Goal: Transaction & Acquisition: Purchase product/service

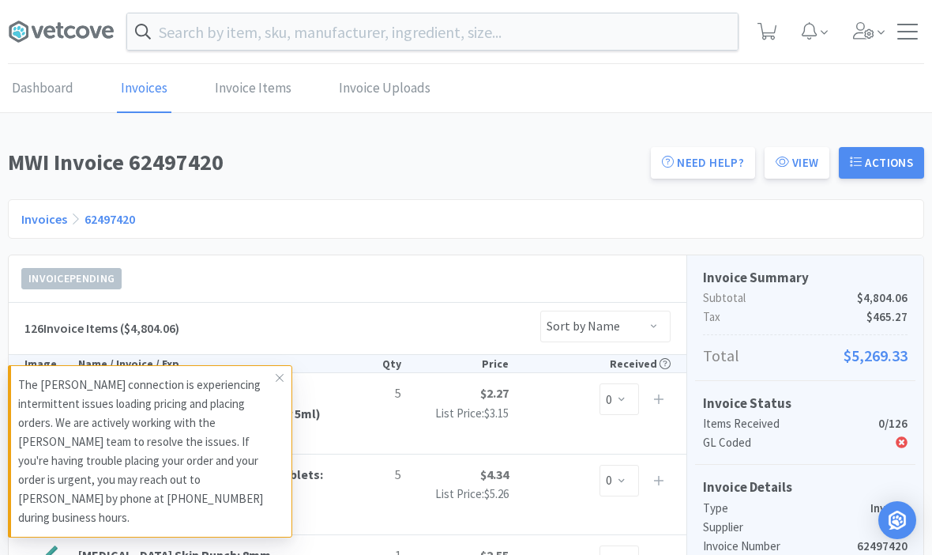
click at [662, 26] on input "text" at bounding box center [432, 31] width 611 height 36
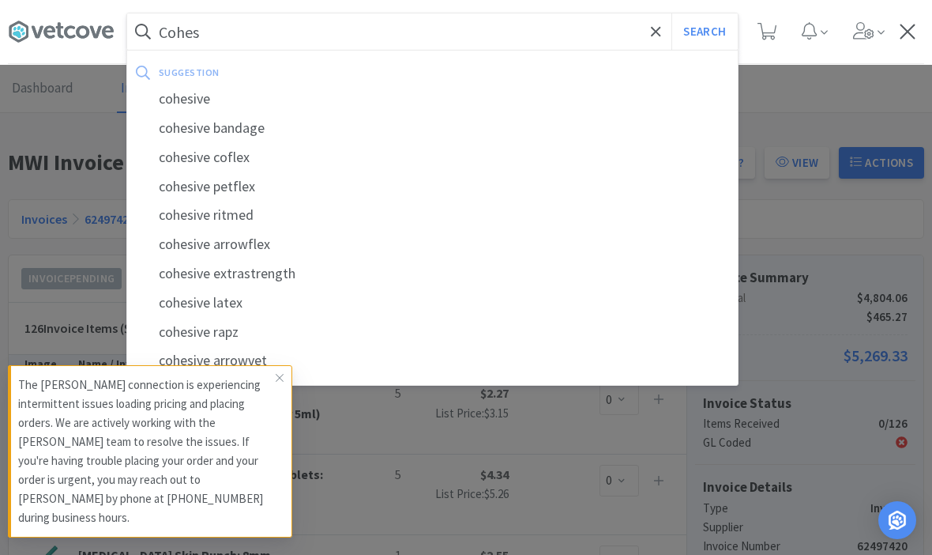
click at [200, 126] on div "cohesive bandage" at bounding box center [432, 128] width 611 height 29
type input "cohesive bandage"
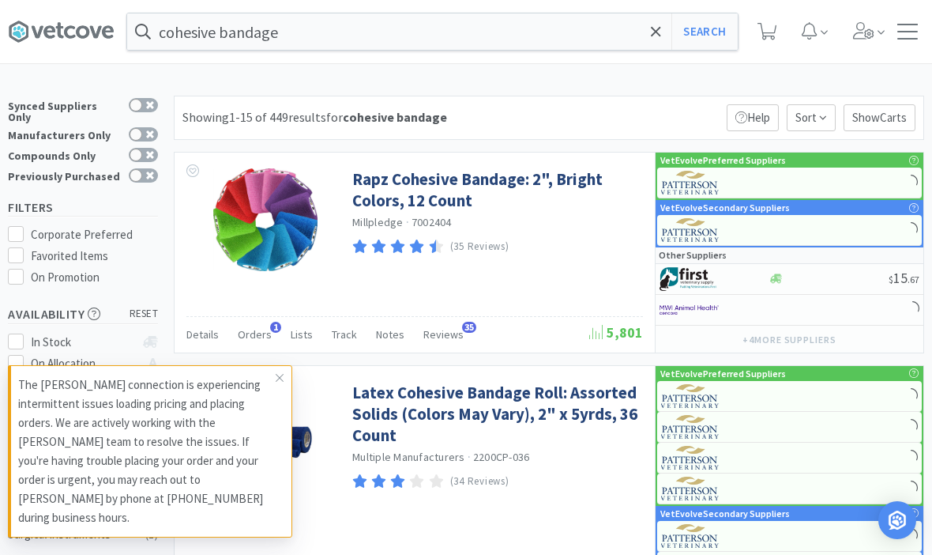
select select "1"
select select "4"
select select "5"
select select "3"
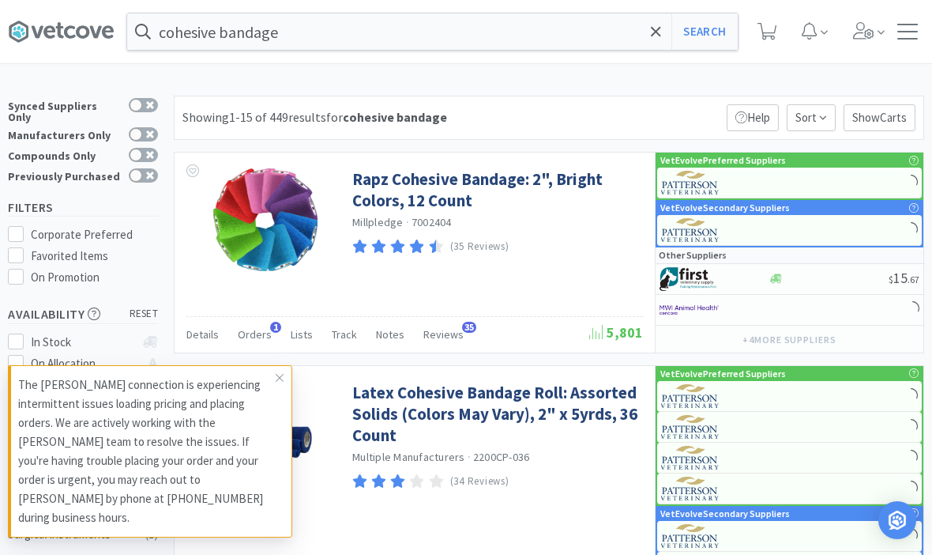
select select "1"
select select "5"
select select "1"
select select "3"
select select "1"
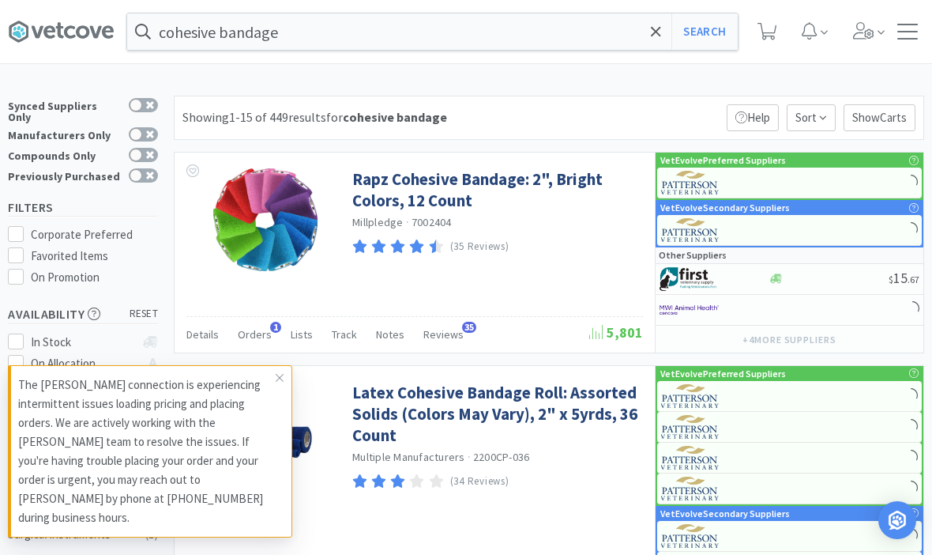
select select "3"
select select "1"
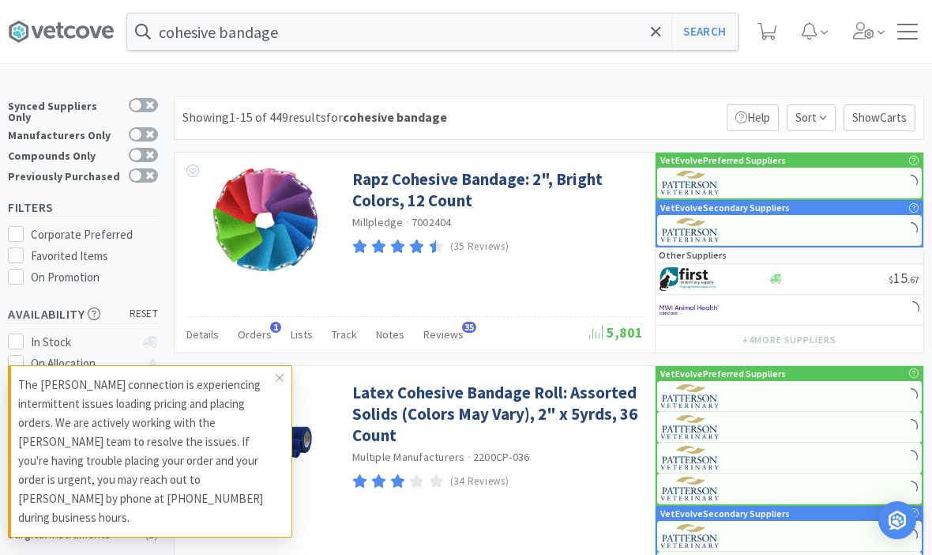
select select "1"
select select "10"
select select "6"
select select "1"
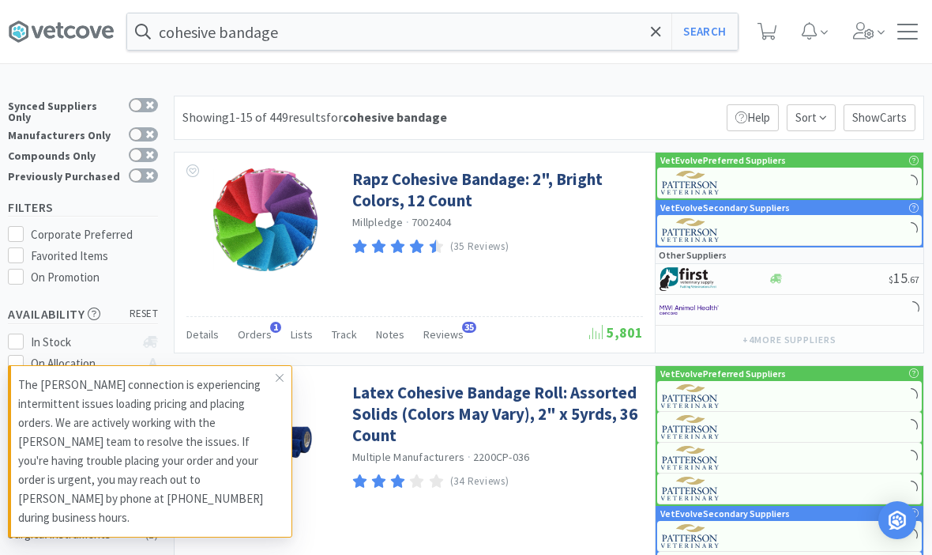
select select "2"
select select "1"
select select "8"
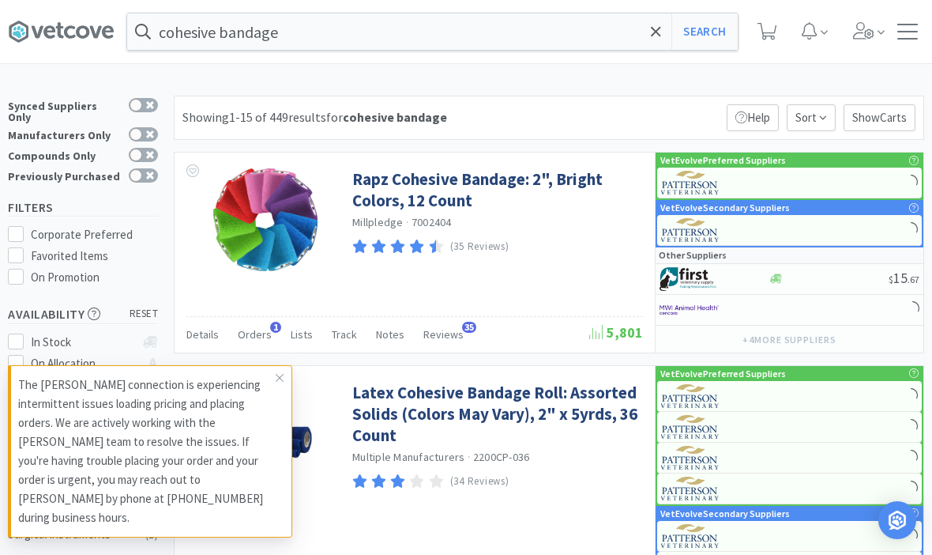
select select "3"
select select "2"
select select "1"
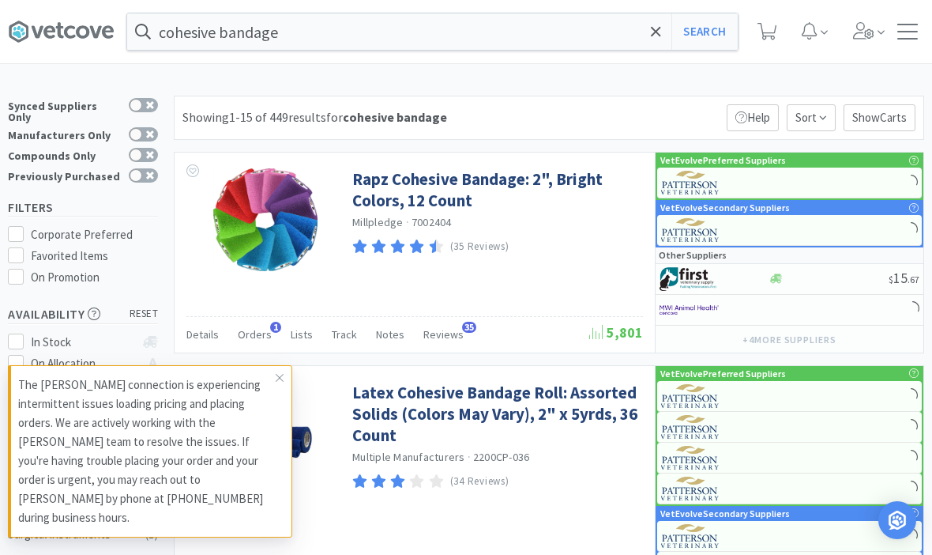
select select "1"
select select "4"
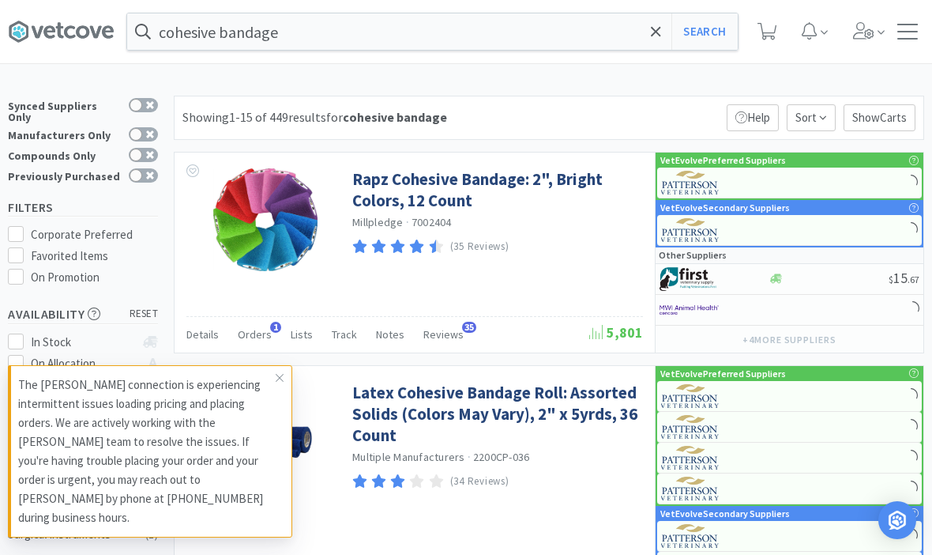
select select "10"
select select "1"
select select "3"
select select "5"
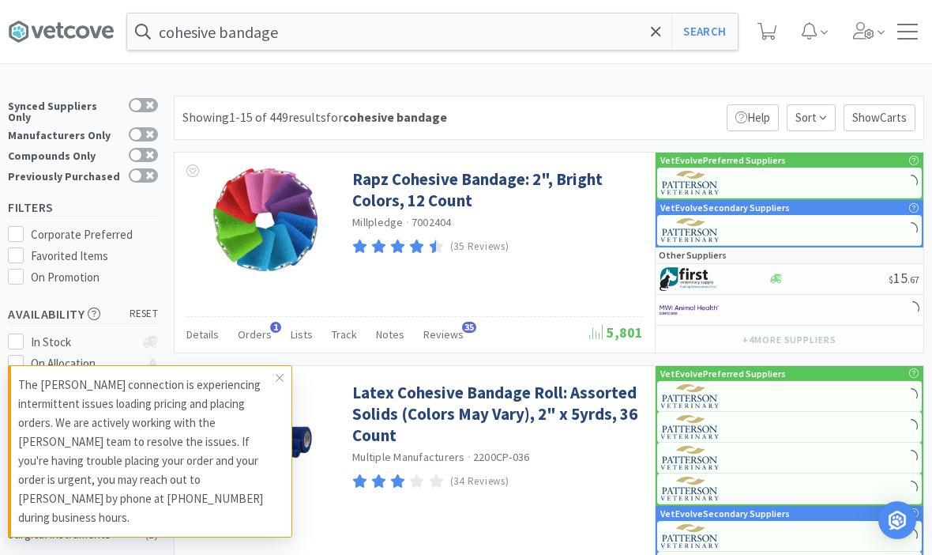
select select "1"
select select "2"
select select "4"
select select "1"
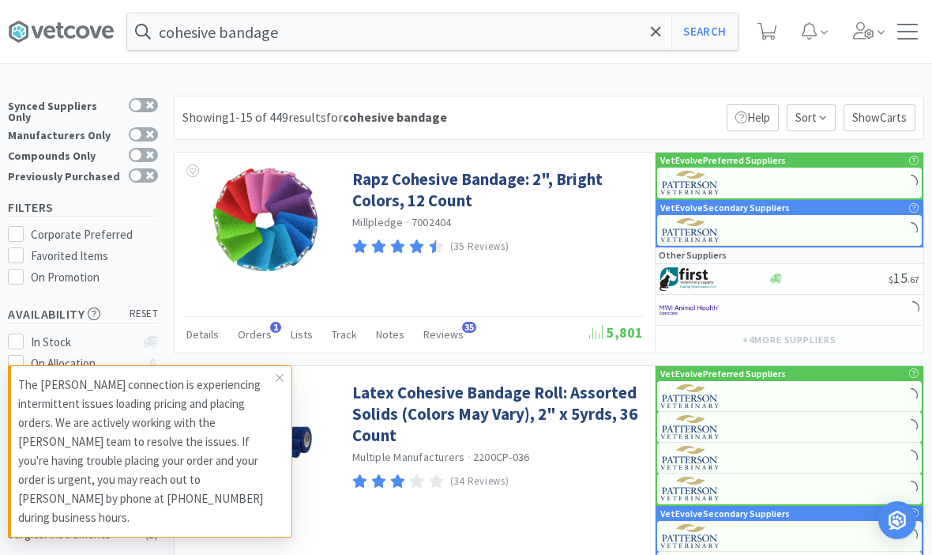
select select "1"
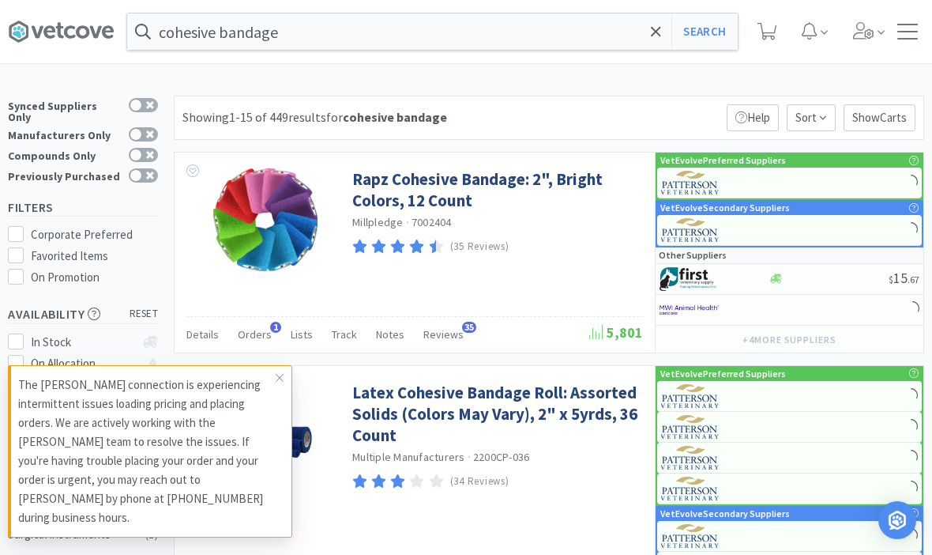
select select "1"
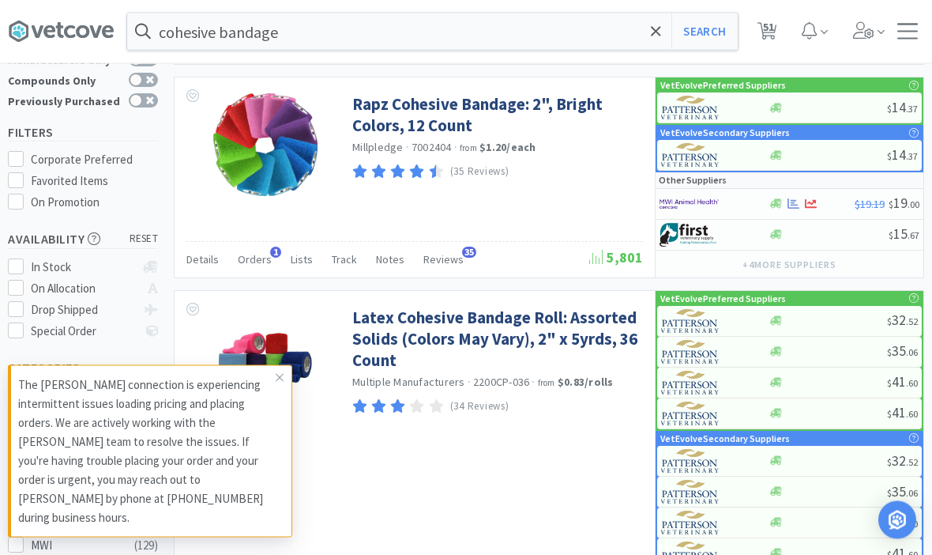
scroll to position [75, 0]
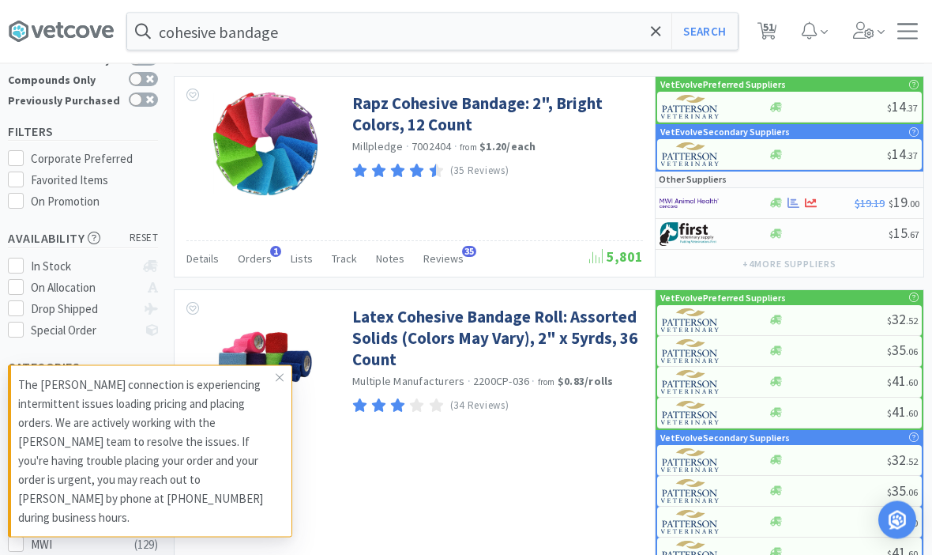
click at [386, 324] on link "Latex Cohesive Bandage Roll: Assorted Solids (Colors May Vary), 2" x 5yrds, 36 …" at bounding box center [495, 339] width 287 height 65
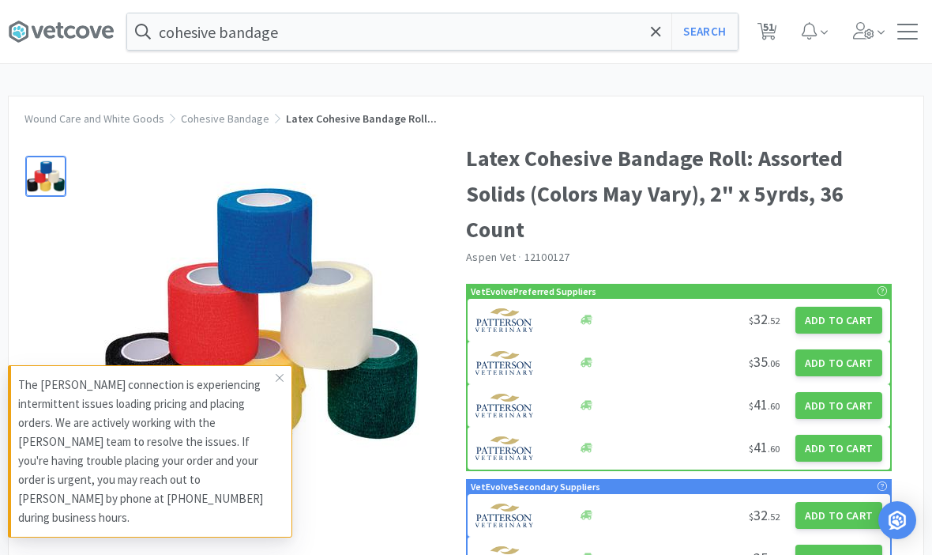
click at [845, 325] on button "Add to Cart" at bounding box center [839, 320] width 87 height 27
select select "1"
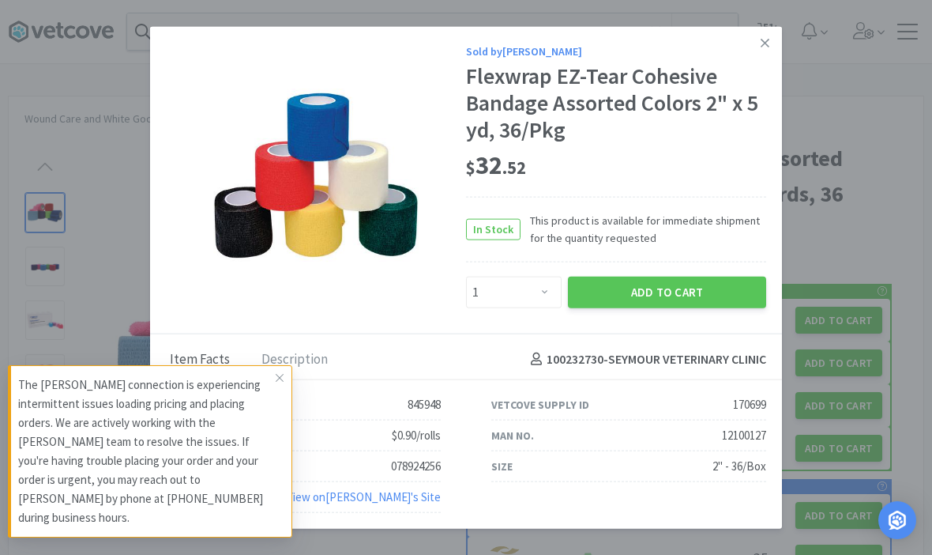
click at [687, 307] on button "Add to Cart" at bounding box center [667, 292] width 198 height 32
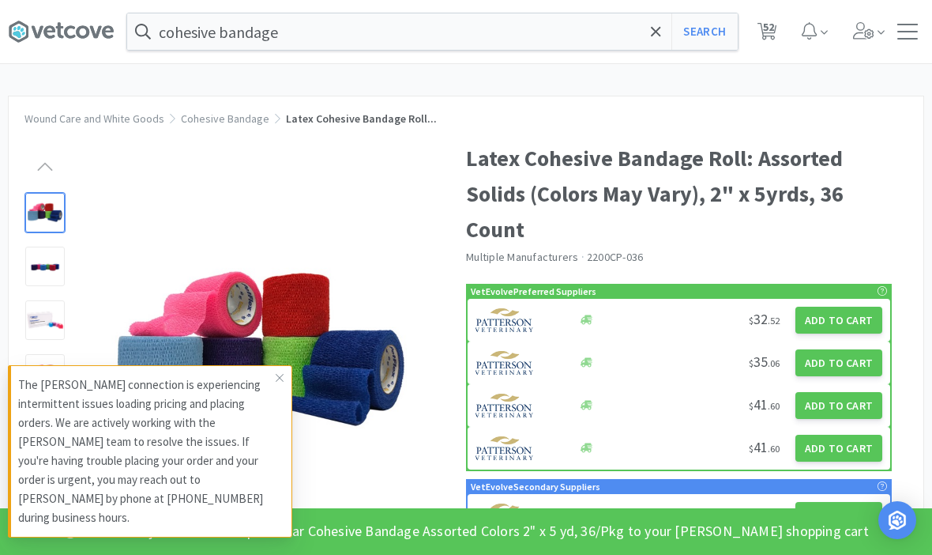
click at [758, 47] on span "52" at bounding box center [767, 31] width 32 height 63
select select "1"
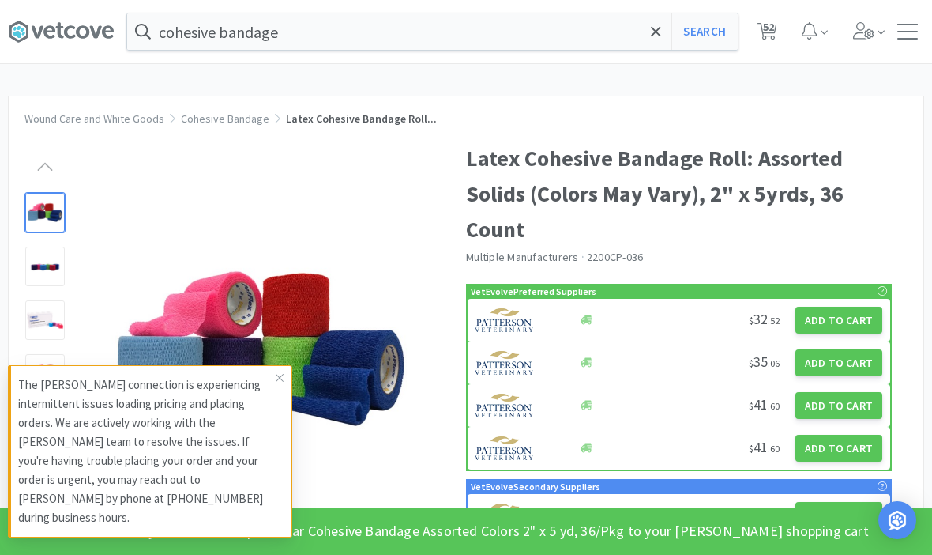
select select "1"
select select "4"
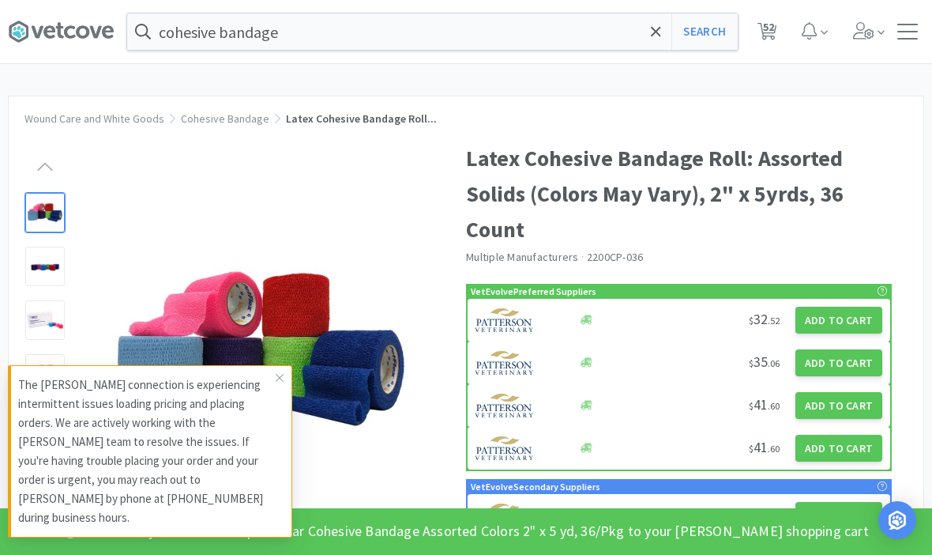
select select "5"
select select "3"
select select "1"
select select "5"
select select "1"
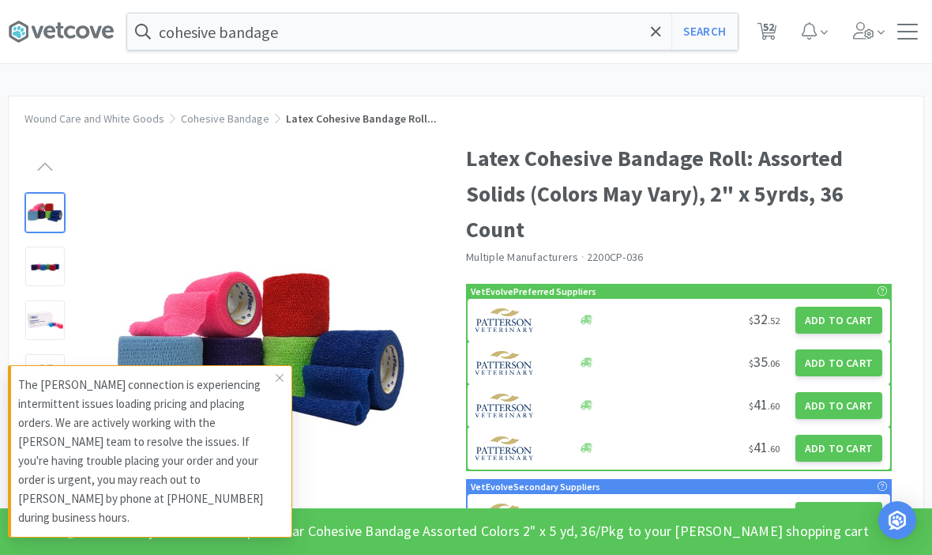
select select "3"
select select "1"
select select "3"
select select "1"
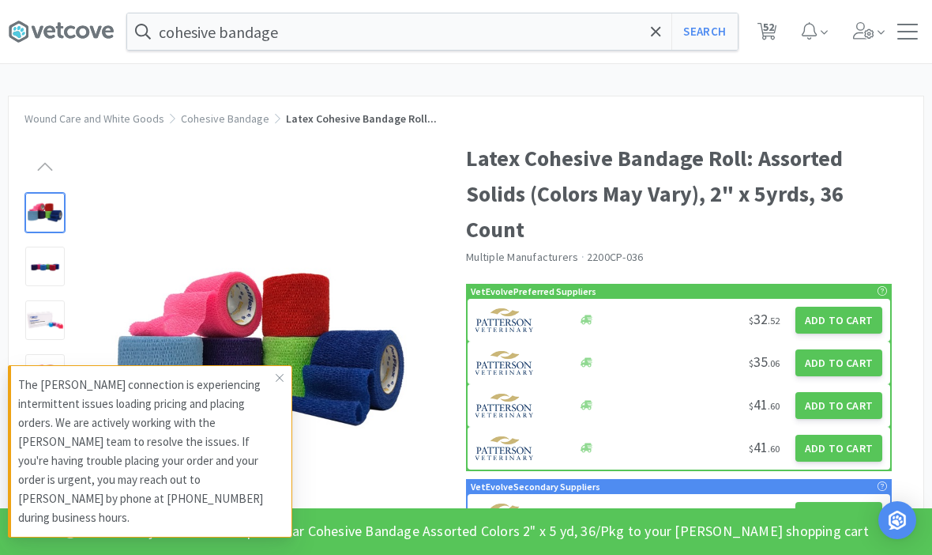
select select "1"
select select "10"
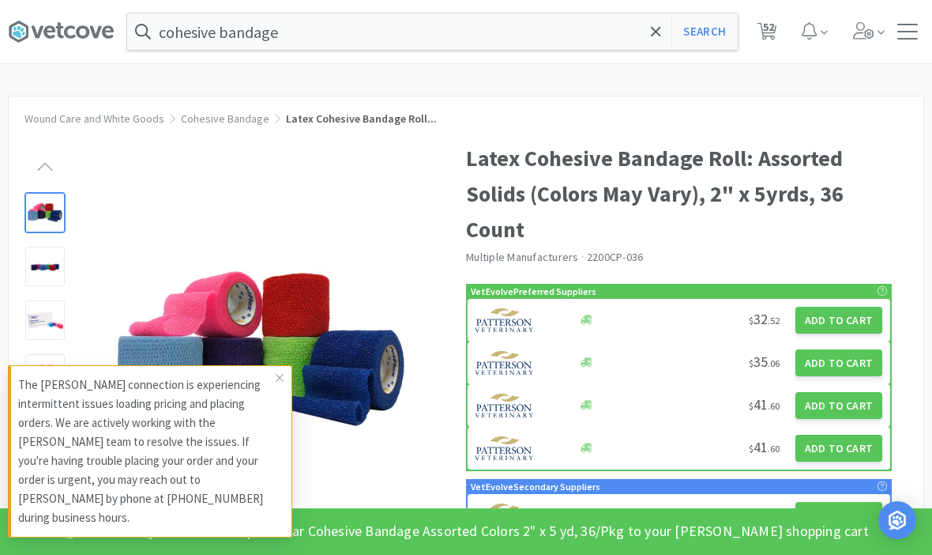
select select "6"
select select "1"
select select "2"
select select "1"
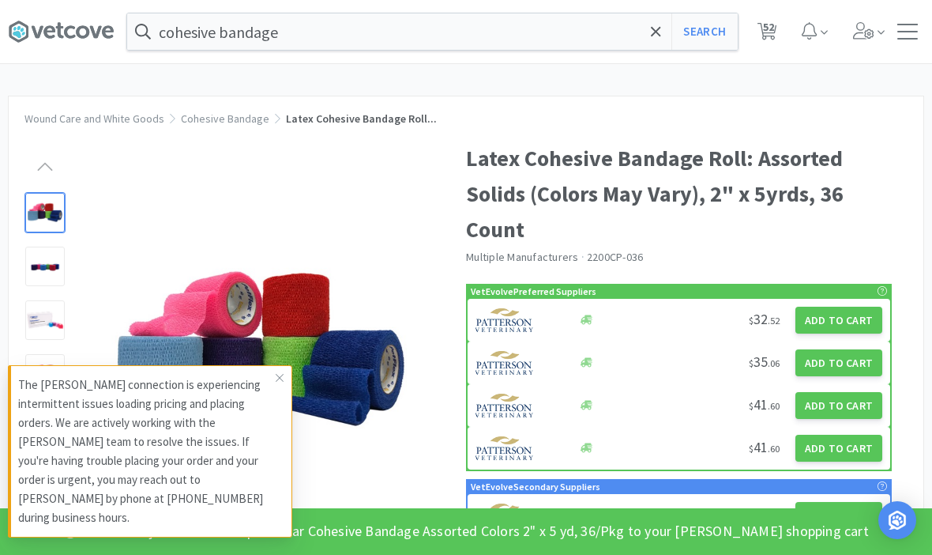
select select "1"
select select "8"
select select "3"
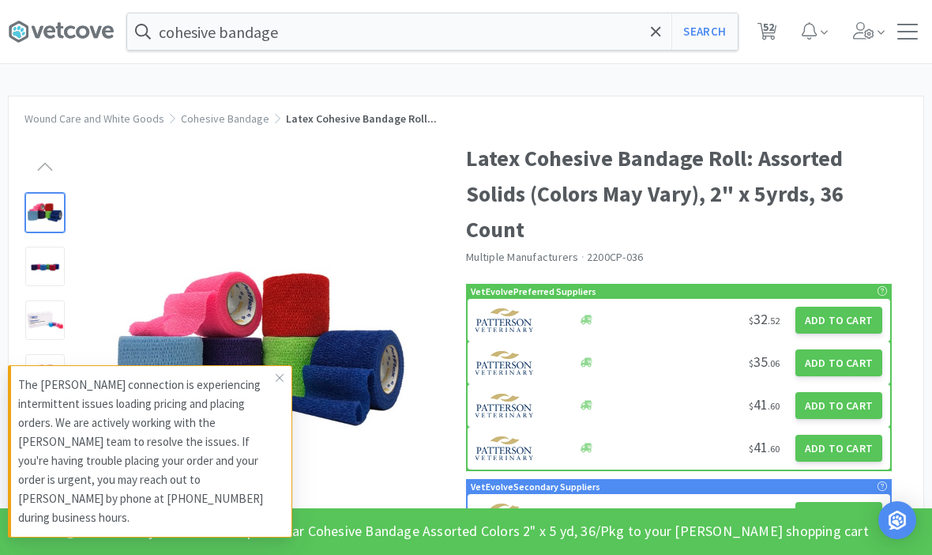
select select "2"
select select "1"
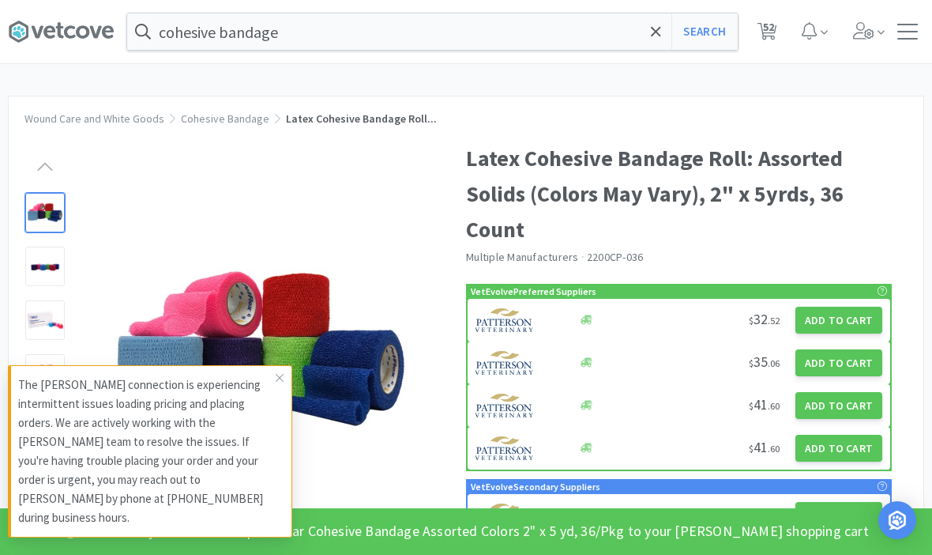
select select "1"
select select "4"
select select "10"
select select "1"
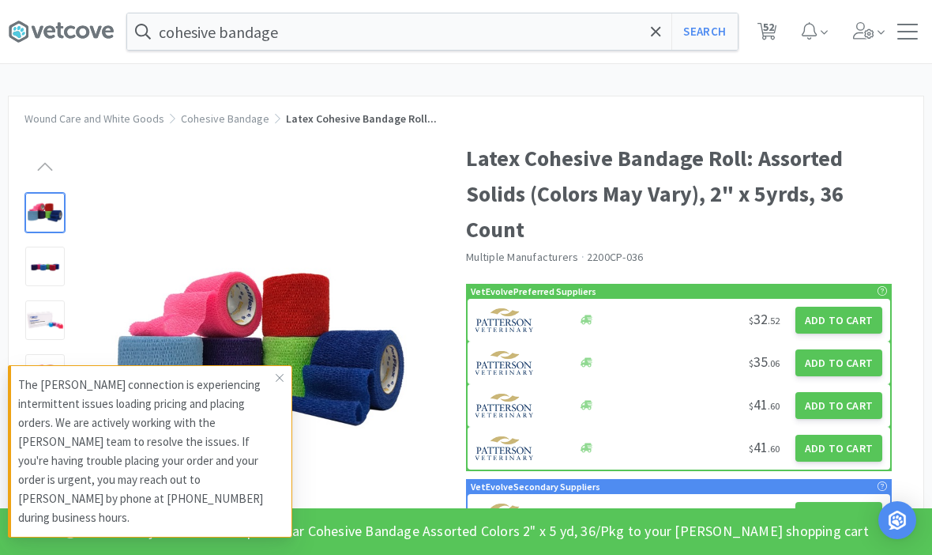
select select "1"
select select "3"
select select "5"
select select "1"
select select "2"
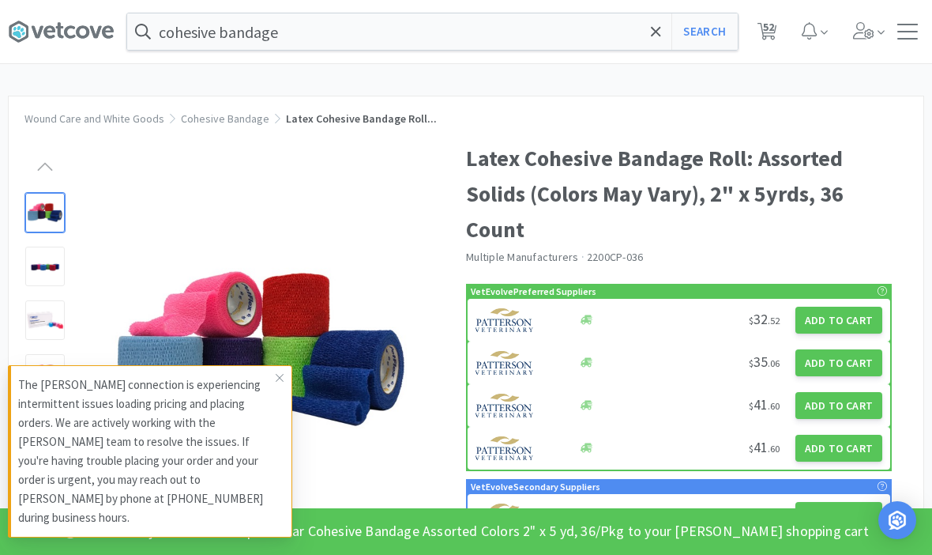
select select "2"
select select "4"
select select "1"
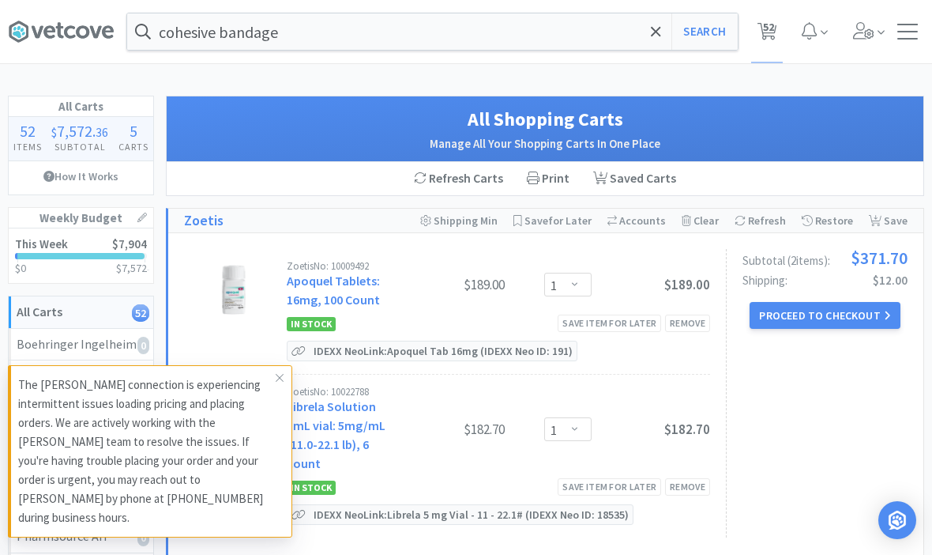
click at [273, 390] on span at bounding box center [280, 377] width 22 height 25
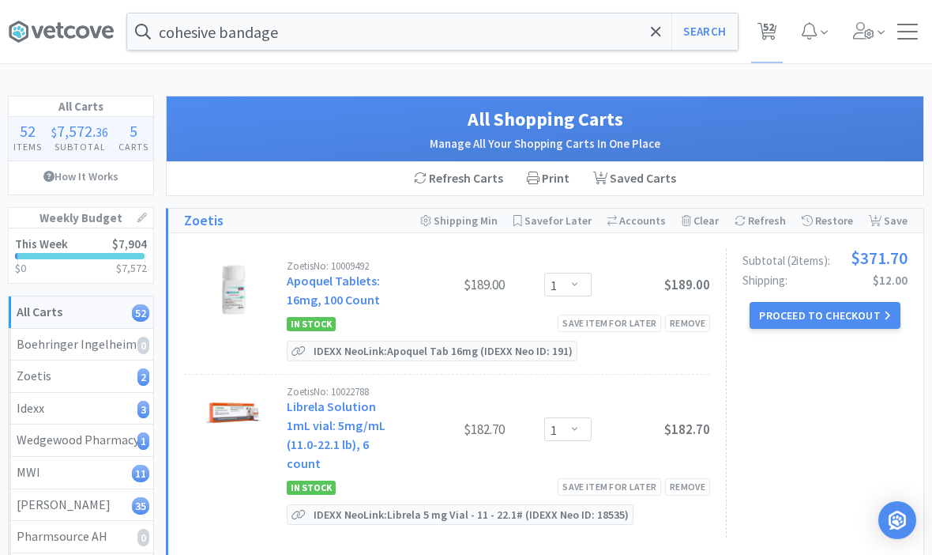
click at [656, 36] on icon at bounding box center [656, 32] width 10 height 16
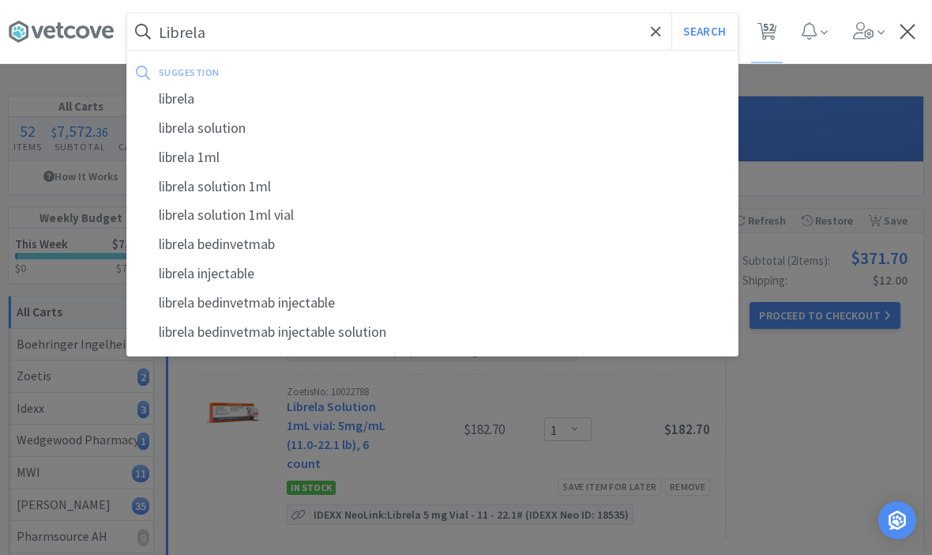
click at [202, 103] on div "librela" at bounding box center [432, 99] width 611 height 29
type input "librela"
select select "1"
select select "4"
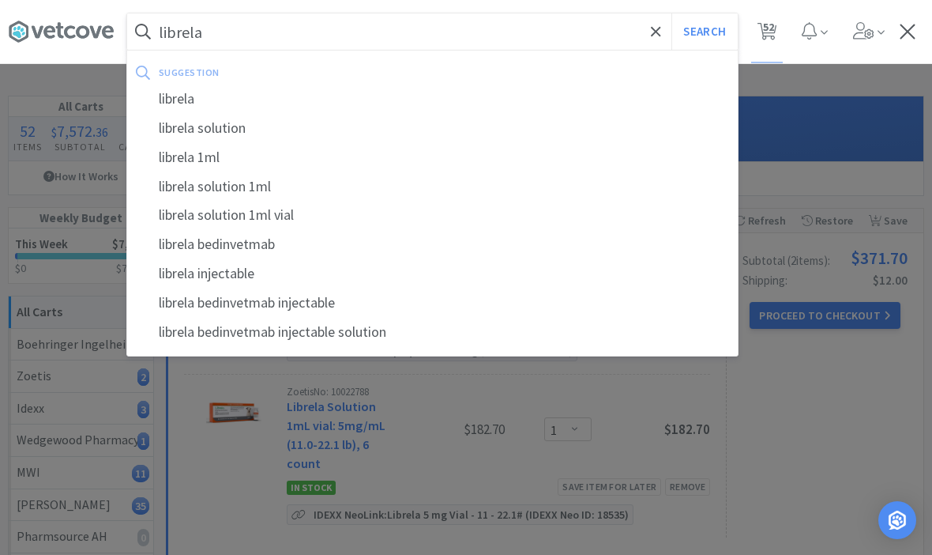
select select "5"
select select "3"
select select "1"
select select "5"
select select "1"
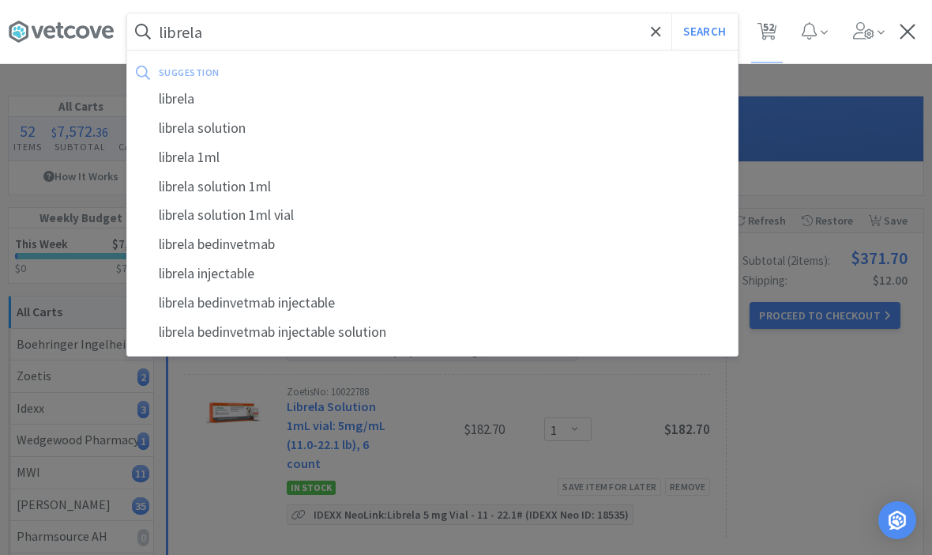
select select "3"
select select "1"
select select "3"
select select "1"
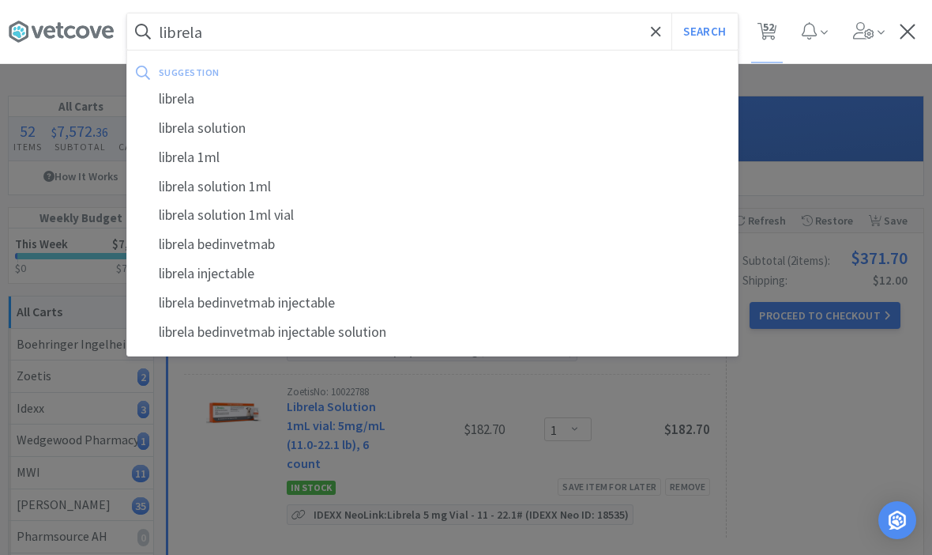
select select "1"
select select "10"
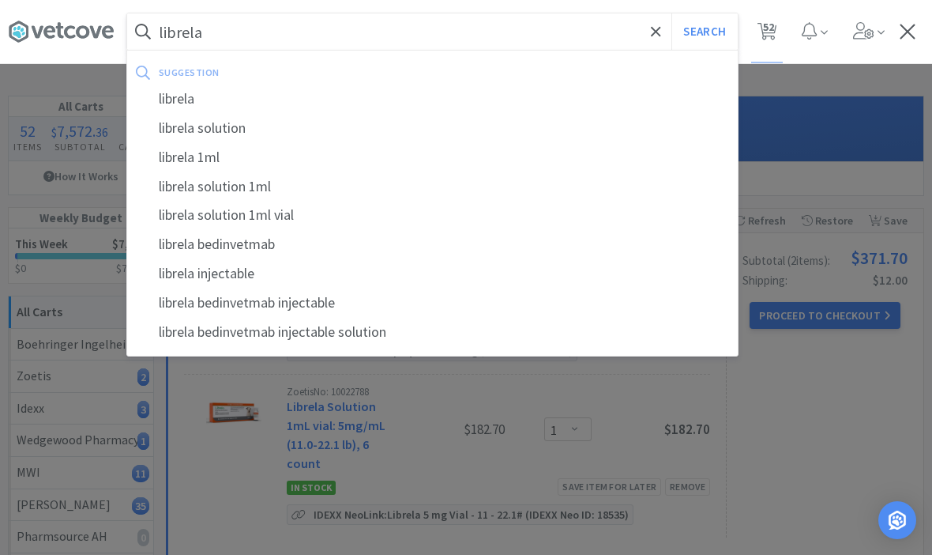
select select "6"
select select "1"
select select "2"
select select "1"
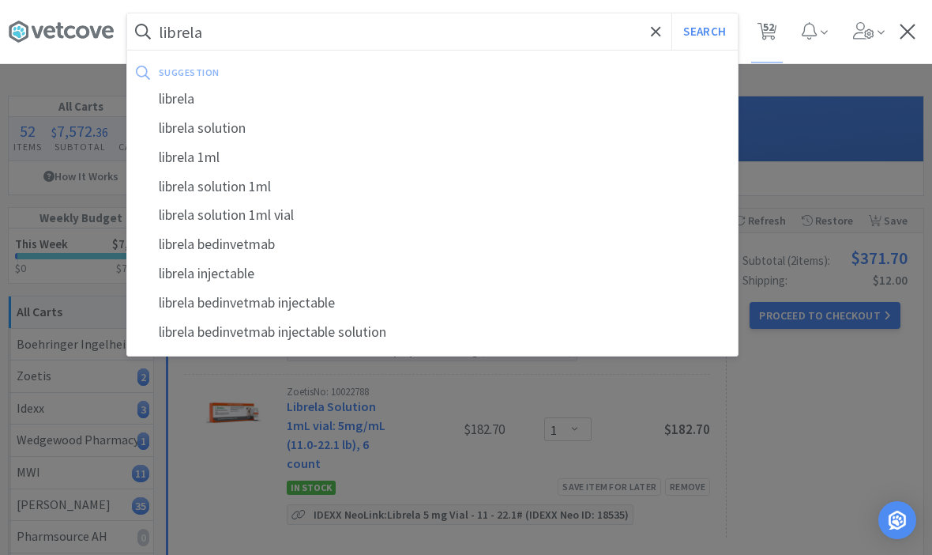
select select "1"
select select "8"
select select "3"
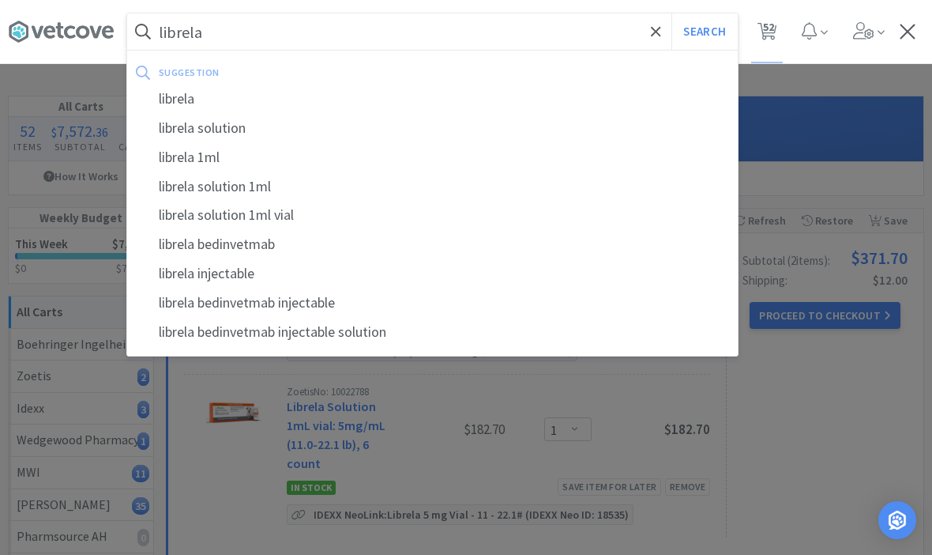
select select "2"
select select "1"
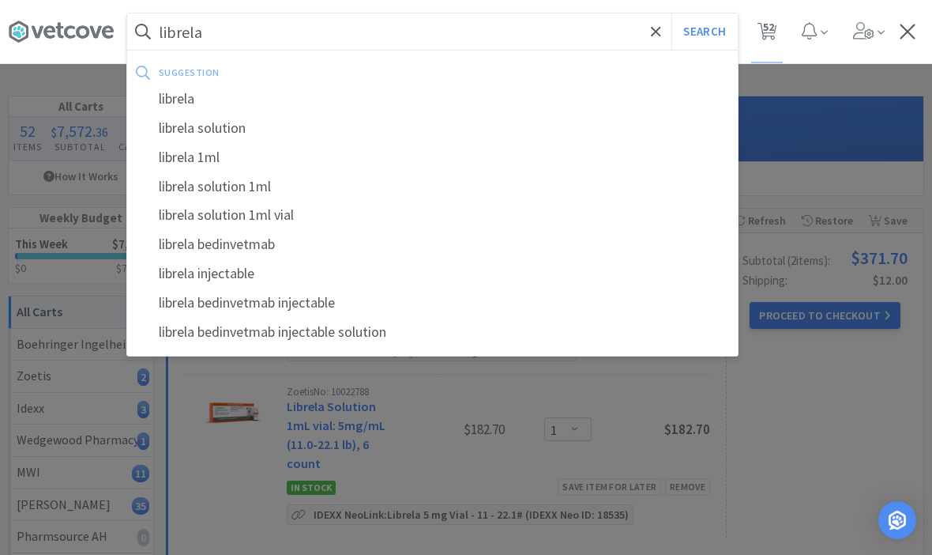
select select "1"
select select "4"
select select "10"
select select "1"
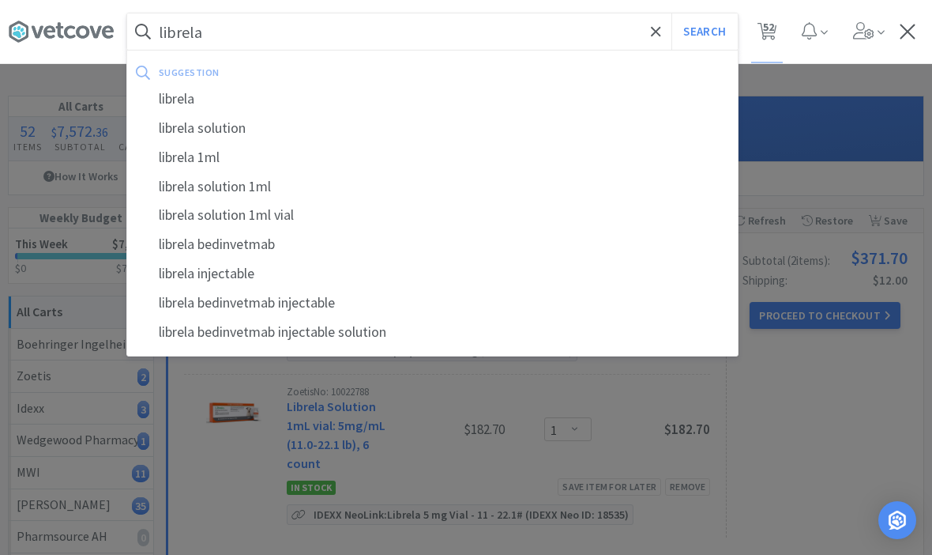
select select "1"
select select "3"
select select "5"
select select "1"
select select "2"
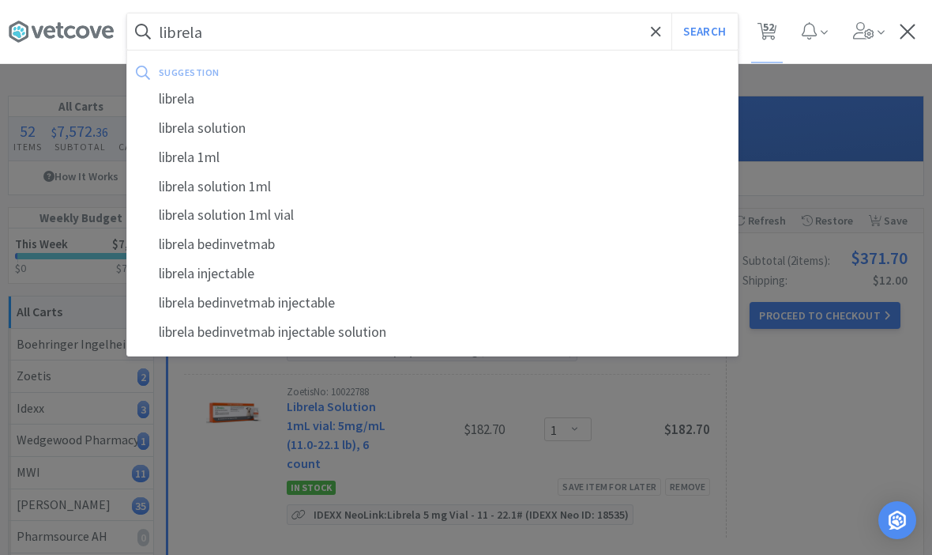
select select "2"
select select "4"
select select "1"
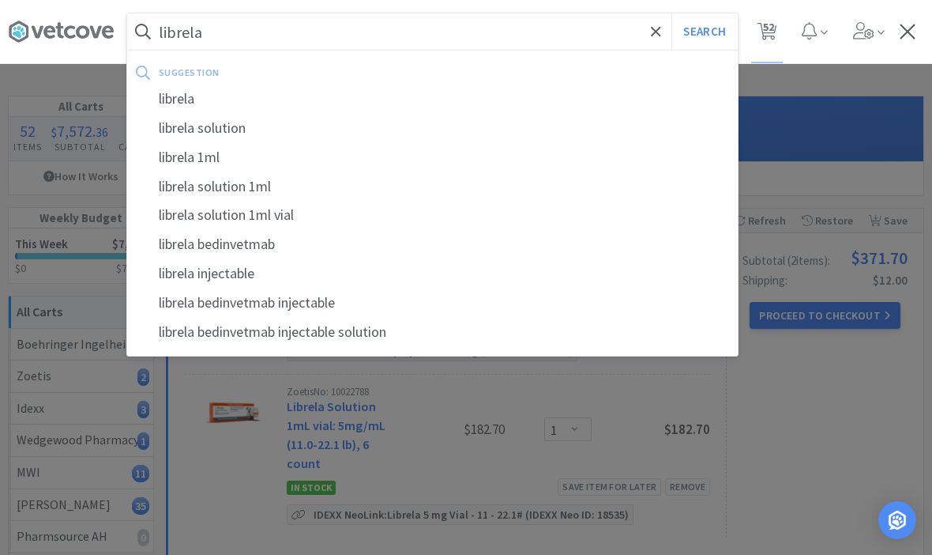
select select "1"
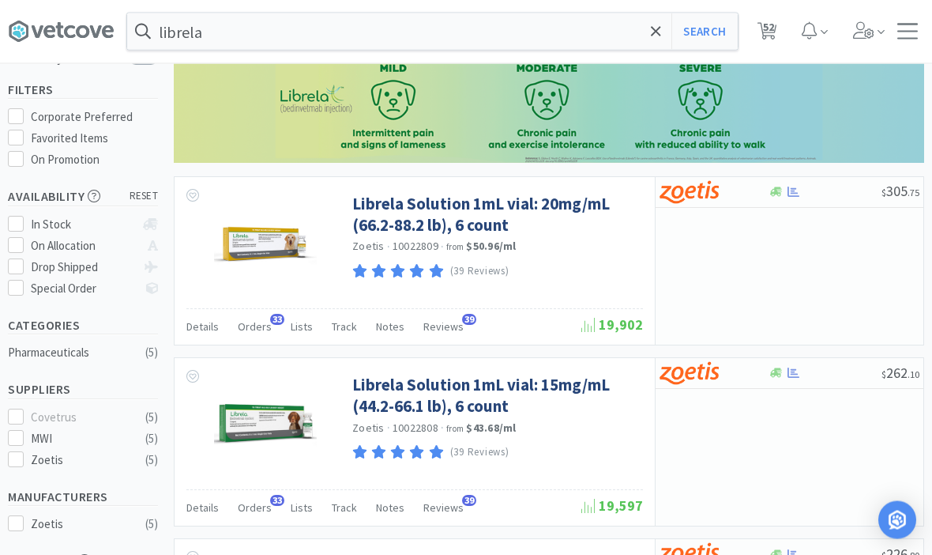
scroll to position [119, 0]
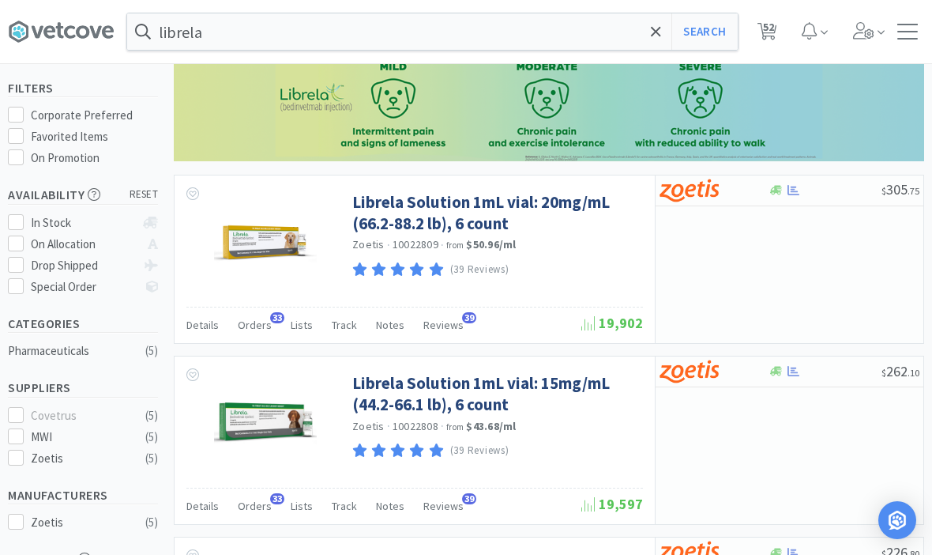
click at [574, 209] on link "Librela Solution 1mL vial: 20mg/mL (66.2-88.2 lb), 6 count" at bounding box center [495, 212] width 287 height 43
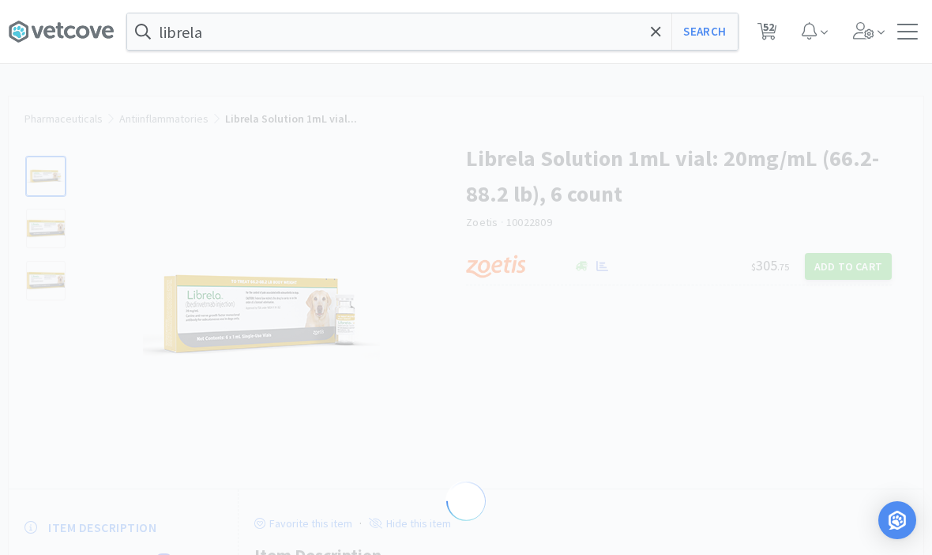
select select "605233"
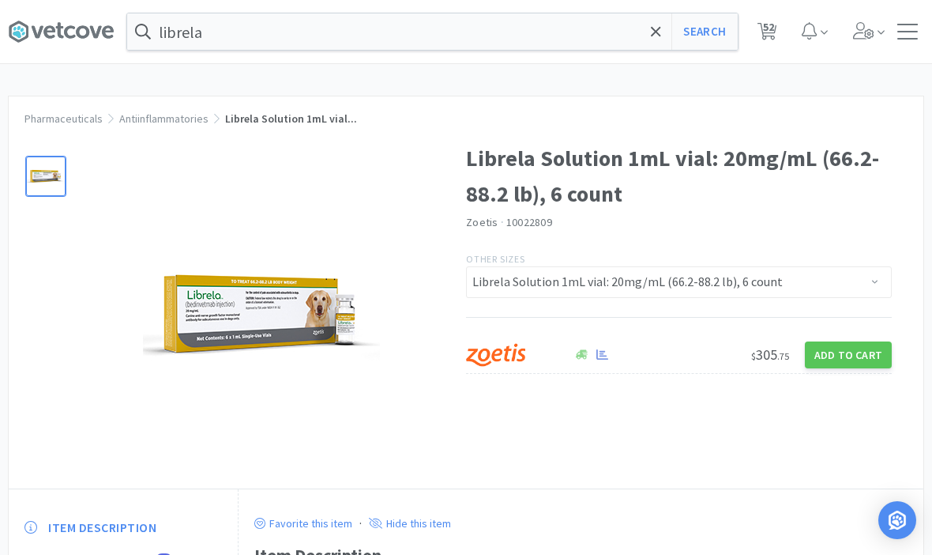
click at [856, 352] on button "Add to Cart" at bounding box center [848, 354] width 87 height 27
select select "1"
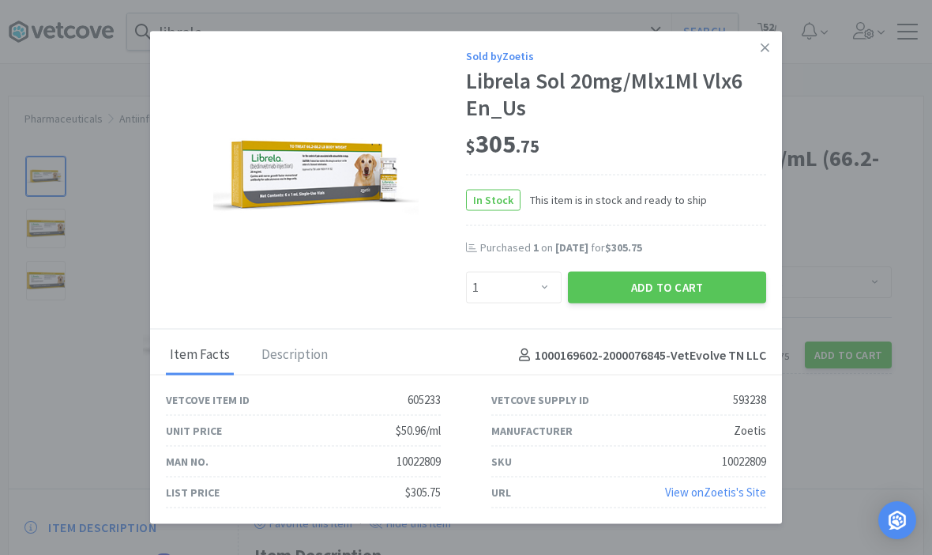
click at [698, 303] on button "Add to Cart" at bounding box center [667, 287] width 198 height 32
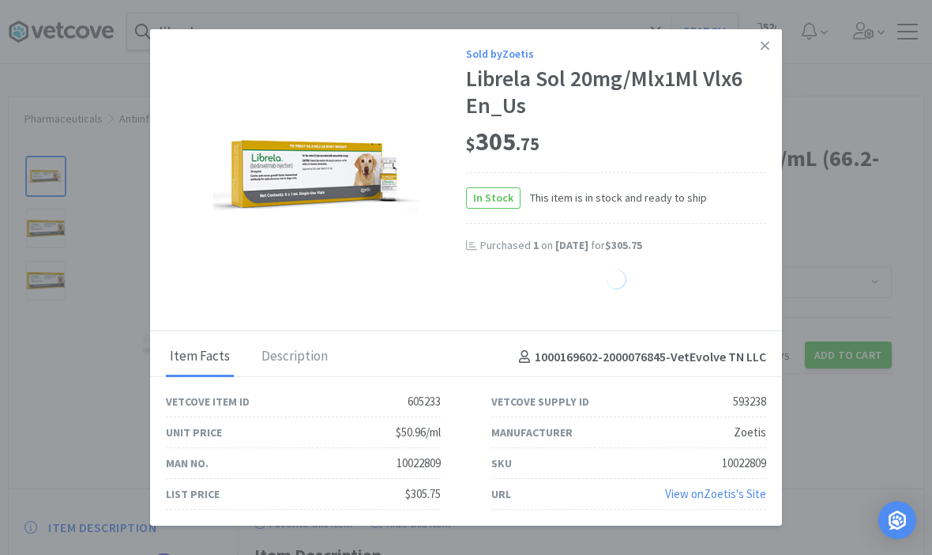
select select "1"
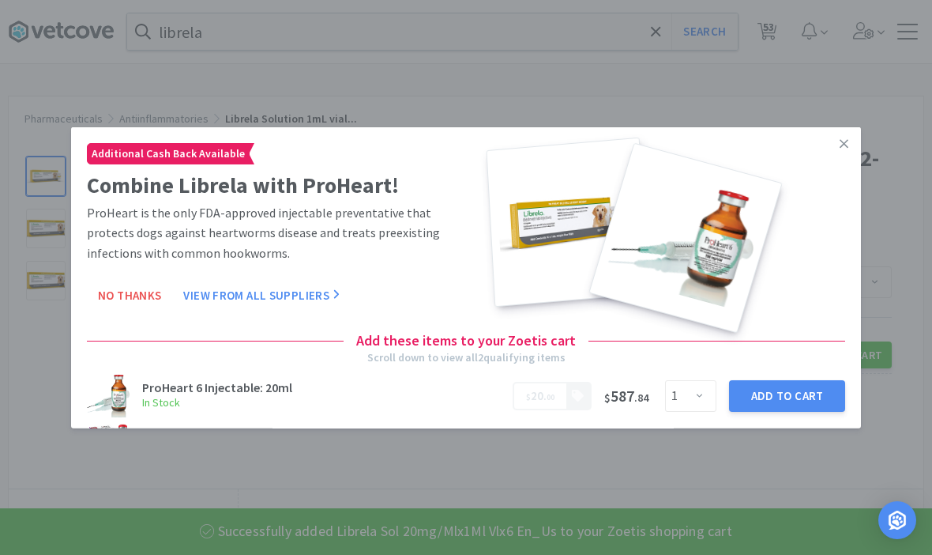
click at [847, 151] on icon at bounding box center [844, 144] width 9 height 14
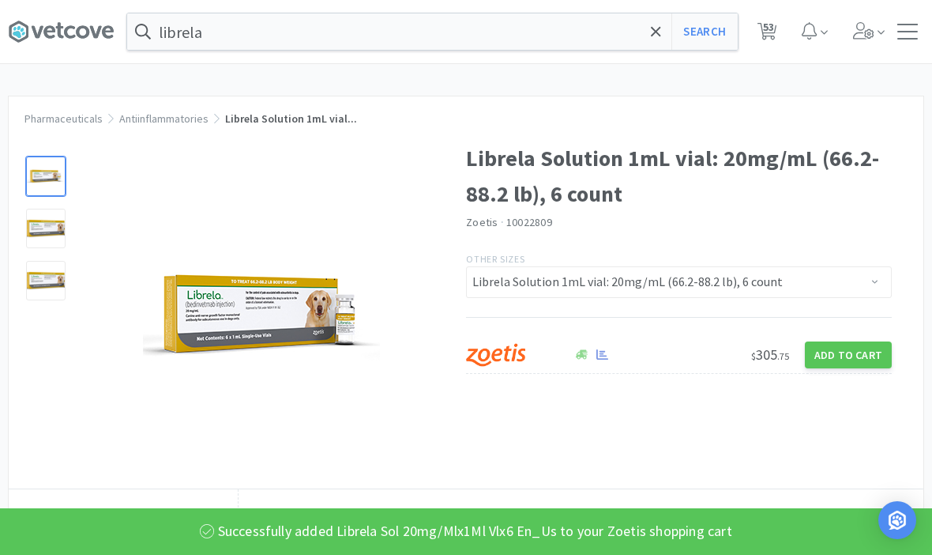
click at [770, 36] on span "53" at bounding box center [768, 26] width 11 height 63
select select "1"
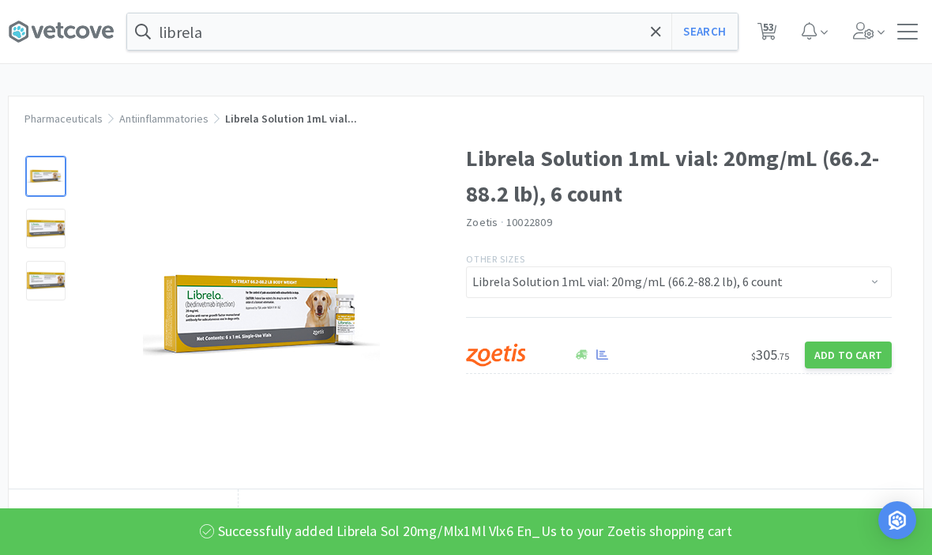
select select "1"
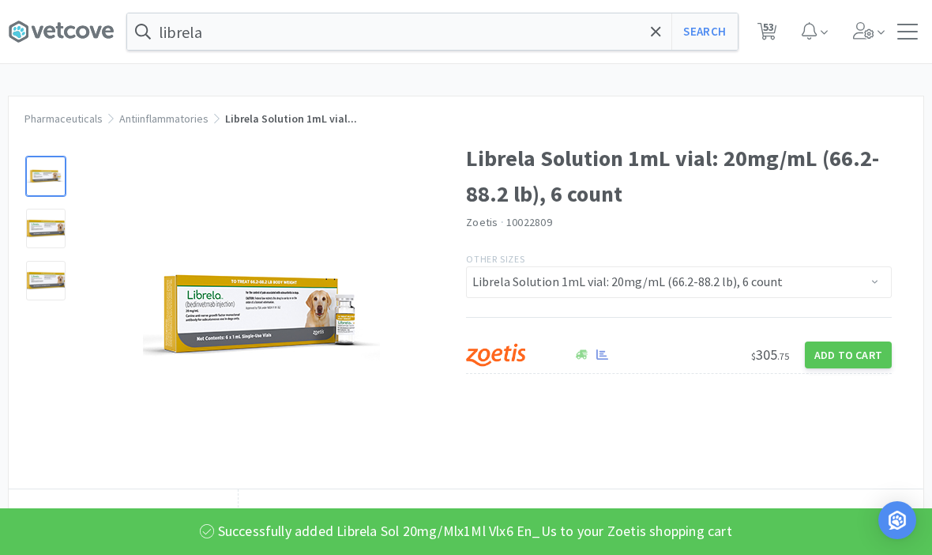
select select "4"
select select "5"
select select "3"
select select "1"
select select "5"
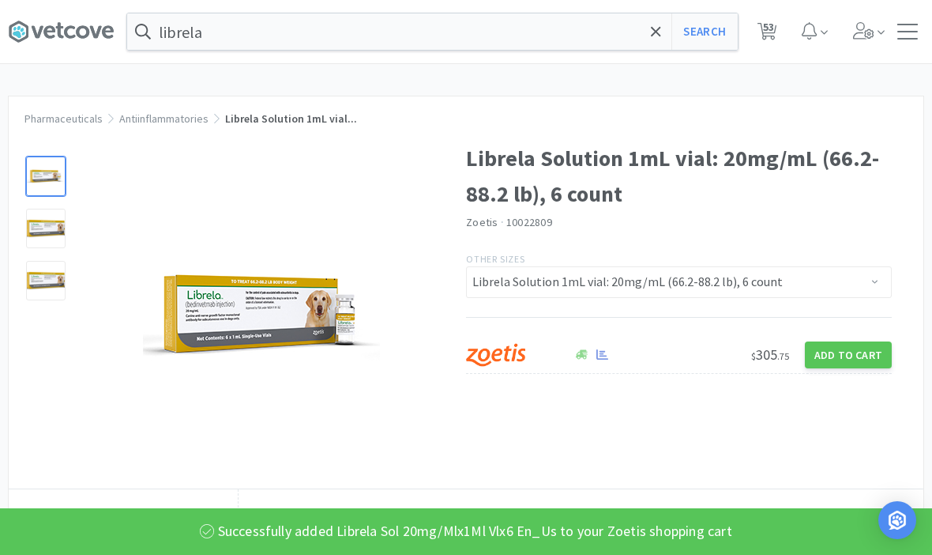
select select "1"
select select "3"
select select "1"
select select "3"
select select "1"
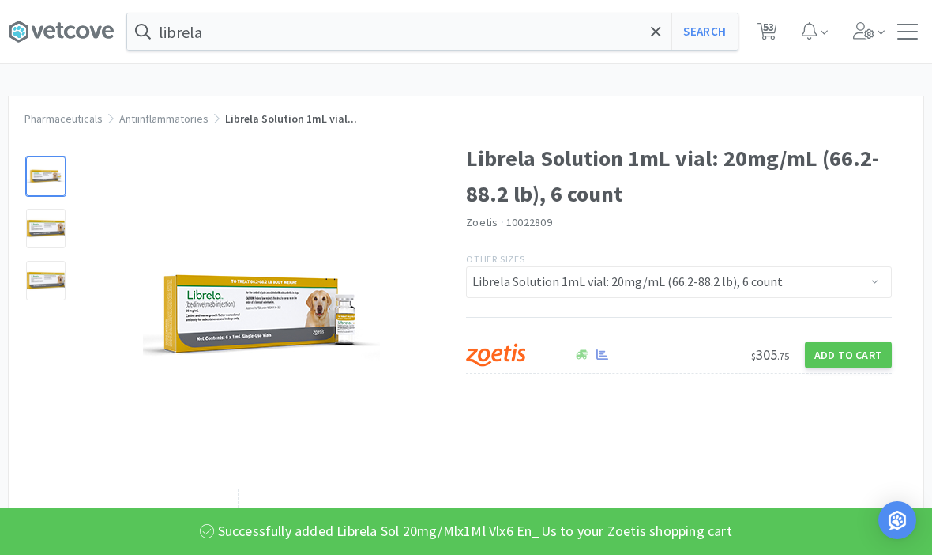
select select "1"
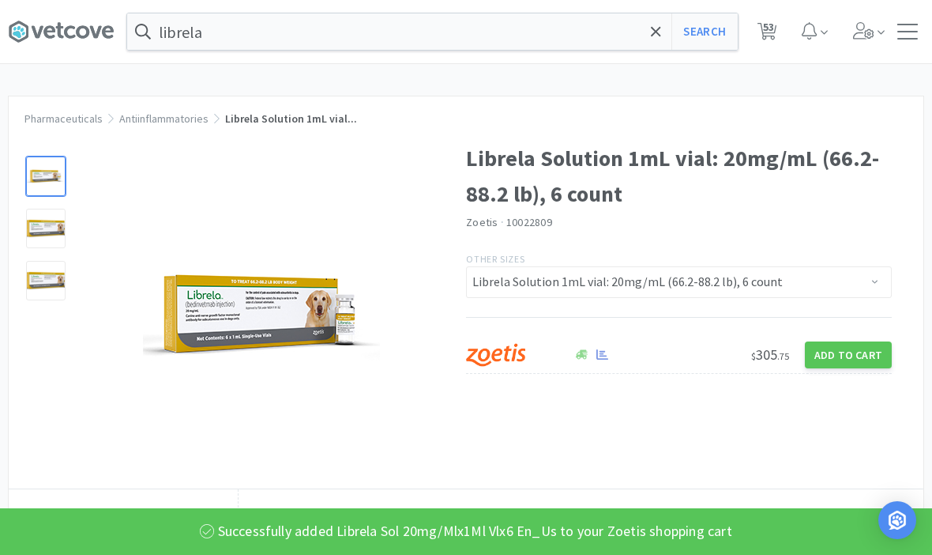
select select "10"
select select "6"
select select "1"
select select "2"
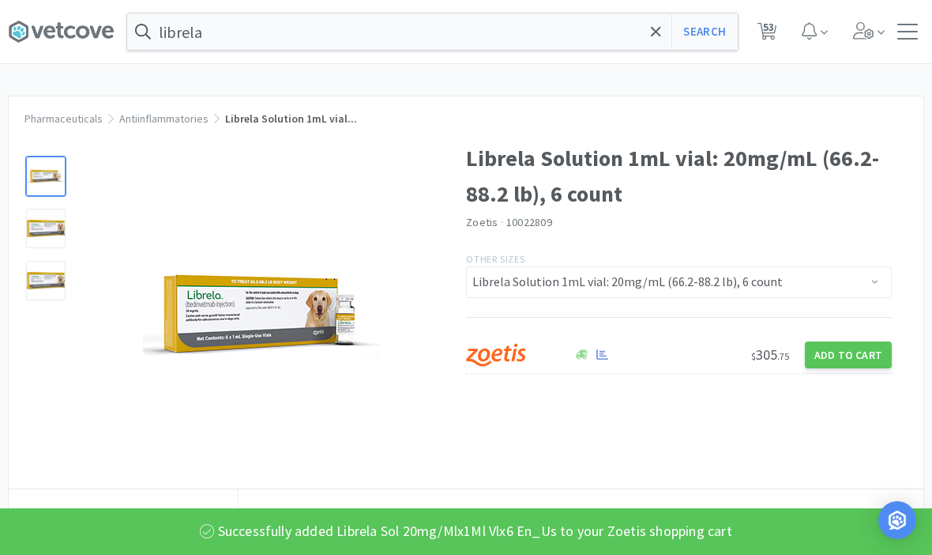
select select "1"
select select "8"
select select "3"
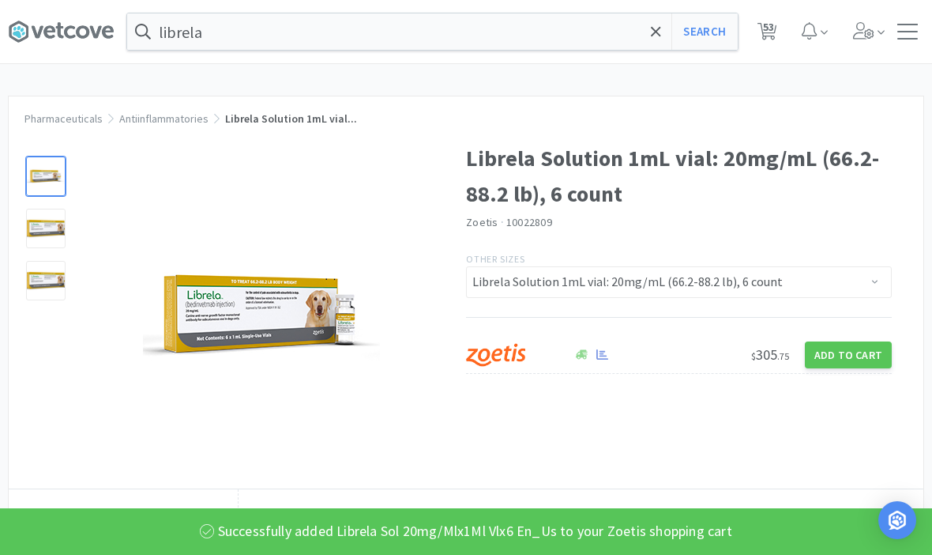
select select "3"
select select "2"
select select "1"
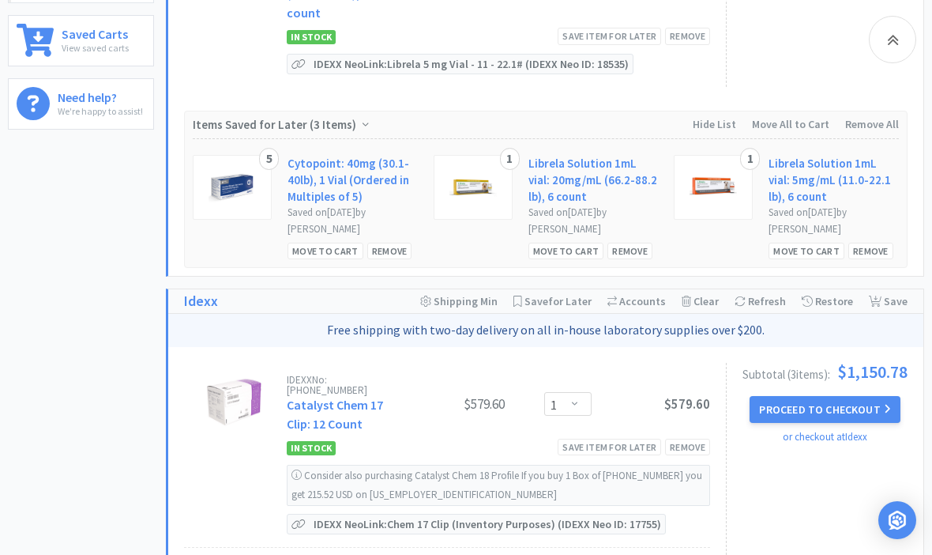
scroll to position [619, 0]
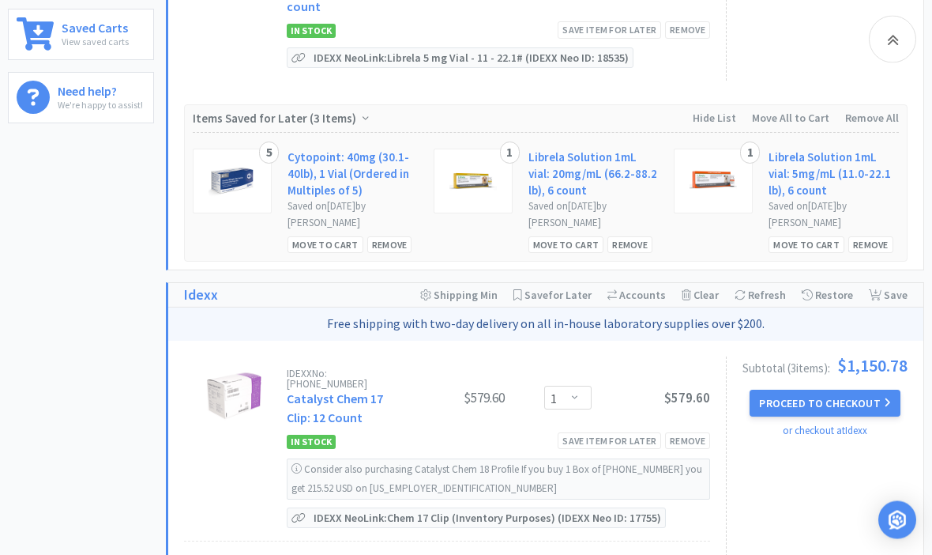
click at [871, 246] on div "Remove" at bounding box center [870, 245] width 45 height 17
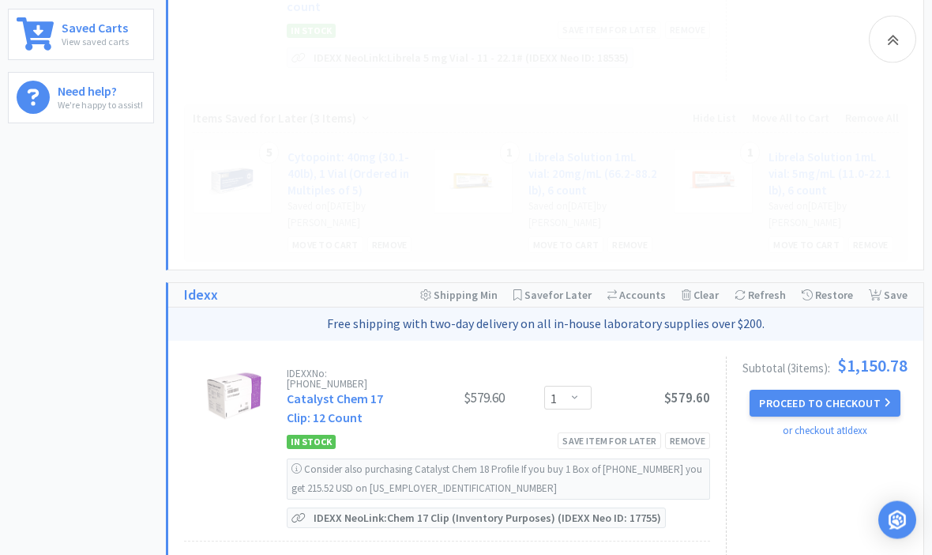
scroll to position [620, 0]
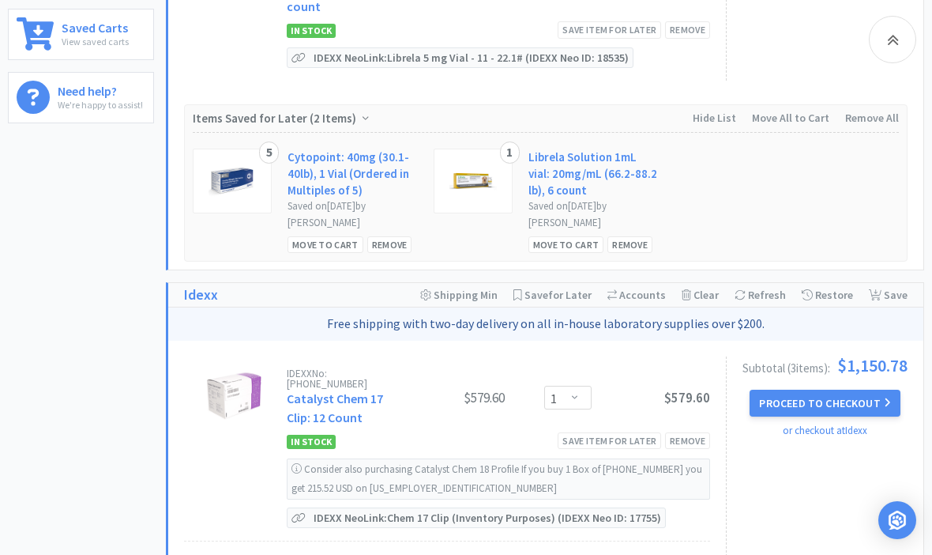
click at [638, 247] on div "Remove" at bounding box center [630, 244] width 45 height 17
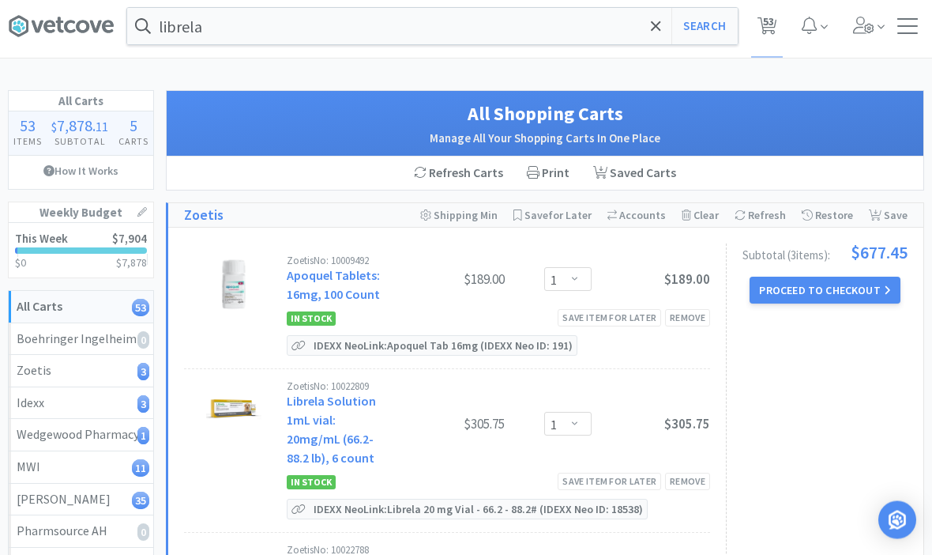
scroll to position [0, 0]
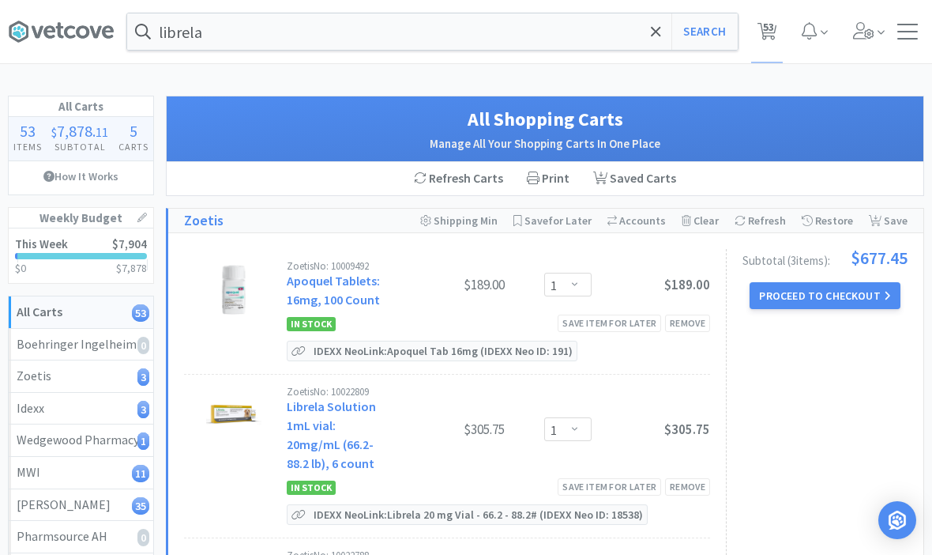
click at [773, 38] on span "53" at bounding box center [768, 26] width 11 height 63
click at [658, 36] on icon at bounding box center [656, 32] width 10 height 16
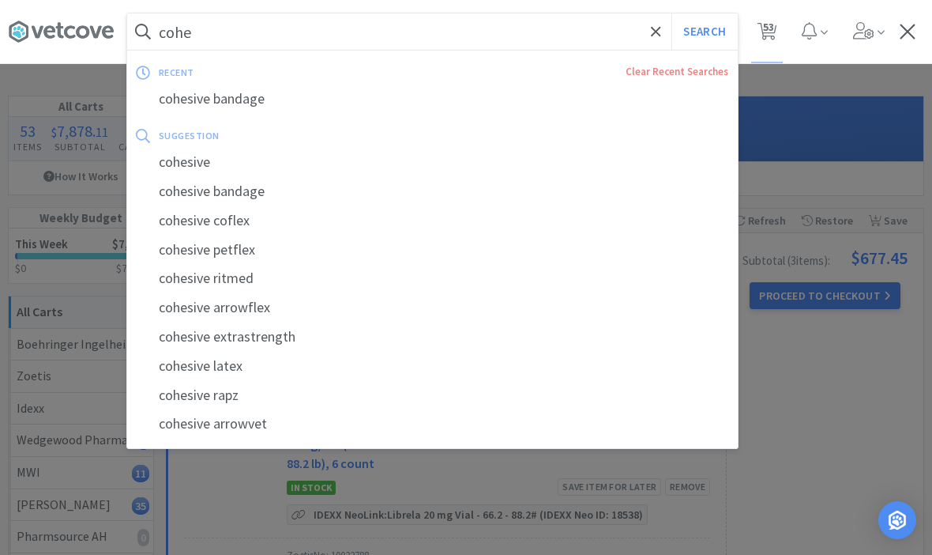
click at [199, 102] on div "cohesive bandage" at bounding box center [432, 99] width 611 height 29
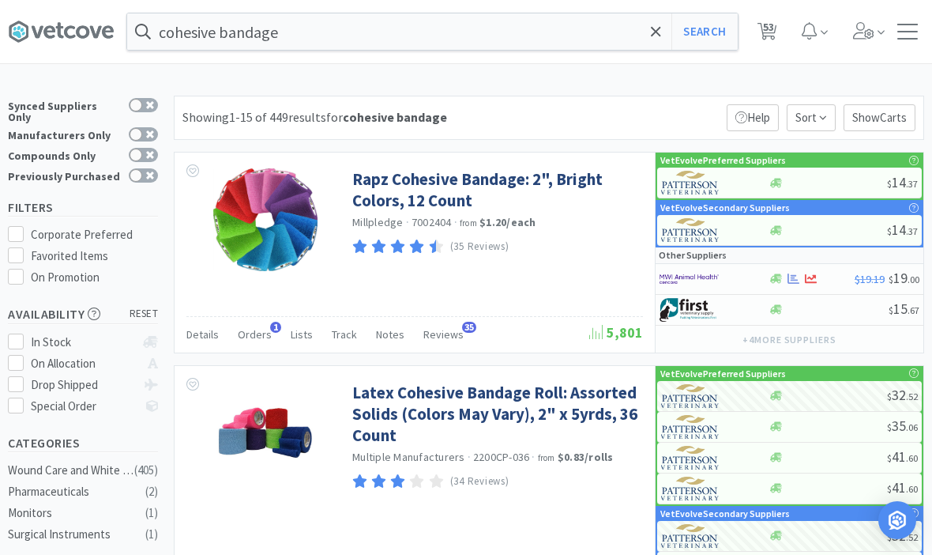
click at [416, 201] on link "Rapz Cohesive Bandage: 2", Bright Colors, 12 Count" at bounding box center [495, 189] width 287 height 43
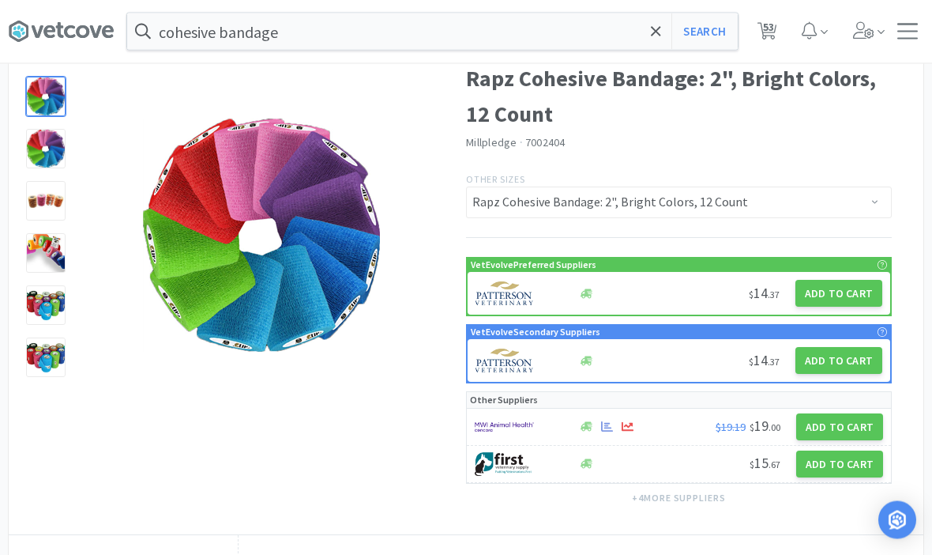
scroll to position [81, 0]
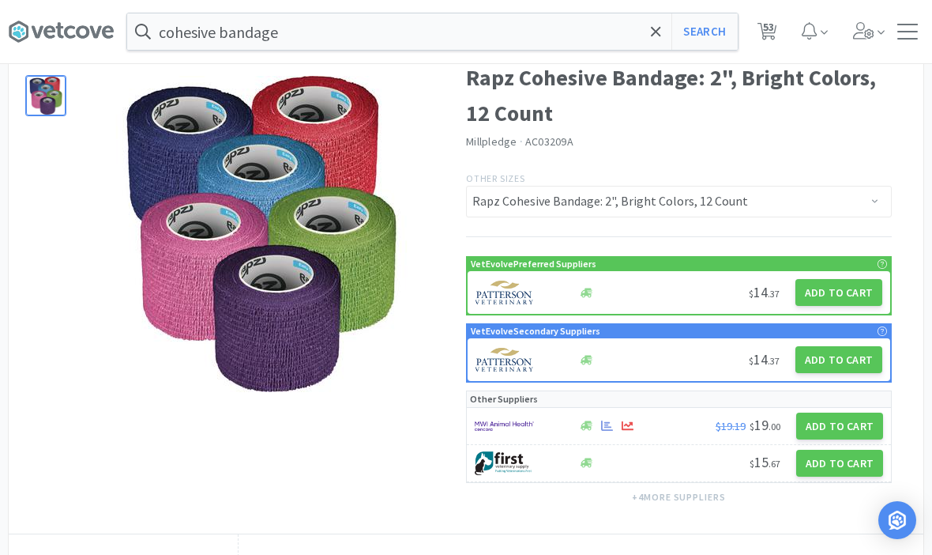
click at [848, 297] on button "Add to Cart" at bounding box center [839, 292] width 87 height 27
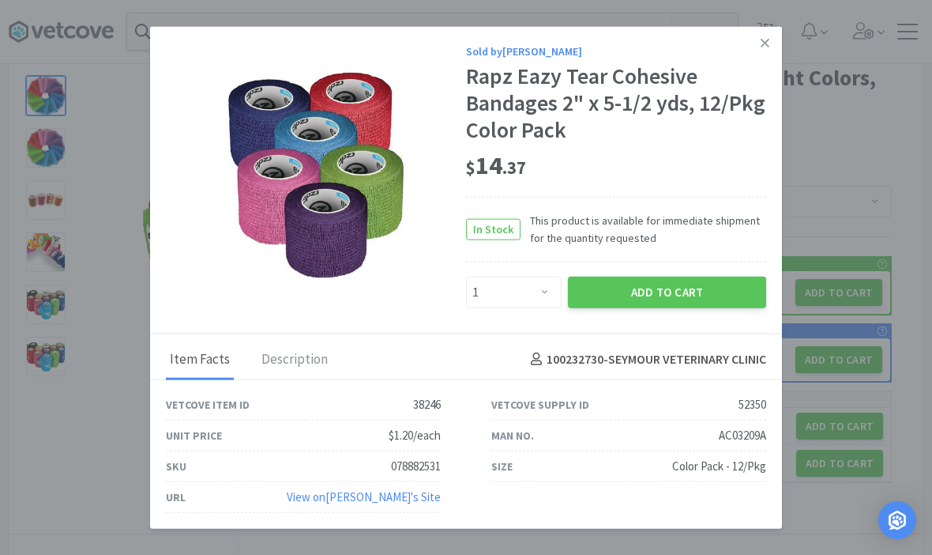
click at [769, 51] on icon at bounding box center [765, 43] width 9 height 14
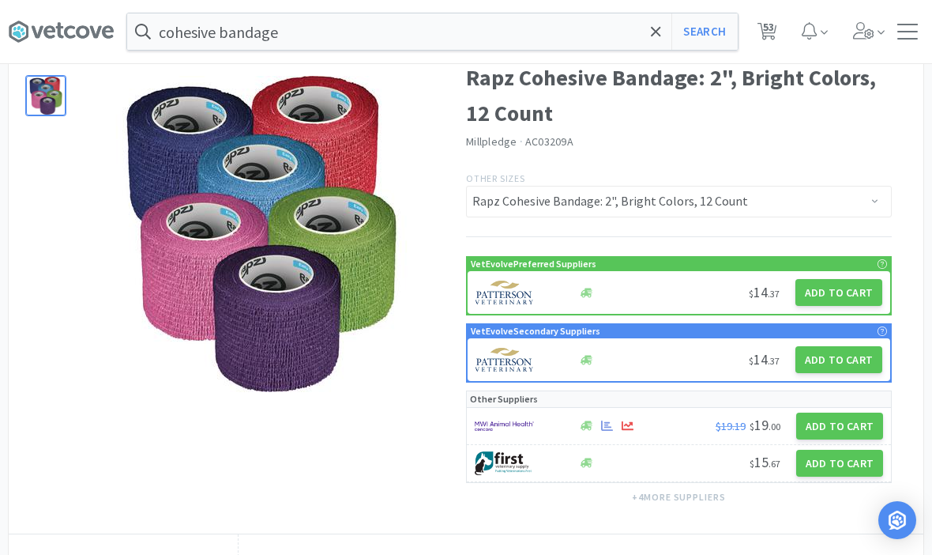
click at [835, 284] on button "Add to Cart" at bounding box center [839, 292] width 87 height 27
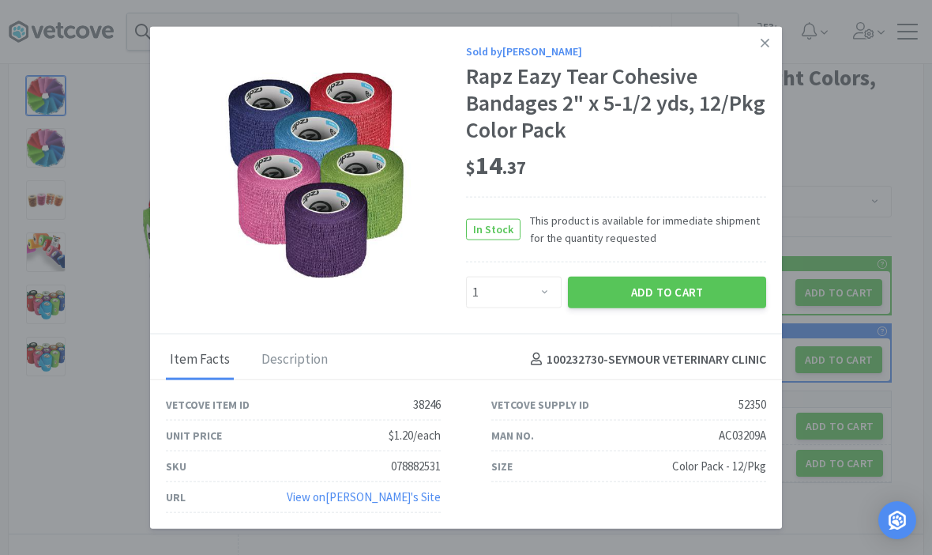
click at [758, 61] on link at bounding box center [765, 44] width 28 height 34
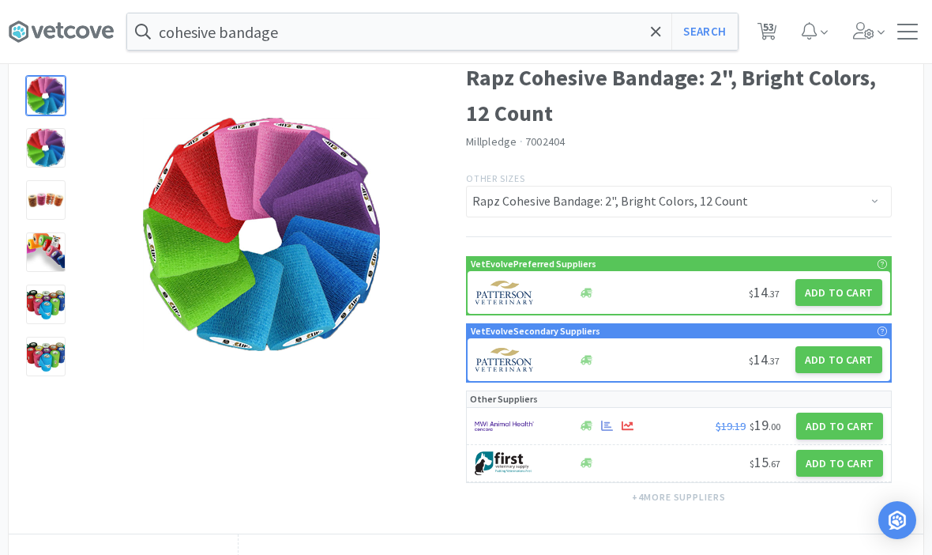
click at [760, 36] on icon at bounding box center [768, 31] width 20 height 17
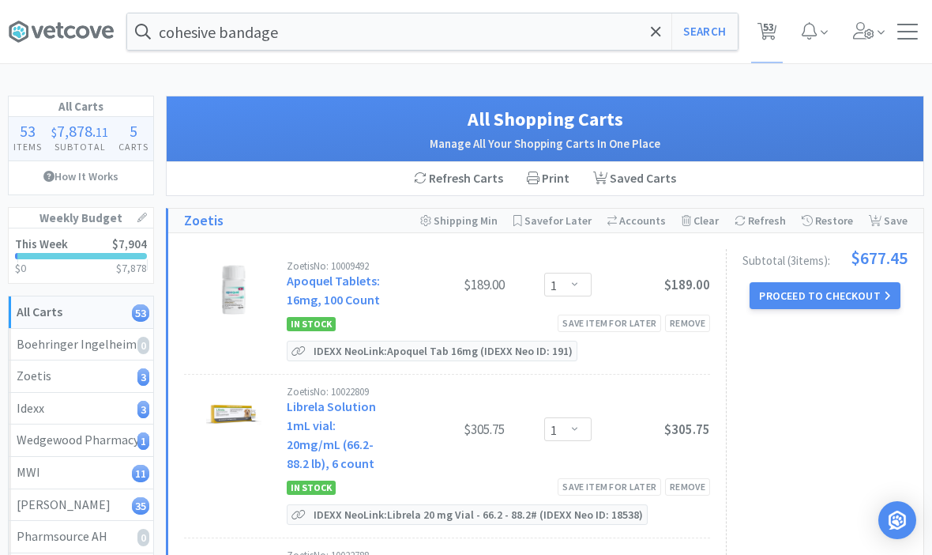
click at [660, 35] on icon at bounding box center [655, 30] width 9 height 9
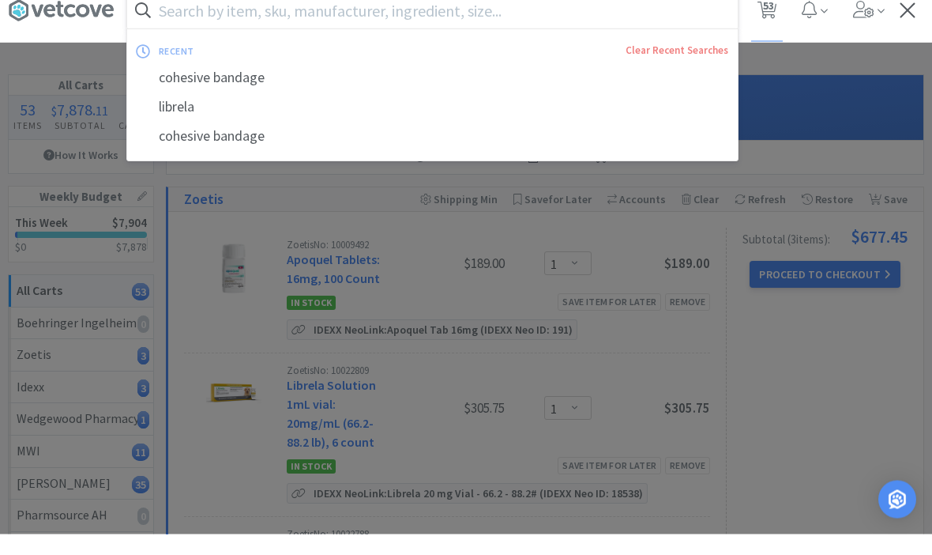
click at [842, 394] on div at bounding box center [466, 277] width 932 height 555
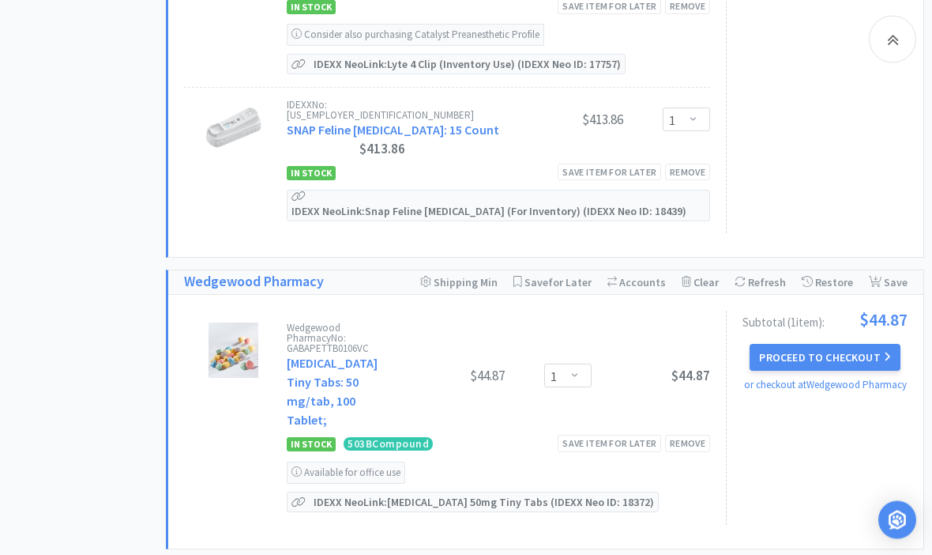
scroll to position [1240, 0]
click at [586, 435] on div "Save item for later" at bounding box center [609, 443] width 103 height 17
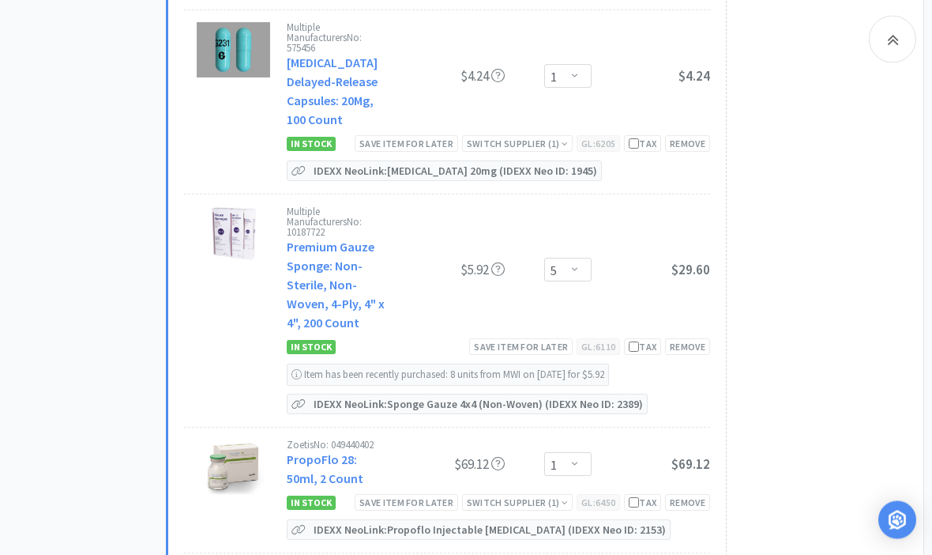
scroll to position [2620, 0]
click at [510, 494] on div "Switch Supplier ( 1 )" at bounding box center [517, 501] width 101 height 15
click at [833, 382] on div "Subtotal ( 11 item s ): $457.66 VetEvolve Savings $2.84 Proceed to Checkout or …" at bounding box center [817, 153] width 182 height 1798
click at [509, 494] on div "Switch Supplier ( 1 )" at bounding box center [517, 501] width 101 height 15
click at [835, 374] on div "Subtotal ( 11 item s ): $457.66 VetEvolve Savings $2.84 Proceed to Checkout or …" at bounding box center [817, 153] width 182 height 1798
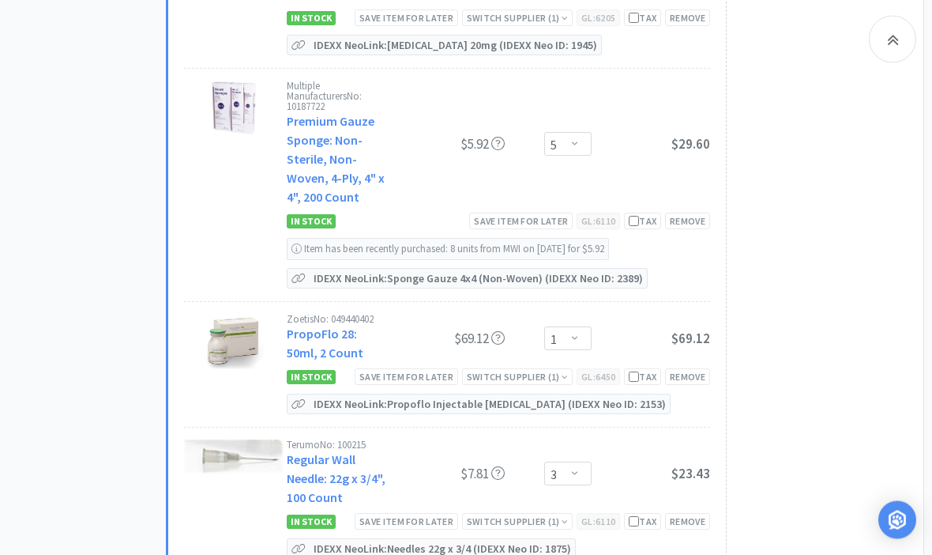
scroll to position [2744, 0]
click at [497, 514] on div "Switch Supplier ( 1 )" at bounding box center [517, 521] width 101 height 15
click at [832, 363] on div "Subtotal ( 11 item s ): $457.66 VetEvolve Savings $2.84 Proceed to Checkout or …" at bounding box center [817, 28] width 182 height 1798
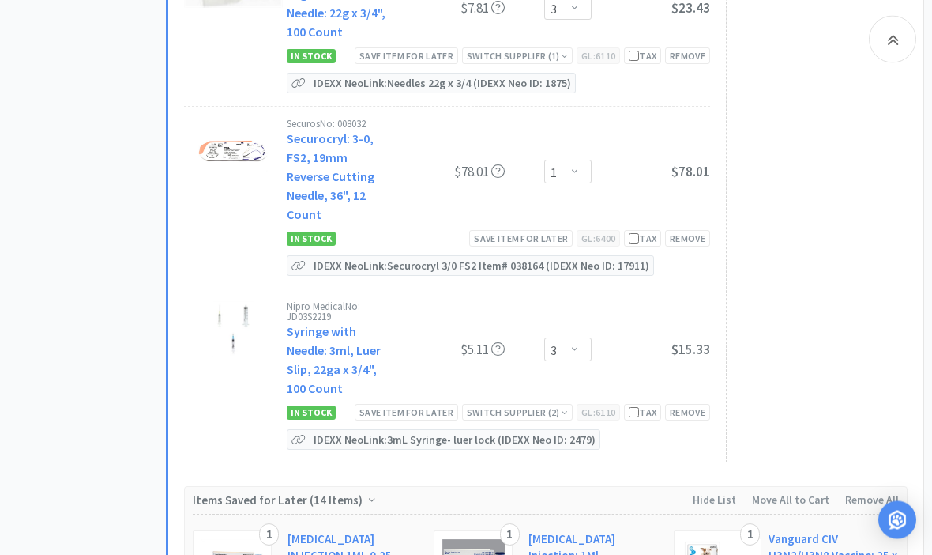
scroll to position [3210, 0]
click at [499, 404] on div "Switch Supplier ( 2 )" at bounding box center [517, 411] width 101 height 15
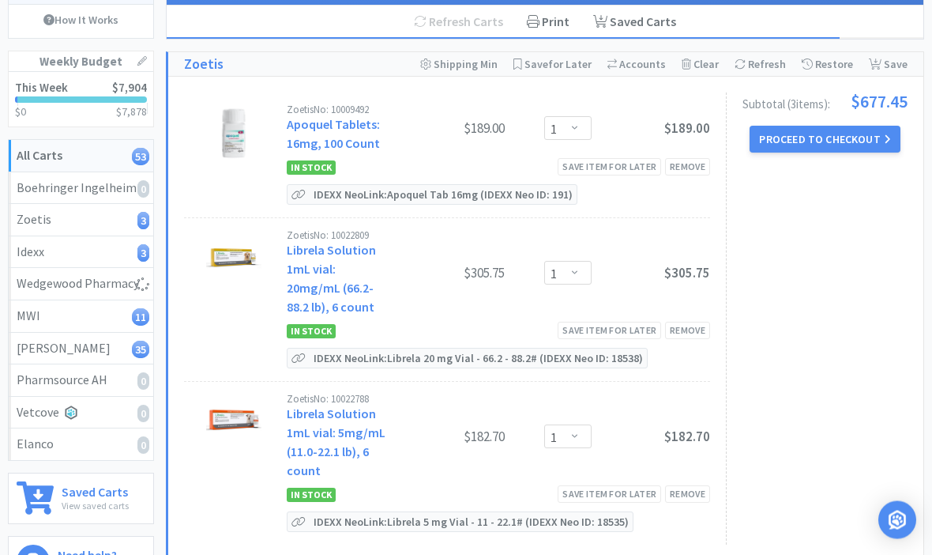
scroll to position [0, 0]
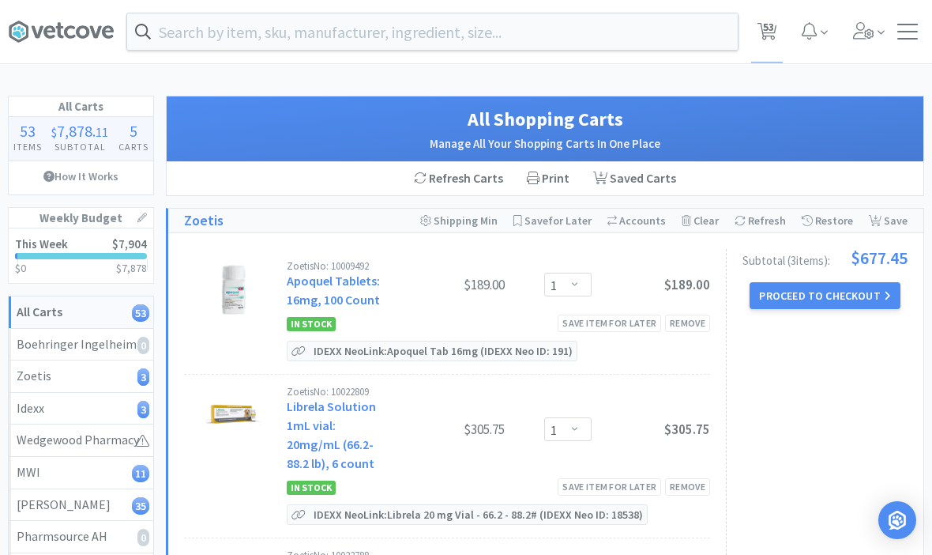
click at [619, 25] on input "text" at bounding box center [432, 31] width 611 height 36
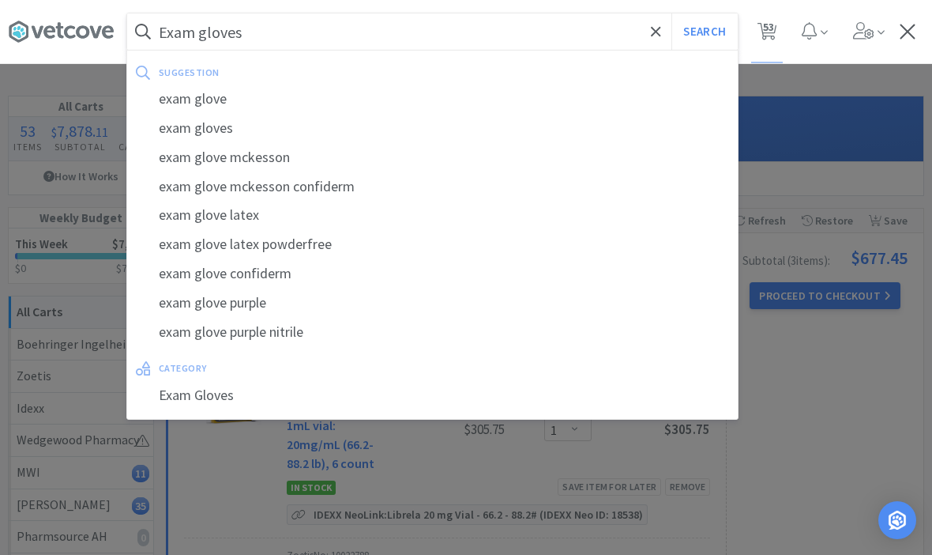
click at [704, 32] on button "Search" at bounding box center [705, 31] width 66 height 36
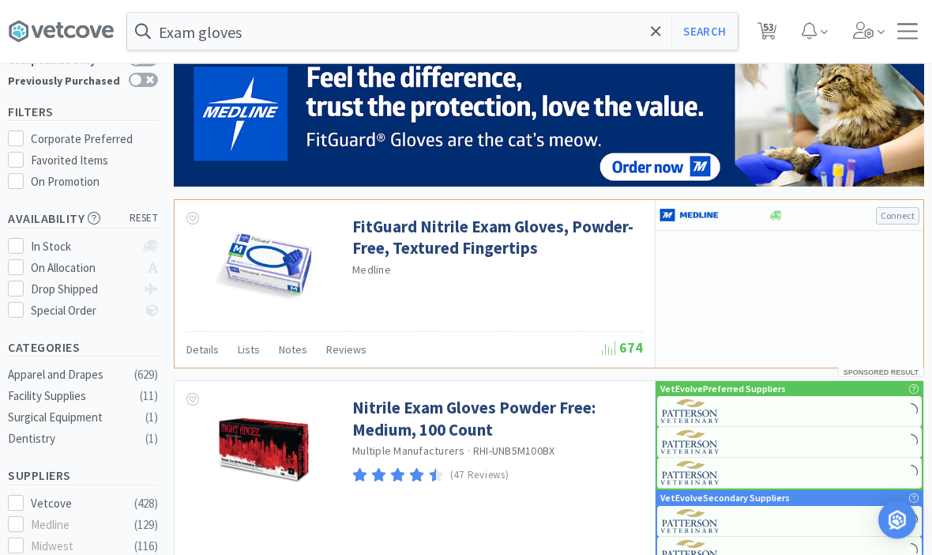
scroll to position [101, 0]
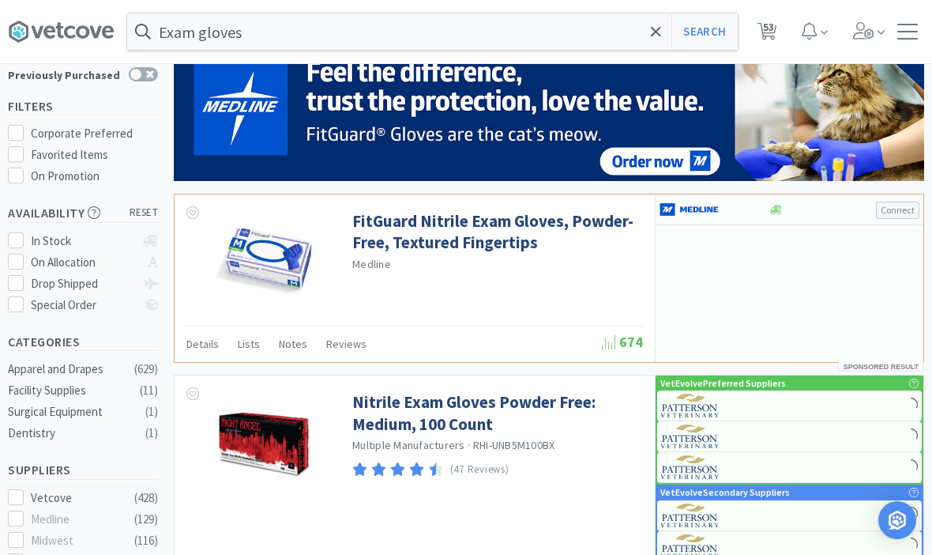
click at [420, 418] on link "Nitrile Exam Gloves Powder Free: Medium, 100 Count" at bounding box center [495, 412] width 287 height 43
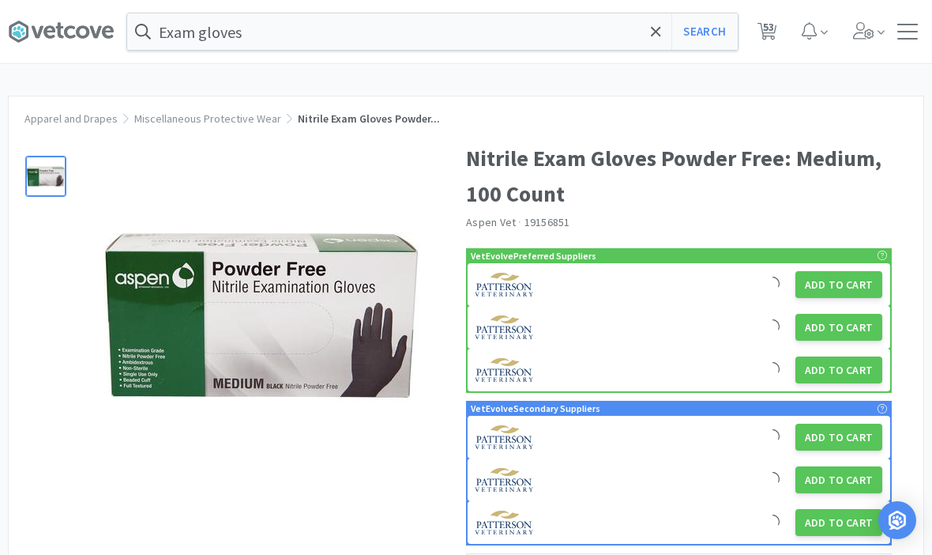
click at [834, 441] on button "Add to Cart" at bounding box center [839, 436] width 87 height 27
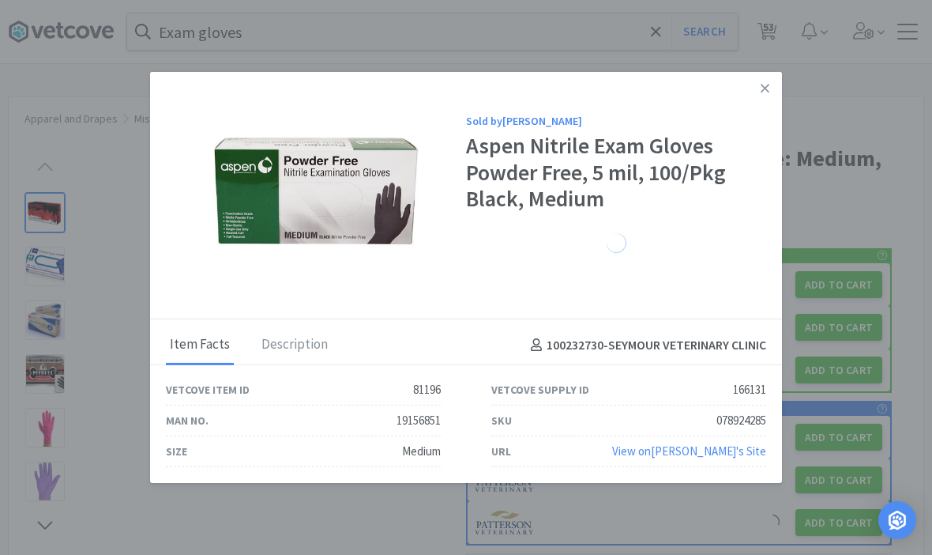
click at [765, 100] on link at bounding box center [765, 89] width 28 height 34
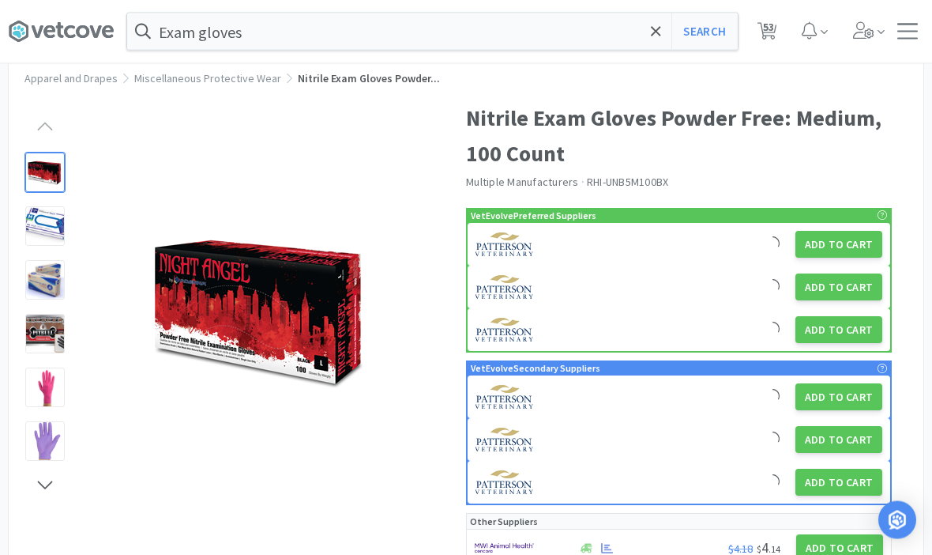
scroll to position [42, 0]
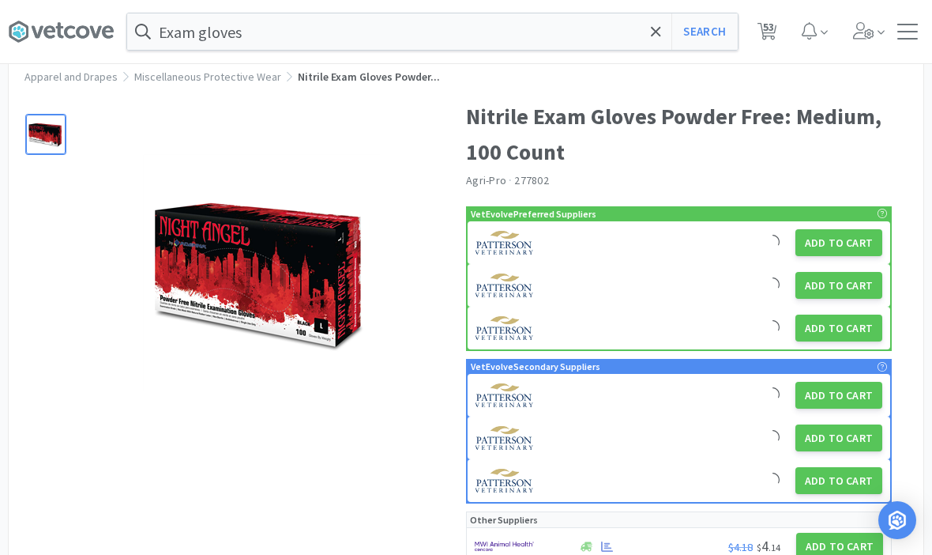
click at [837, 550] on button "Add to Cart" at bounding box center [839, 545] width 87 height 27
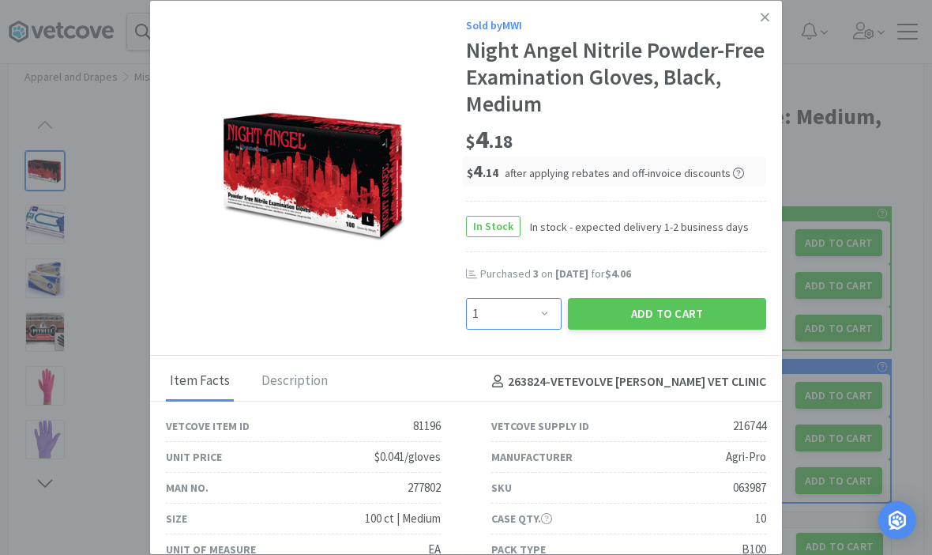
click at [530, 329] on select "Enter Quantity 1 2 3 4 5 6 7 8 9 10 11 12 13 14 15 16 17 18 19 20 Enter Quantity" at bounding box center [514, 314] width 96 height 32
click at [715, 329] on button "Add to Cart" at bounding box center [667, 314] width 198 height 32
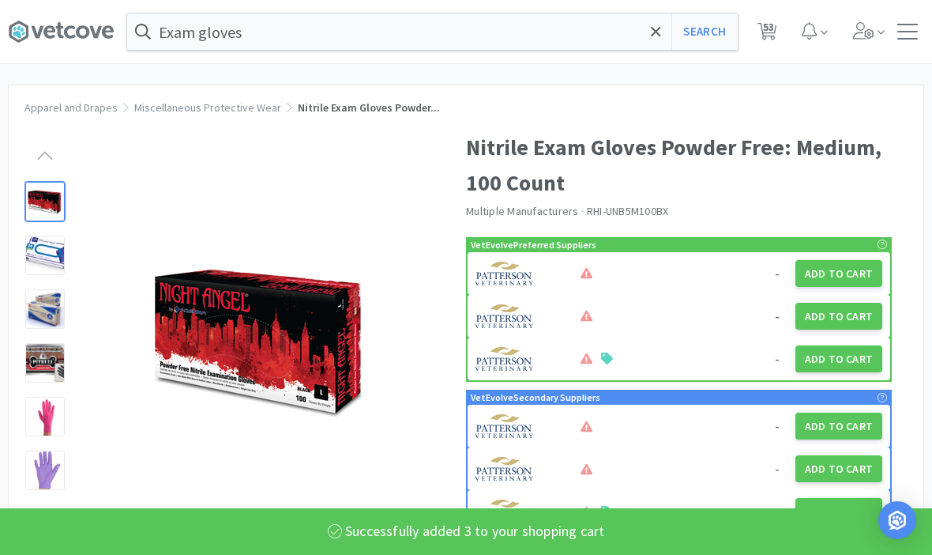
scroll to position [0, 0]
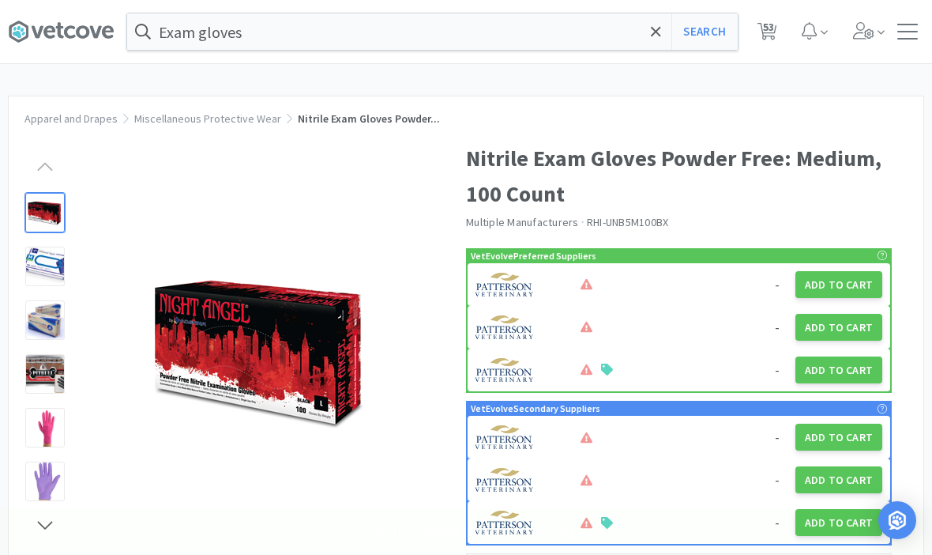
click at [772, 22] on span "53" at bounding box center [768, 26] width 11 height 63
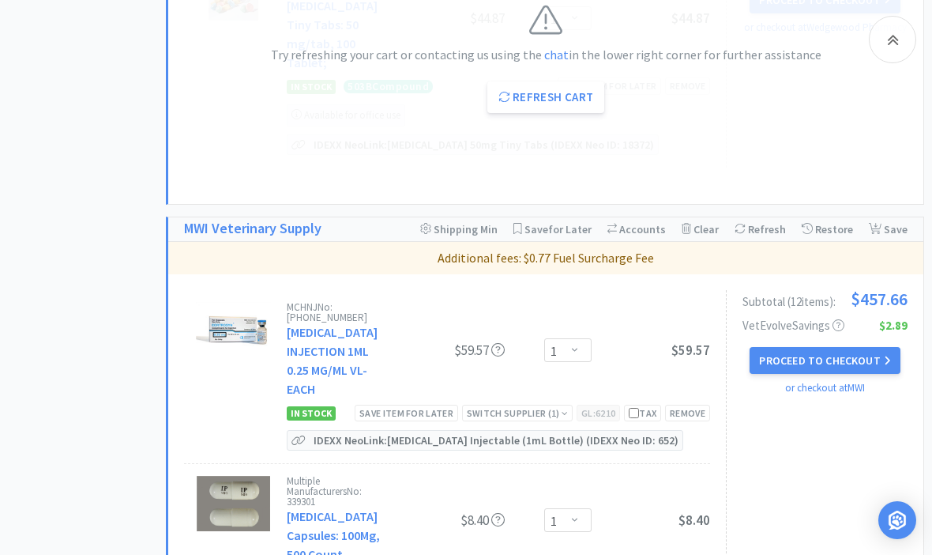
scroll to position [1593, 0]
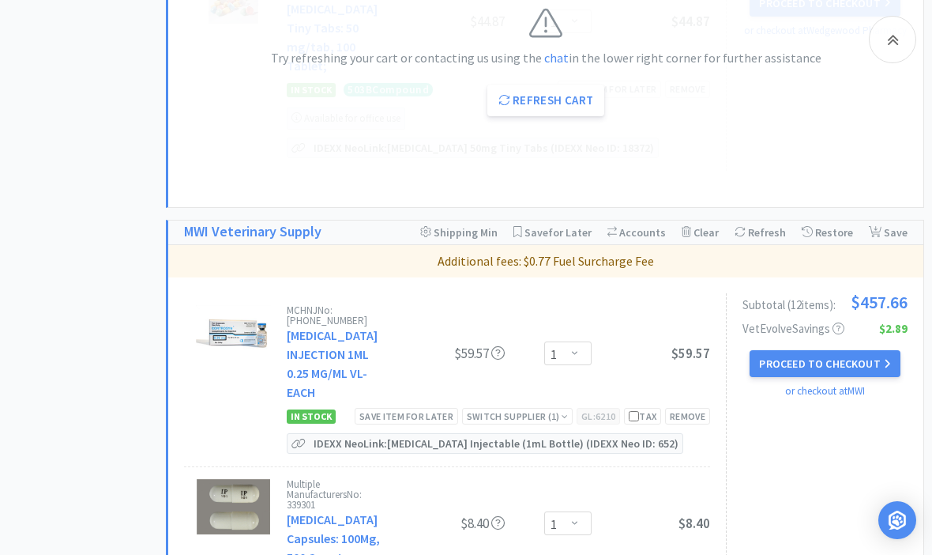
click at [499, 408] on div "Switch Supplier ( 1 )" at bounding box center [517, 415] width 101 height 15
click at [435, 428] on img at bounding box center [428, 440] width 59 height 24
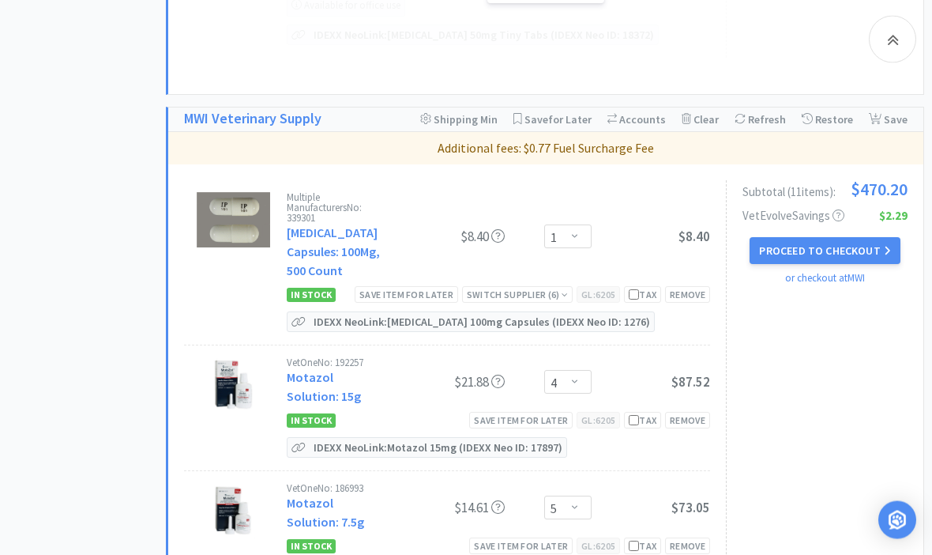
click at [505, 288] on div "Switch Supplier ( 6 )" at bounding box center [517, 295] width 101 height 15
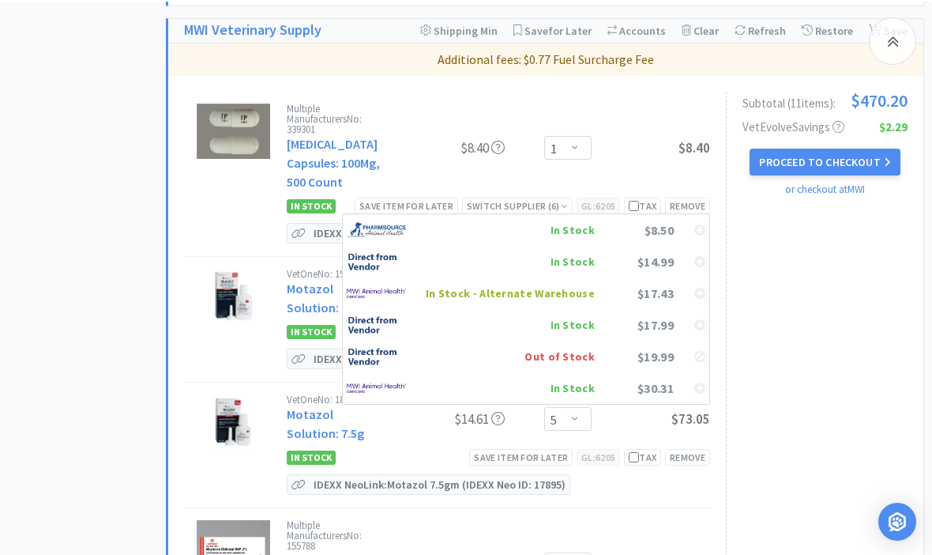
scroll to position [1795, 0]
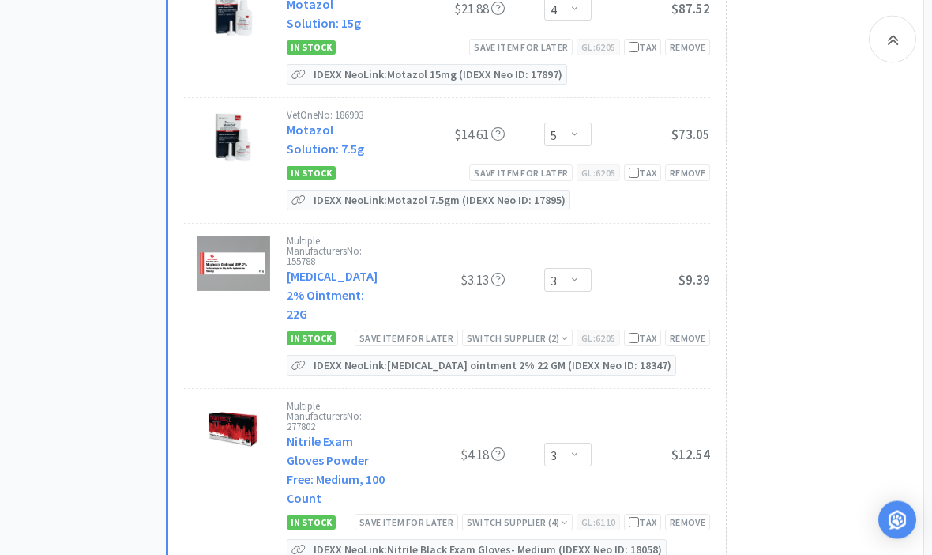
click at [501, 331] on div "Switch Supplier ( 2 )" at bounding box center [517, 338] width 101 height 15
click at [470, 382] on div at bounding box center [438, 394] width 79 height 24
click at [442, 382] on img at bounding box center [428, 394] width 59 height 24
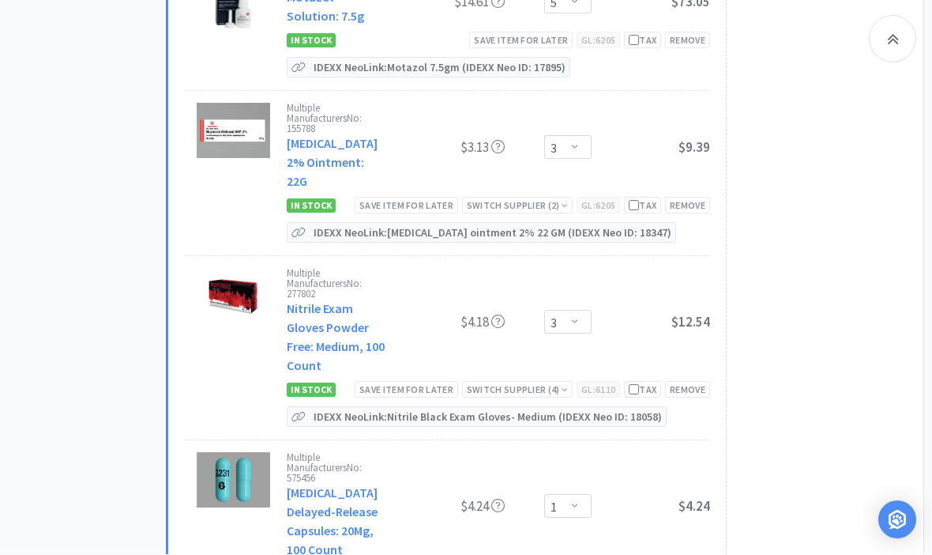
click at [483, 382] on div "Switch Supplier ( 4 )" at bounding box center [517, 389] width 101 height 15
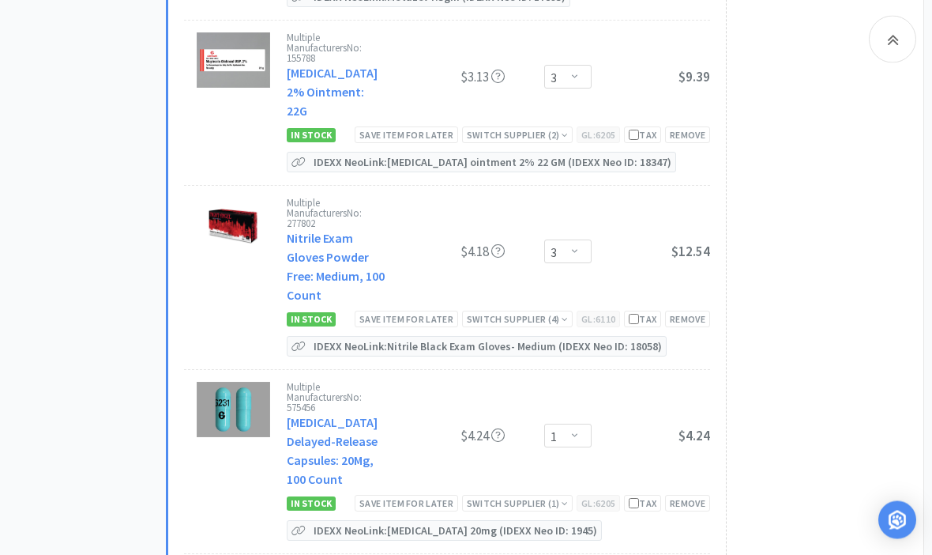
scroll to position [2285, 0]
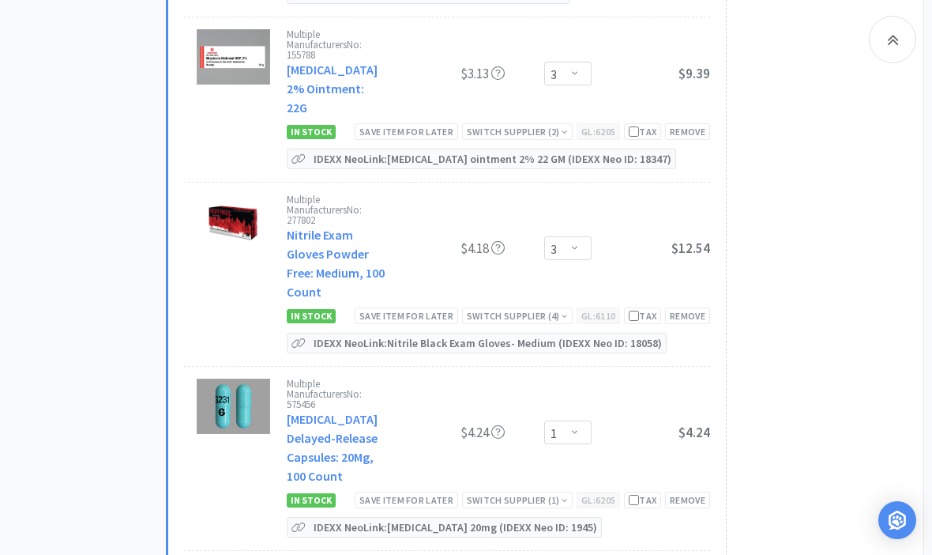
click at [480, 492] on div "Switch Supplier ( 1 )" at bounding box center [517, 499] width 101 height 15
click at [824, 387] on div "Subtotal ( 11 item s ): $470.20 VetEvolve Savings $2.29 Proceed to Checkout or …" at bounding box center [817, 505] width 182 height 1808
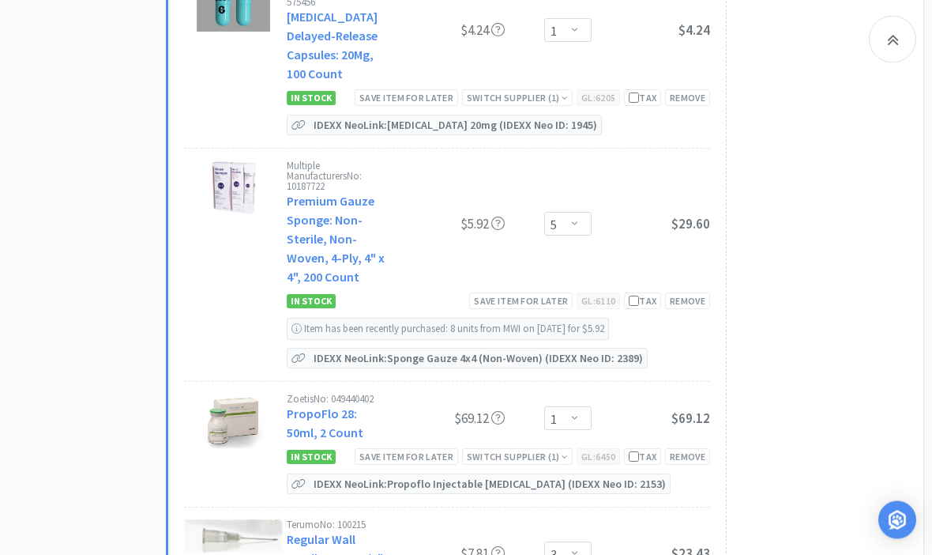
scroll to position [2693, 0]
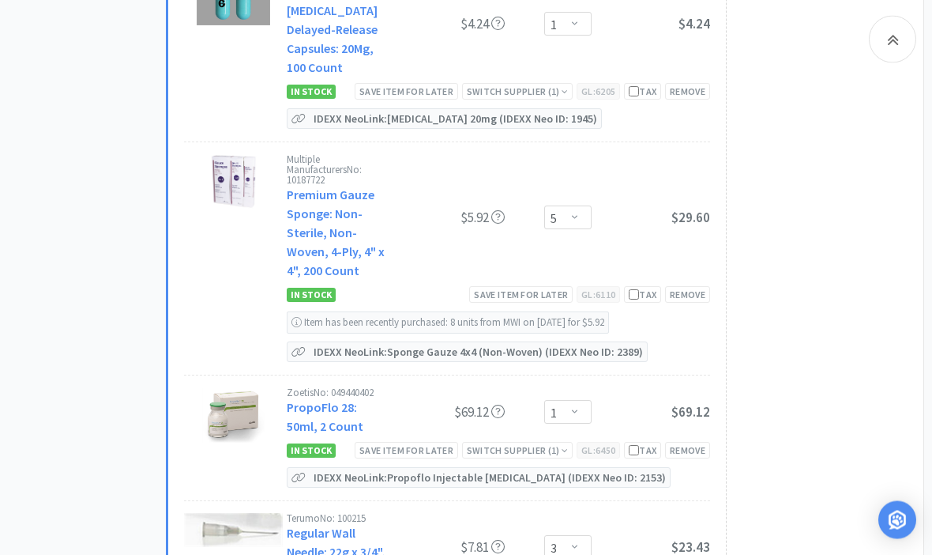
click at [488, 443] on div "Switch Supplier ( 1 )" at bounding box center [517, 450] width 101 height 15
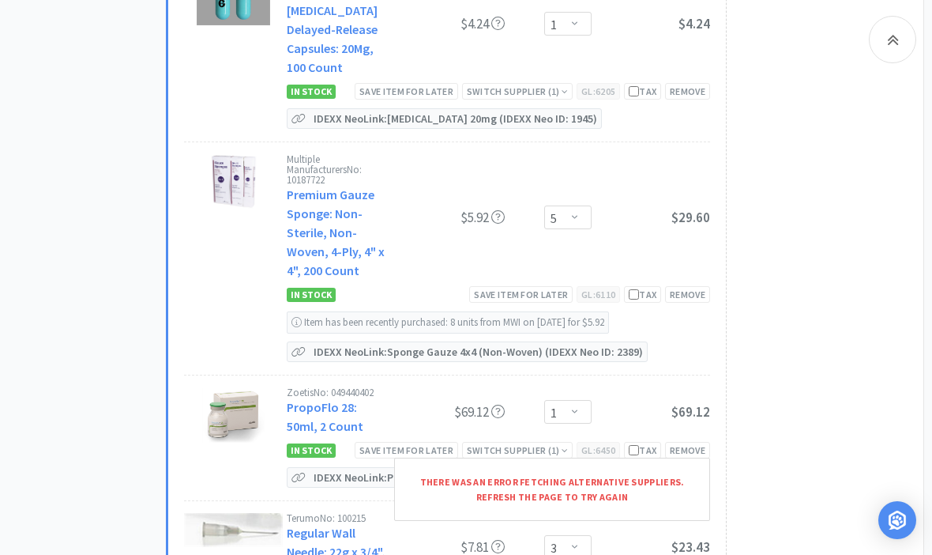
click at [816, 368] on div "Subtotal ( 11 item s ): $470.20 VetEvolve Savings $2.29 Proceed to Checkout or …" at bounding box center [817, 97] width 182 height 1808
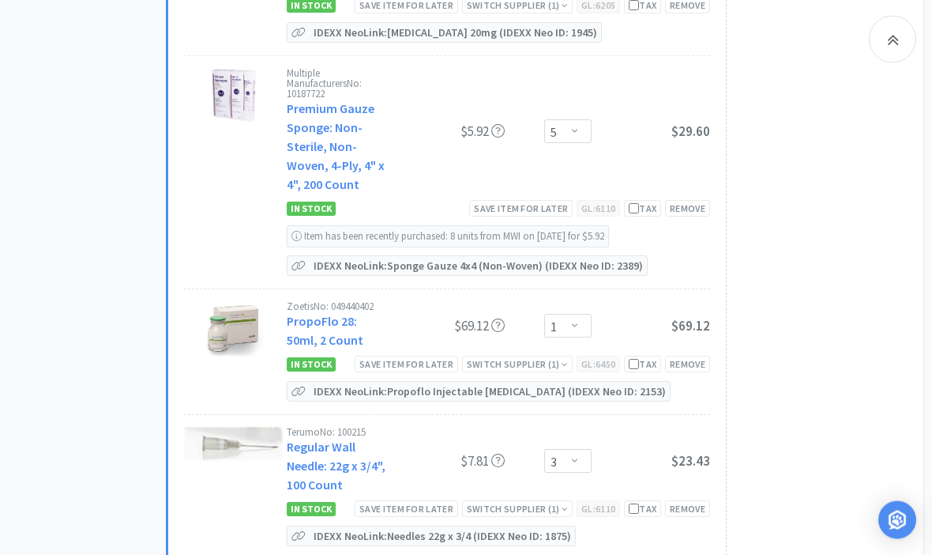
scroll to position [2780, 0]
click at [491, 501] on div "Switch Supplier ( 1 )" at bounding box center [517, 508] width 101 height 15
click at [825, 382] on div "Subtotal ( 11 item s ): $470.20 VetEvolve Savings $2.29 Proceed to Checkout or …" at bounding box center [817, 11] width 182 height 1808
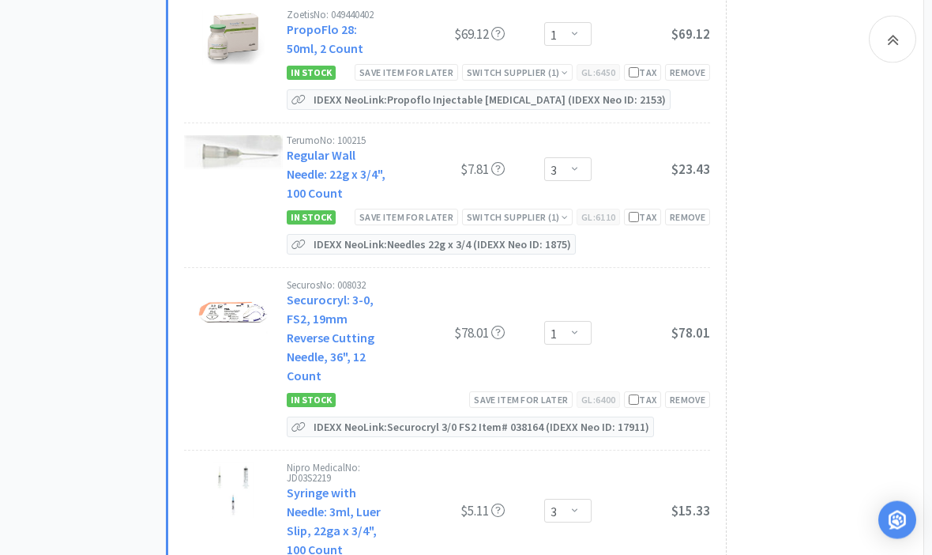
scroll to position [3221, 0]
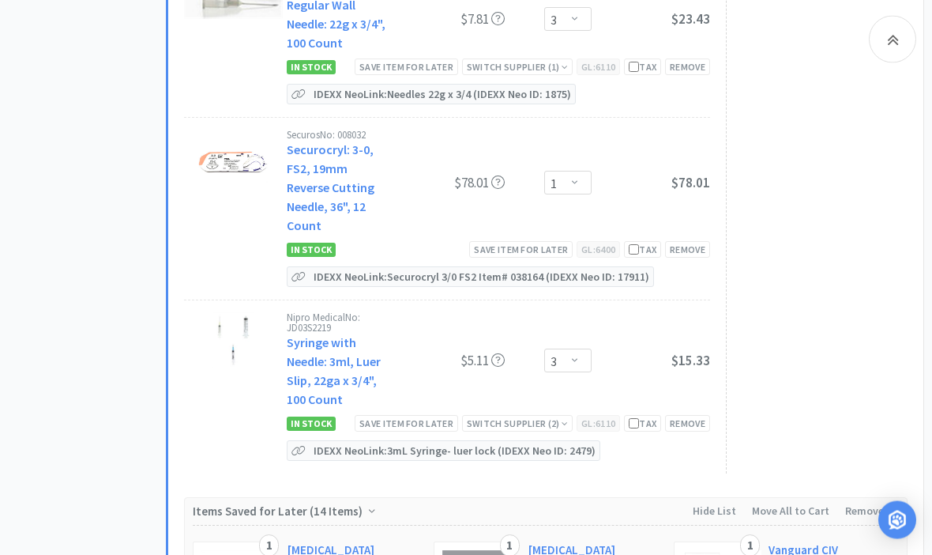
click at [521, 416] on div "Switch Supplier ( 2 )" at bounding box center [517, 423] width 101 height 15
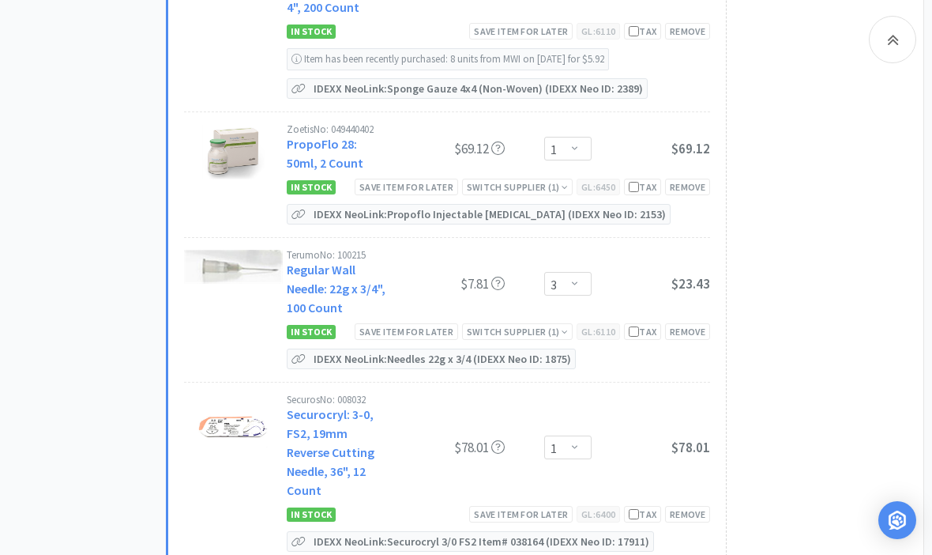
scroll to position [2939, 0]
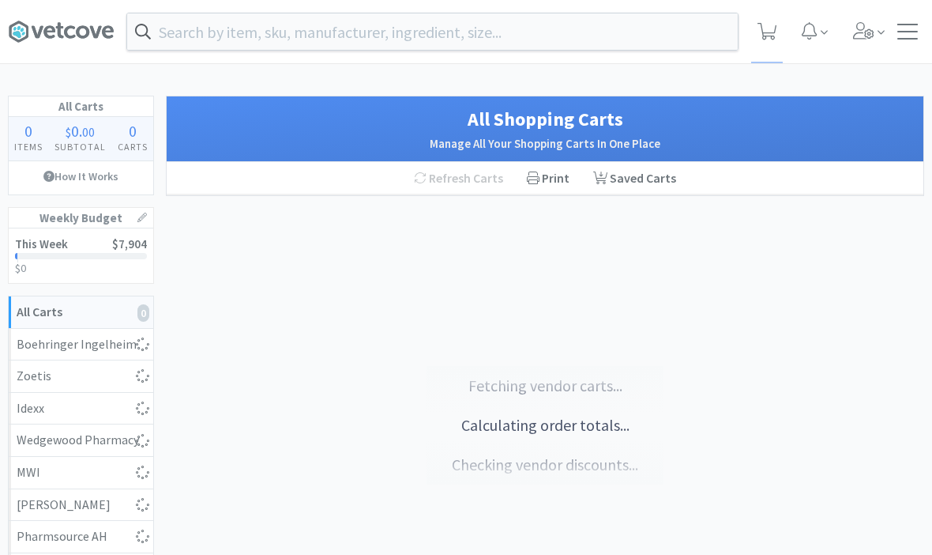
select select "1"
select select "4"
select select "5"
select select "3"
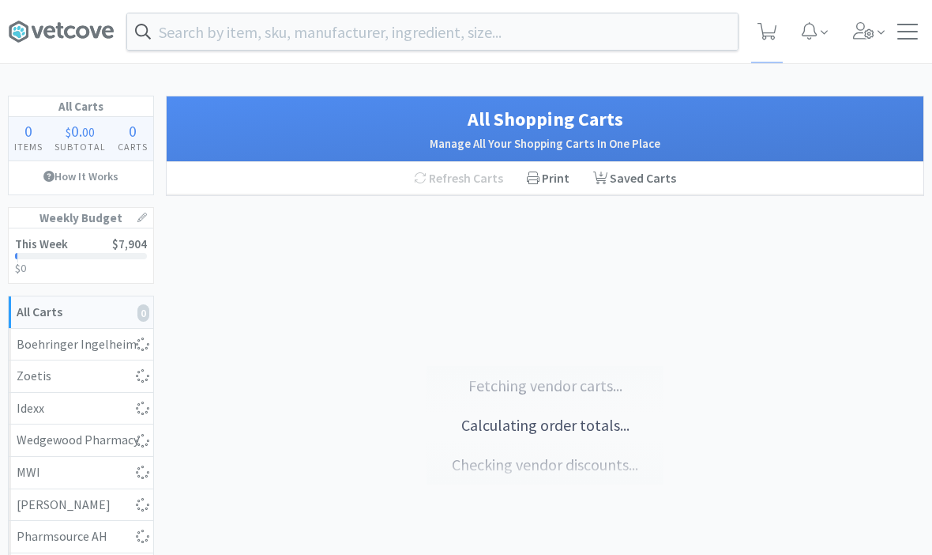
select select "1"
select select "5"
select select "1"
select select "3"
select select "1"
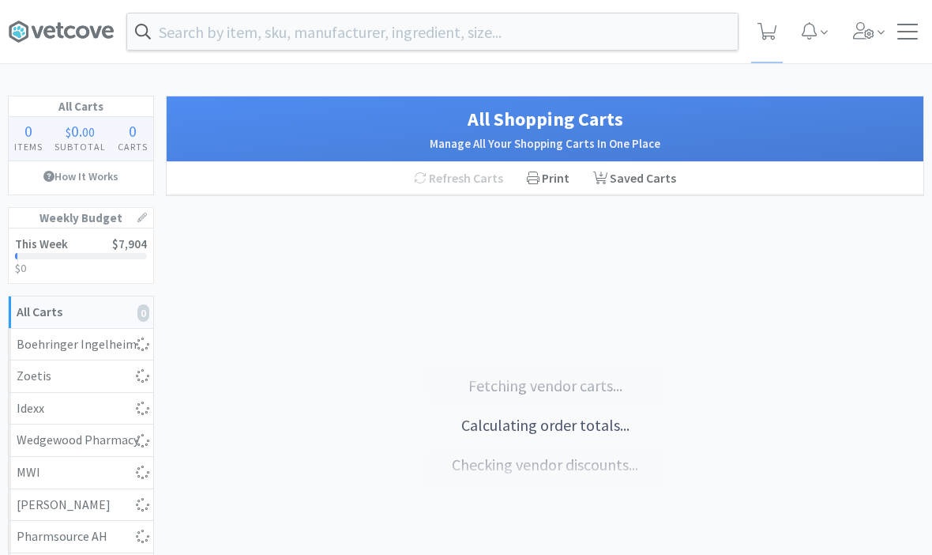
select select "3"
select select "1"
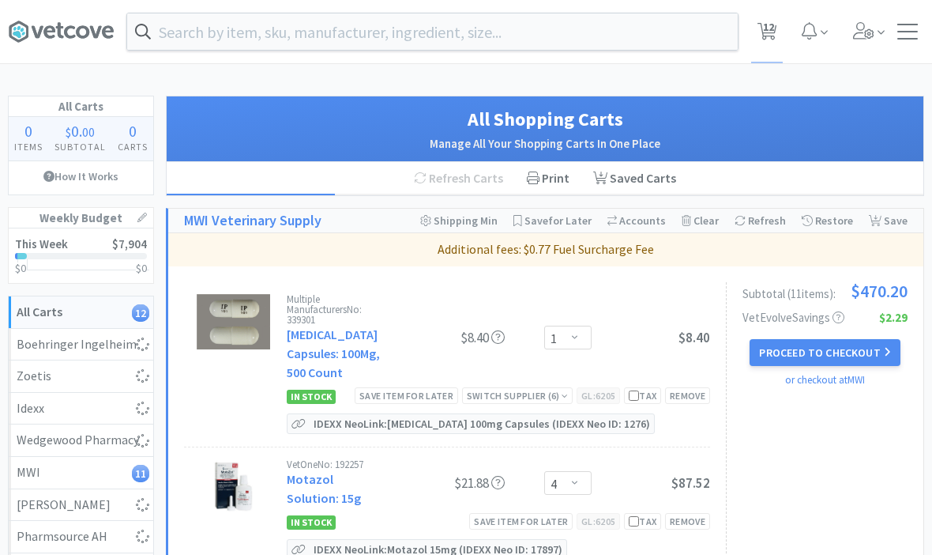
scroll to position [2161, 0]
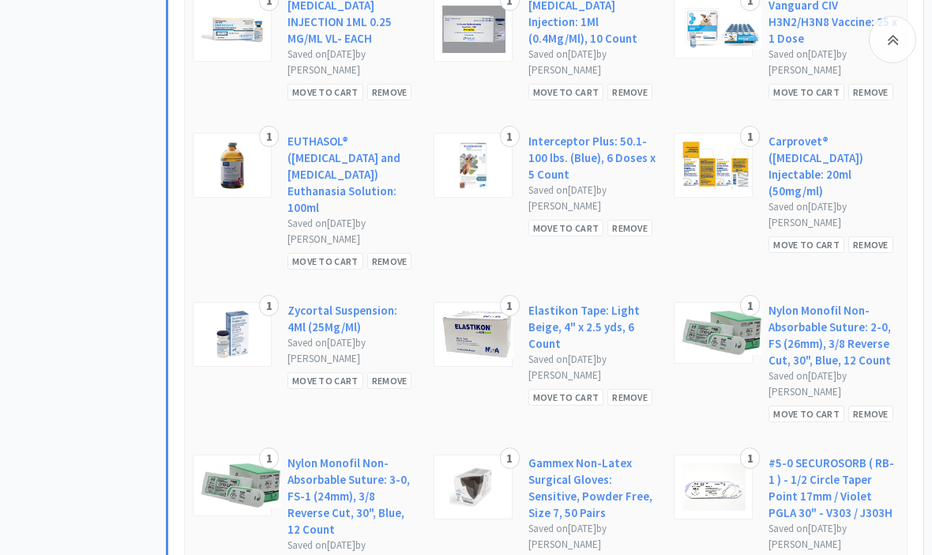
select select "1"
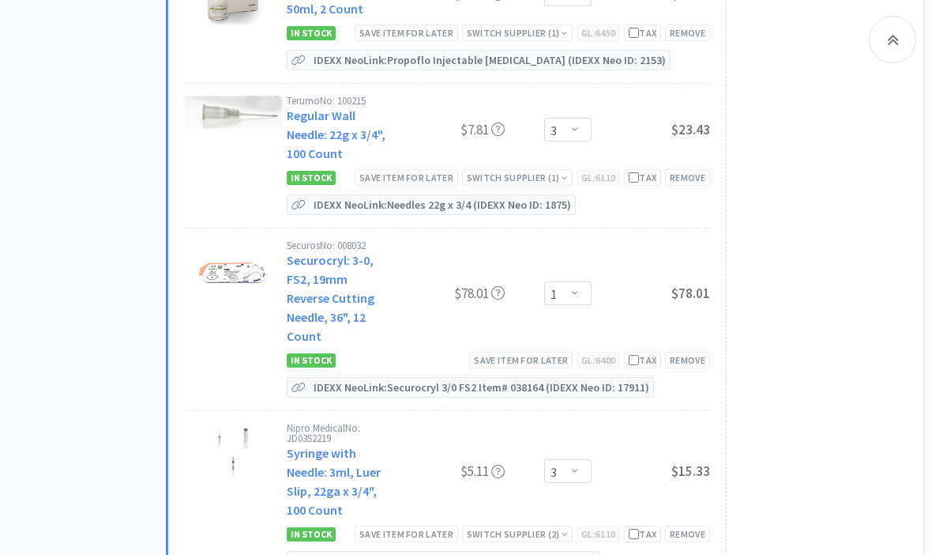
select select "1"
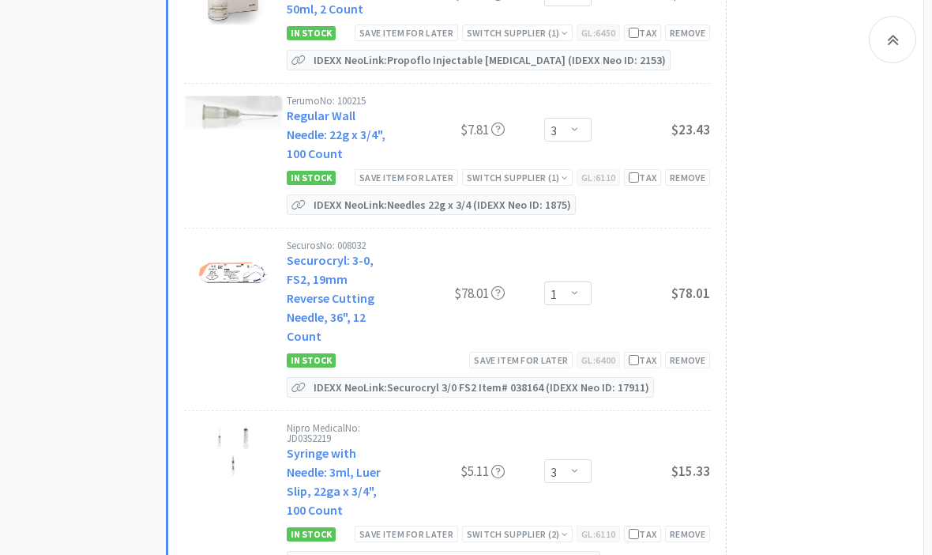
select select "1"
select select "10"
select select "6"
select select "1"
select select "2"
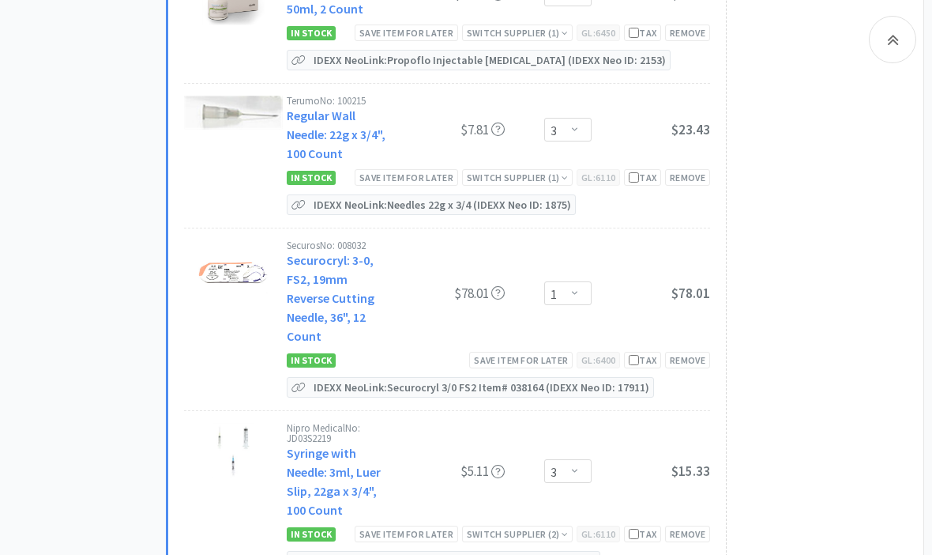
select select "2"
select select "1"
select select "8"
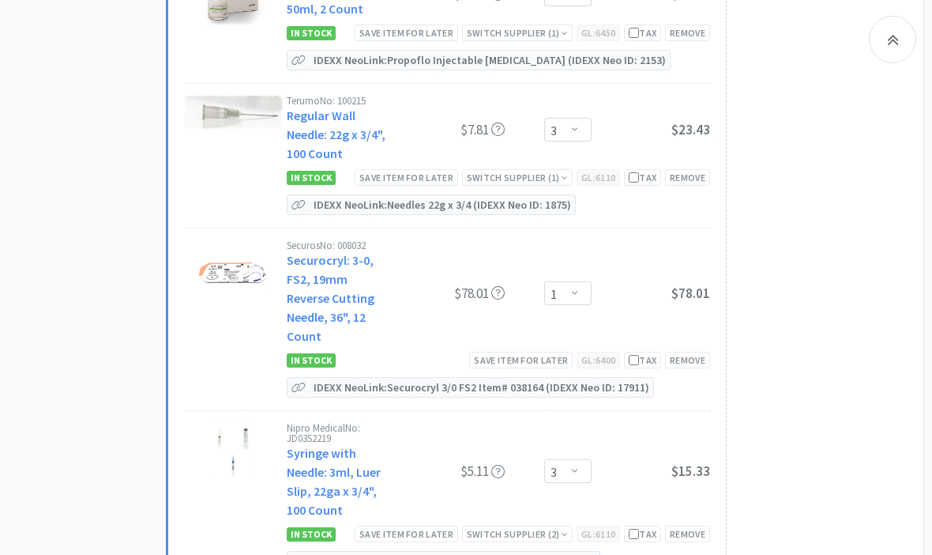
select select "3"
select select "2"
select select "1"
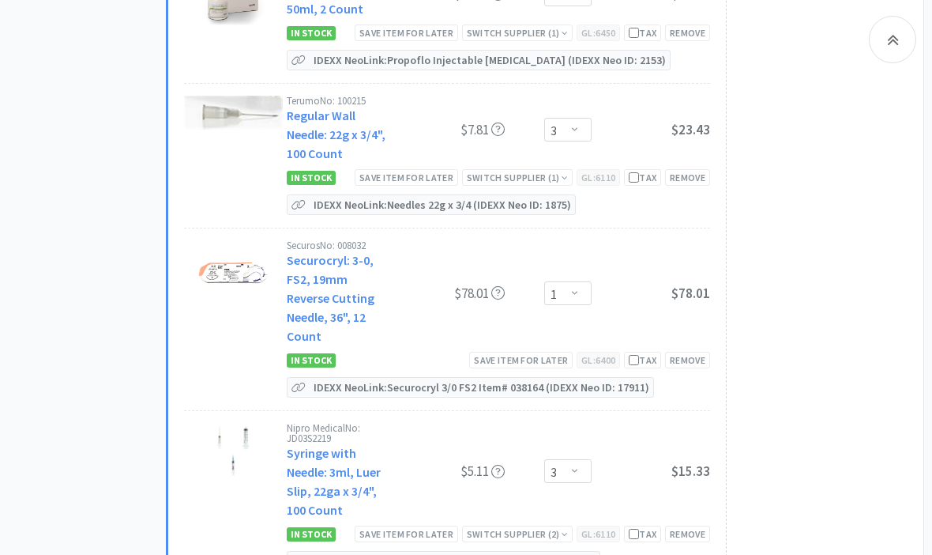
select select "1"
select select "4"
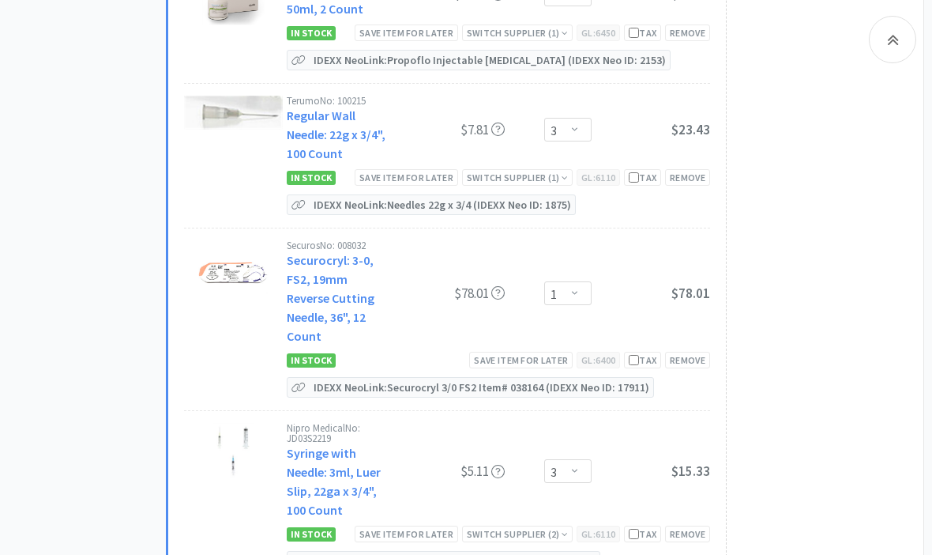
select select "10"
select select "1"
select select "3"
select select "5"
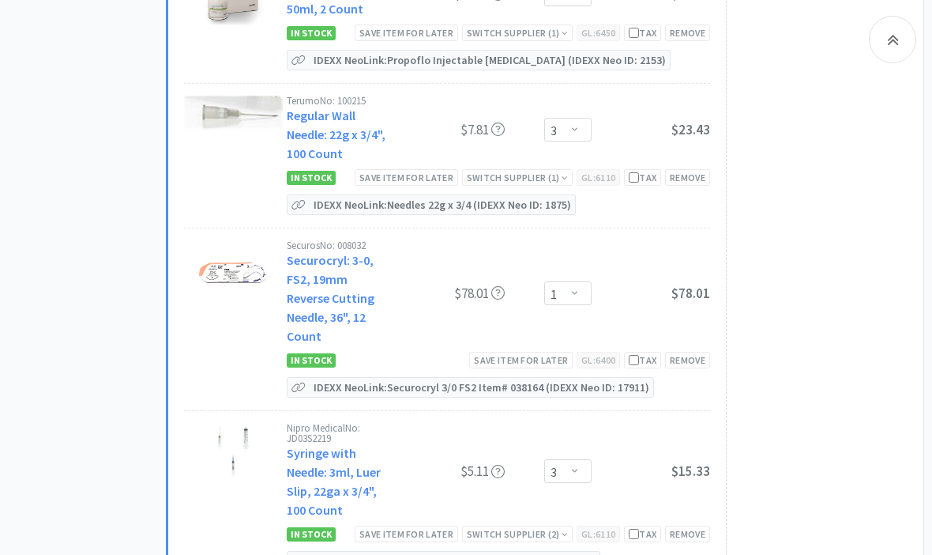
select select "1"
select select "2"
select select "4"
select select "1"
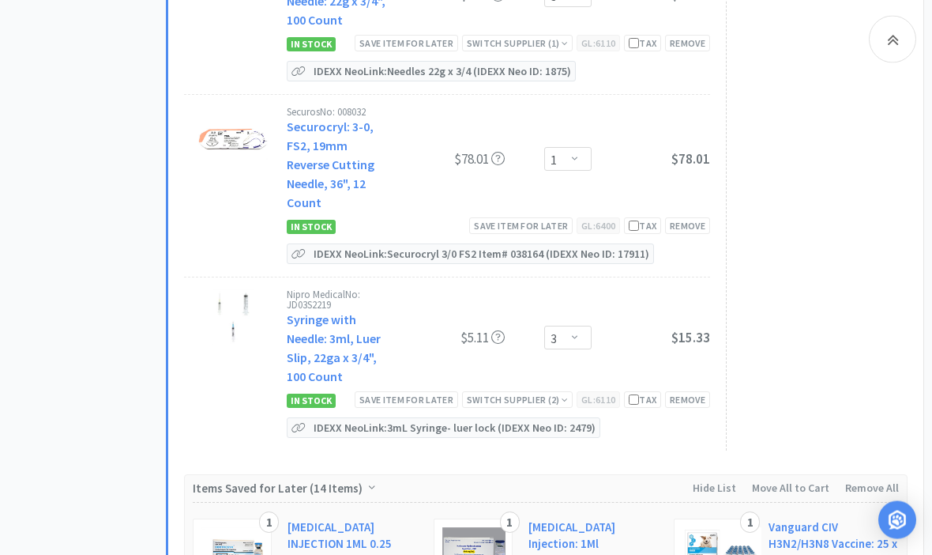
scroll to position [2335, 0]
select select "1"
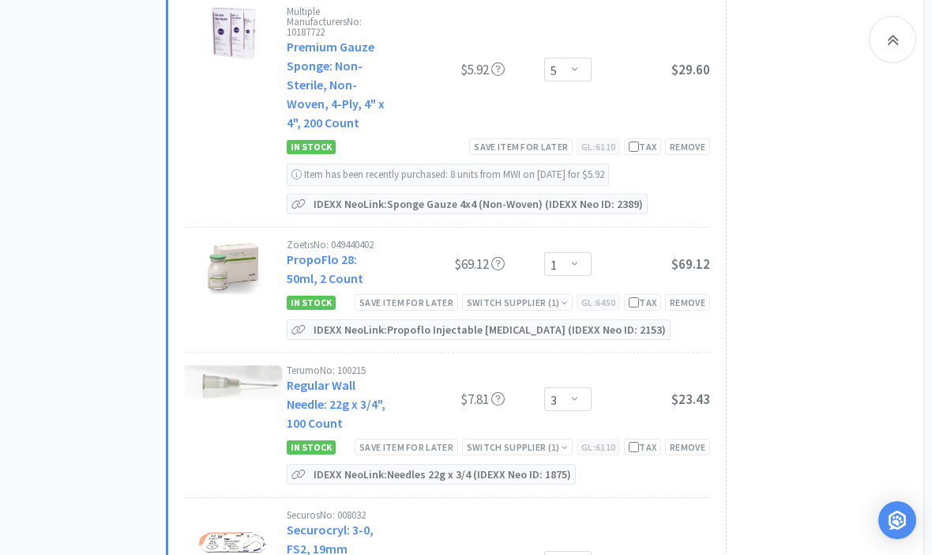
click at [521, 387] on div "Enter Quantity 1 2 3 4 5 6 7 8 9 10 11 12 13 14 15 16 17 18 19 20 Enter Quantity" at bounding box center [552, 399] width 79 height 24
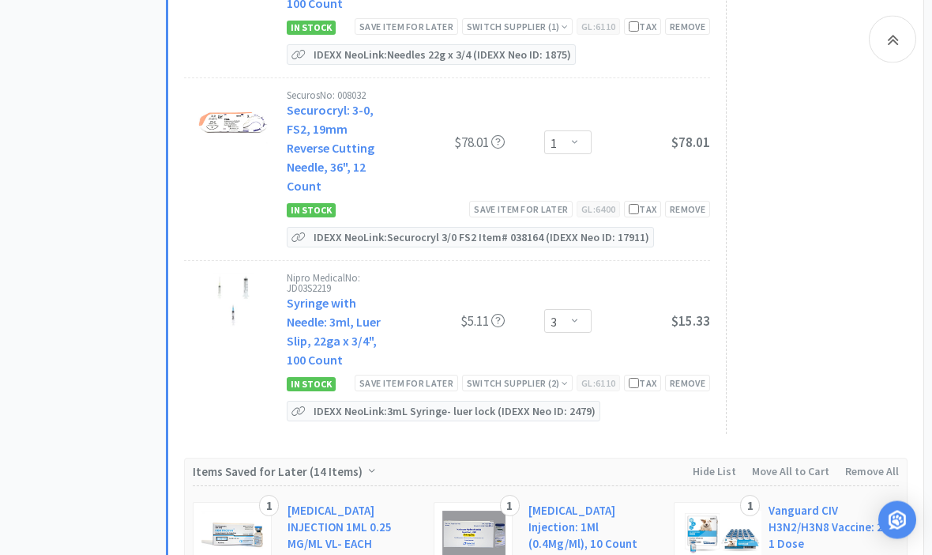
click at [512, 376] on div "Switch Supplier ( 2 )" at bounding box center [517, 383] width 101 height 15
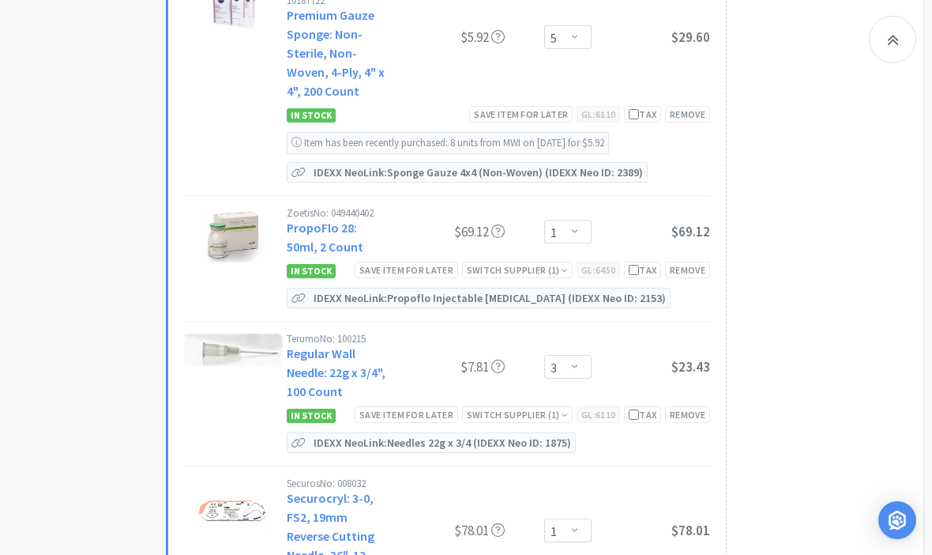
scroll to position [2370, 0]
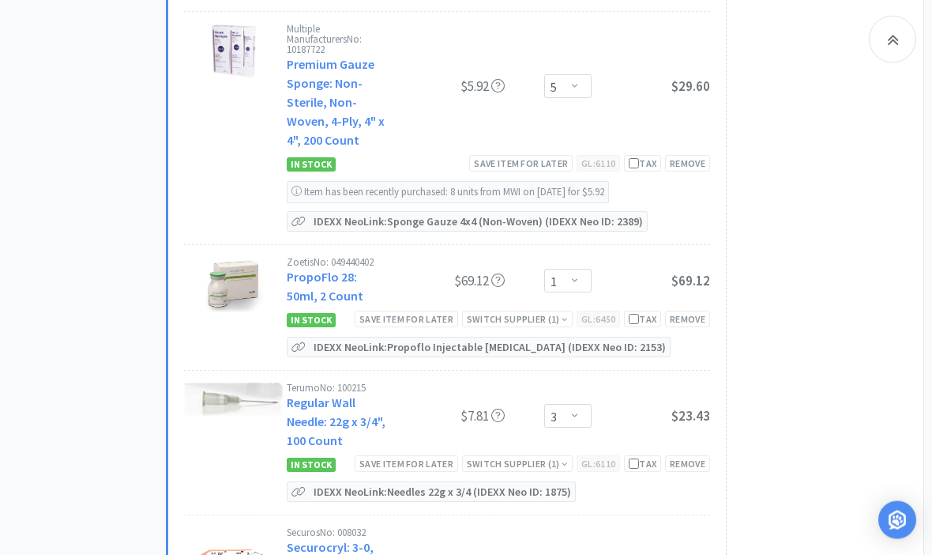
click at [521, 457] on div "Switch Supplier ( 1 )" at bounding box center [517, 464] width 101 height 15
click at [527, 456] on div "Switch Supplier ( 1 )" at bounding box center [517, 463] width 101 height 15
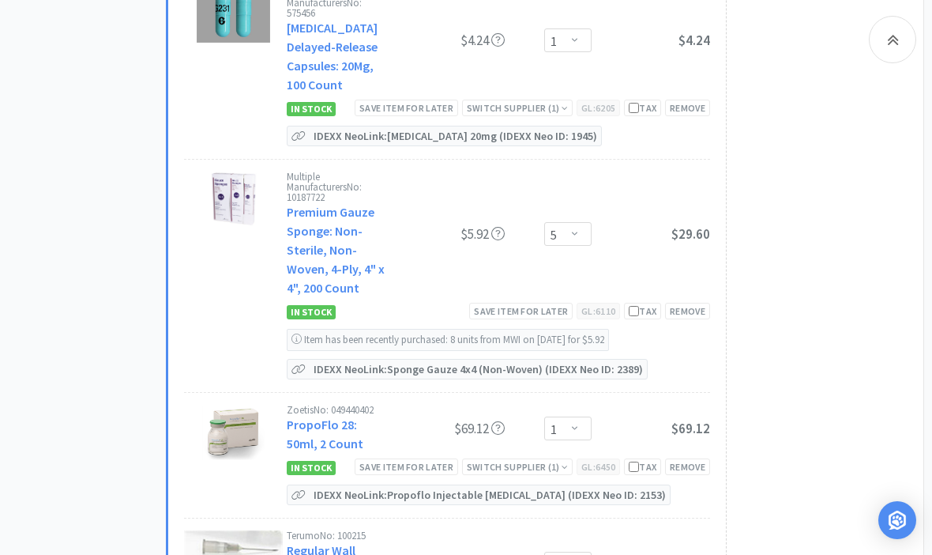
scroll to position [2225, 0]
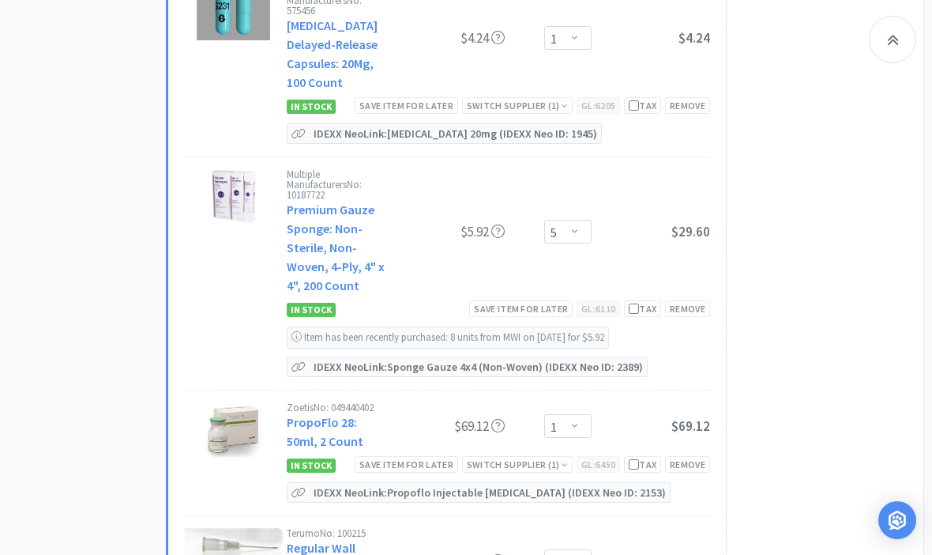
click at [514, 457] on div "Switch Supplier ( 1 )" at bounding box center [517, 464] width 101 height 15
click at [834, 300] on div "Subtotal ( 11 item s ): $470.20 VetEvolve Savings $2.29 Proceed to Checkout or …" at bounding box center [817, 112] width 182 height 1808
select select "1"
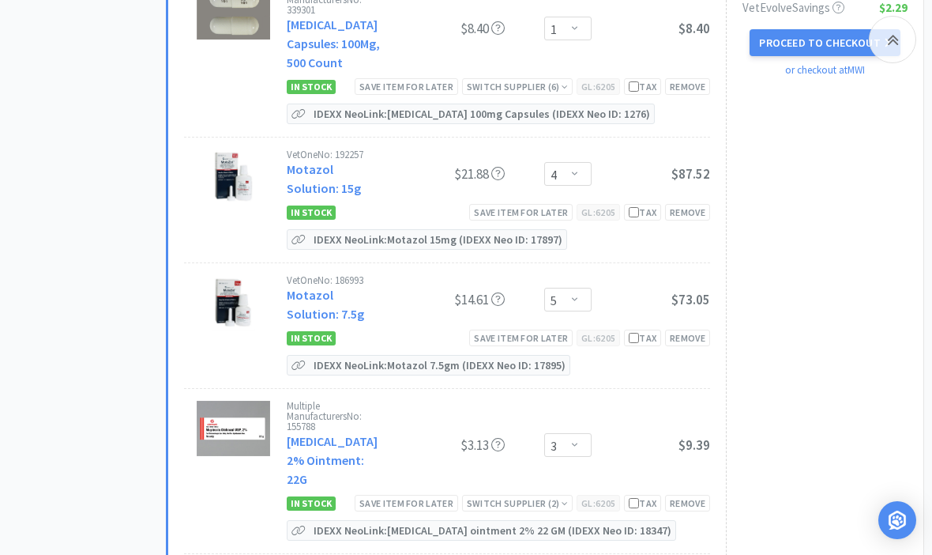
scroll to position [2066, 0]
click at [514, 496] on div "Switch Supplier ( 2 )" at bounding box center [517, 503] width 101 height 15
click at [508, 547] on div "-" at bounding box center [536, 559] width 117 height 24
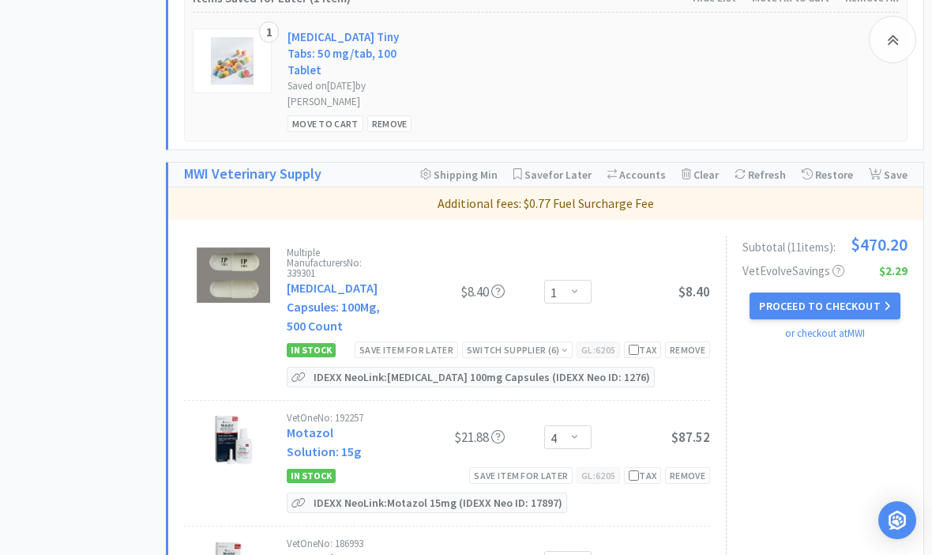
scroll to position [1781, 0]
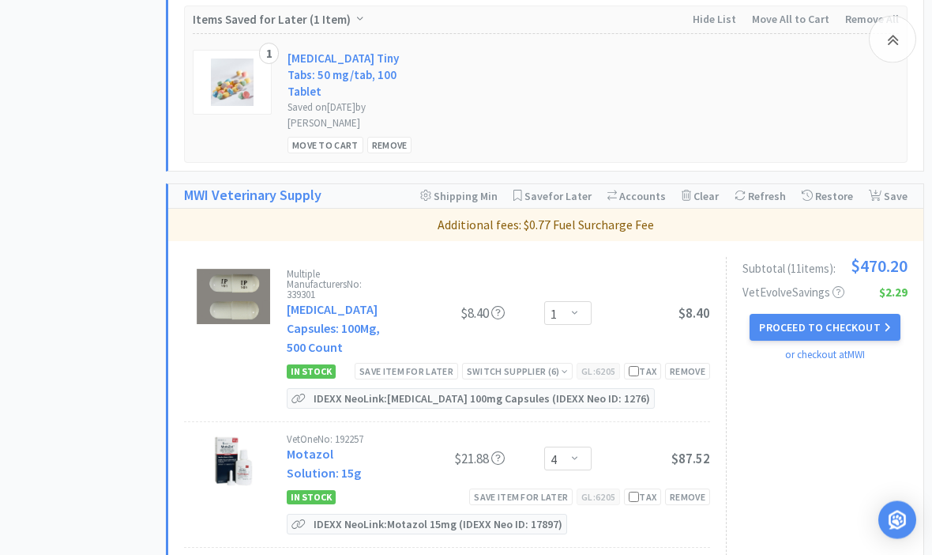
click at [507, 364] on div "Switch Supplier ( 6 )" at bounding box center [517, 371] width 101 height 15
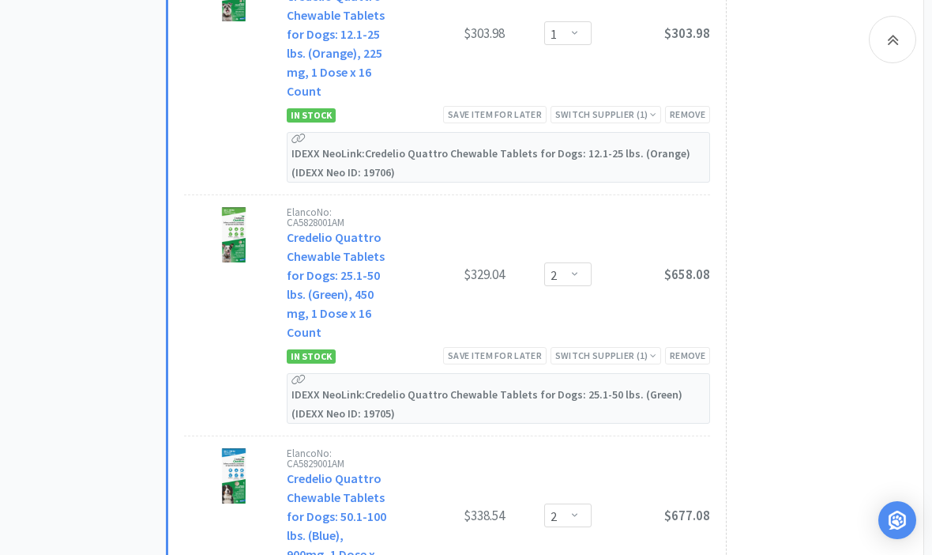
scroll to position [6140, 0]
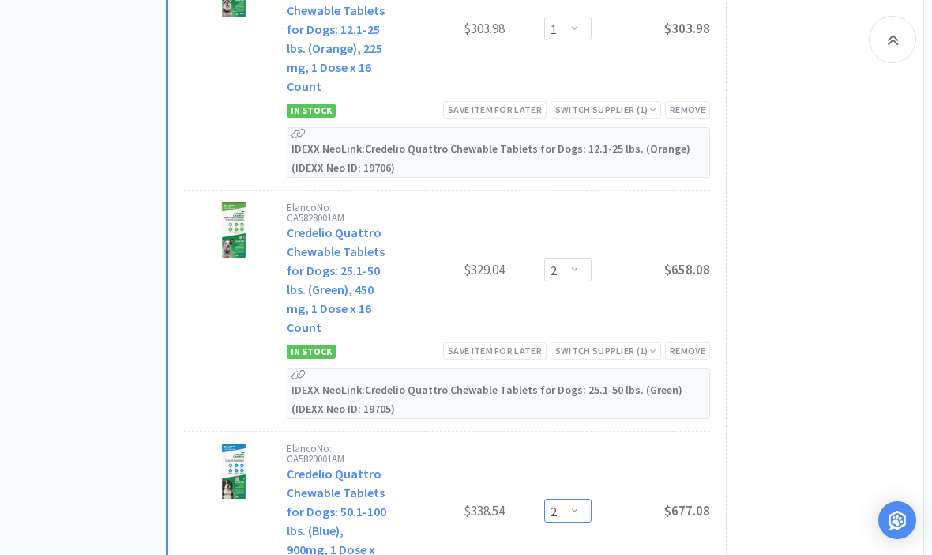
click at [580, 498] on select "Enter Quantity 1 2 3 4 5 6 7 8 9 10 11 12 13 14 15 16 17 18 19 20 Enter Quantity" at bounding box center [567, 510] width 47 height 24
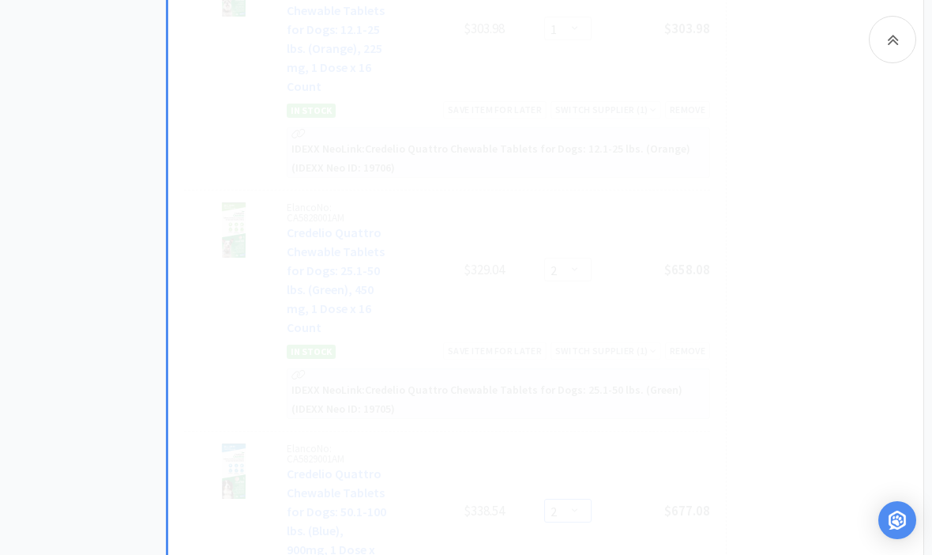
select select "3"
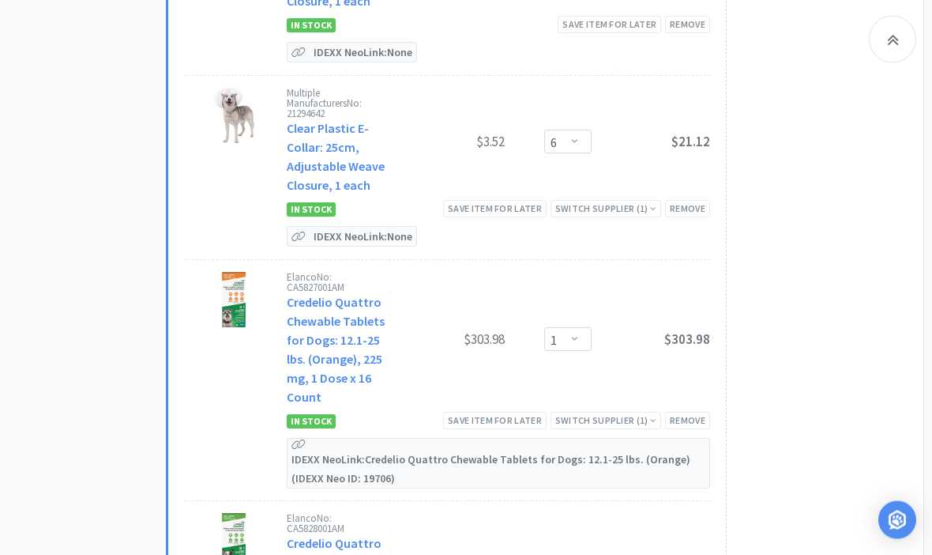
scroll to position [5780, 0]
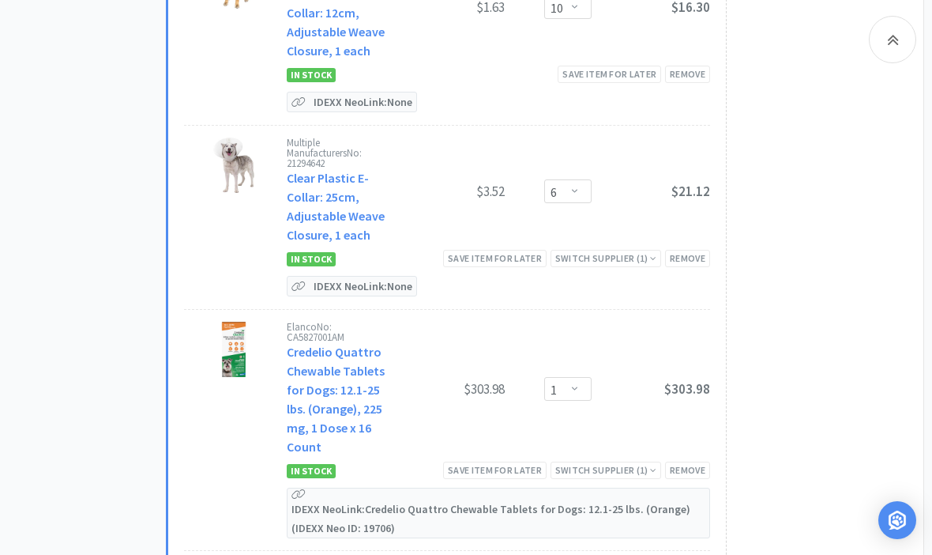
click at [690, 461] on div "Remove" at bounding box center [687, 469] width 45 height 17
select select "2"
select select "3"
select select "1"
select select "8"
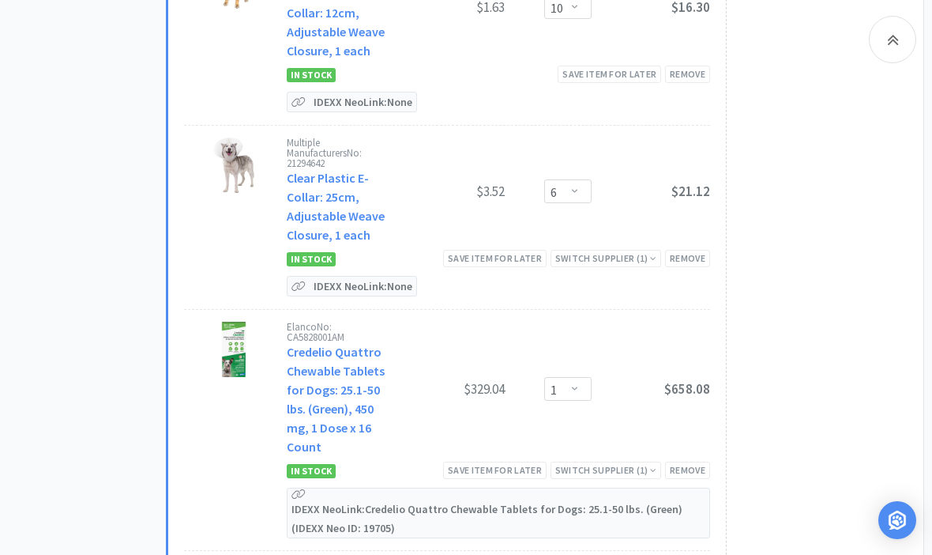
select select "3"
select select "2"
select select "1"
select select "4"
select select "10"
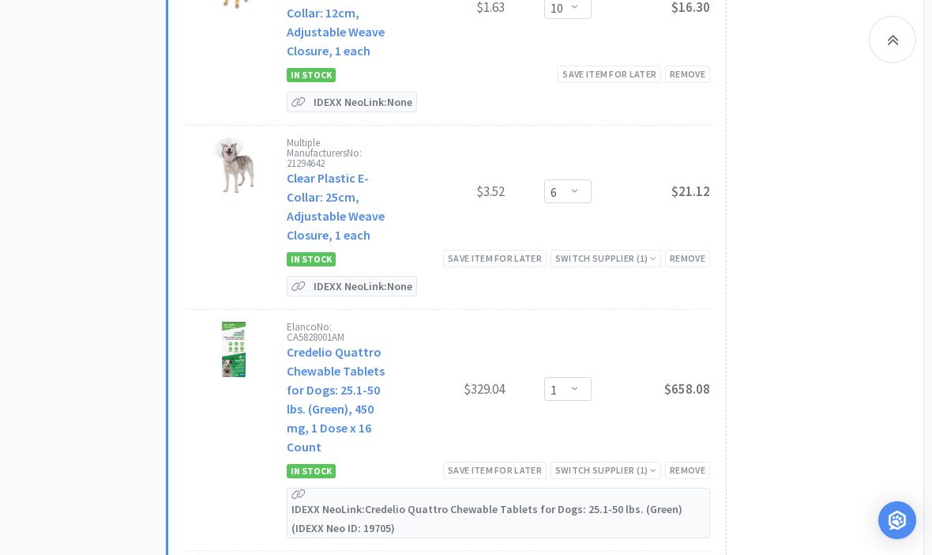
select select "1"
select select "3"
select select "5"
select select "1"
select select "2"
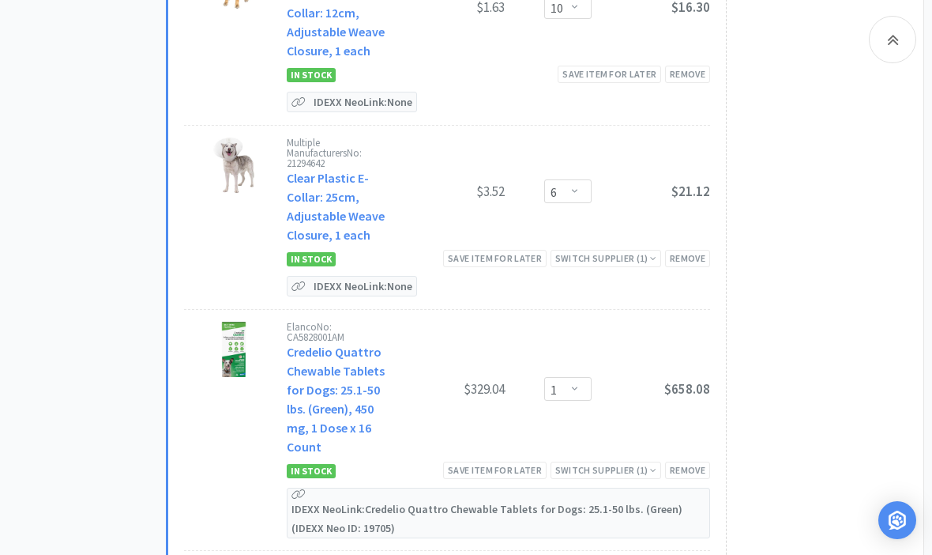
select select "4"
select select "1"
click at [698, 461] on div "Remove" at bounding box center [687, 469] width 45 height 17
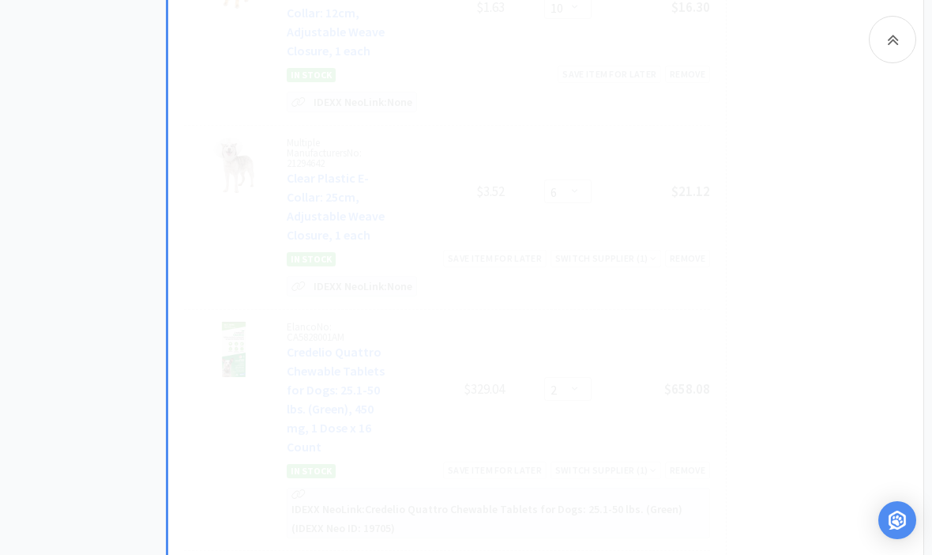
select select "3"
select select "1"
select select "8"
select select "3"
select select "2"
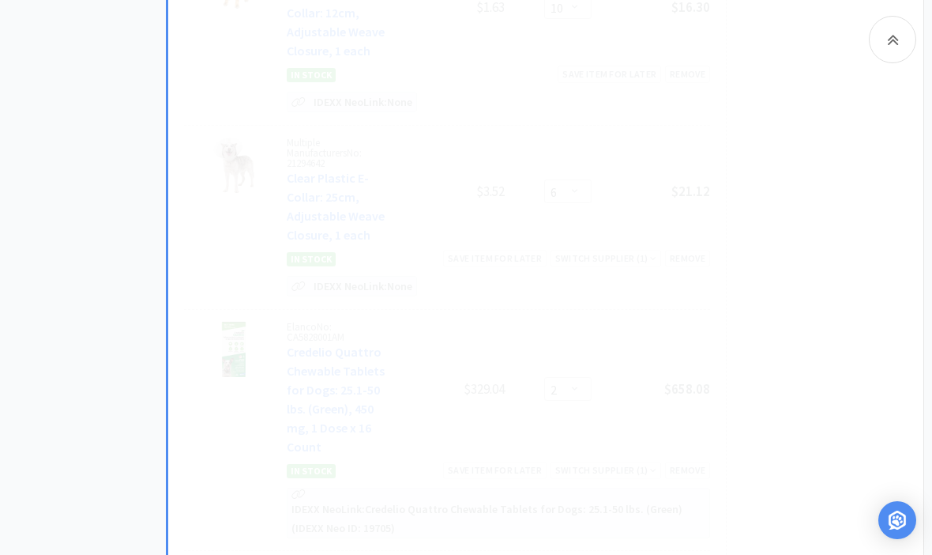
select select "1"
select select "4"
select select "10"
select select "1"
select select "3"
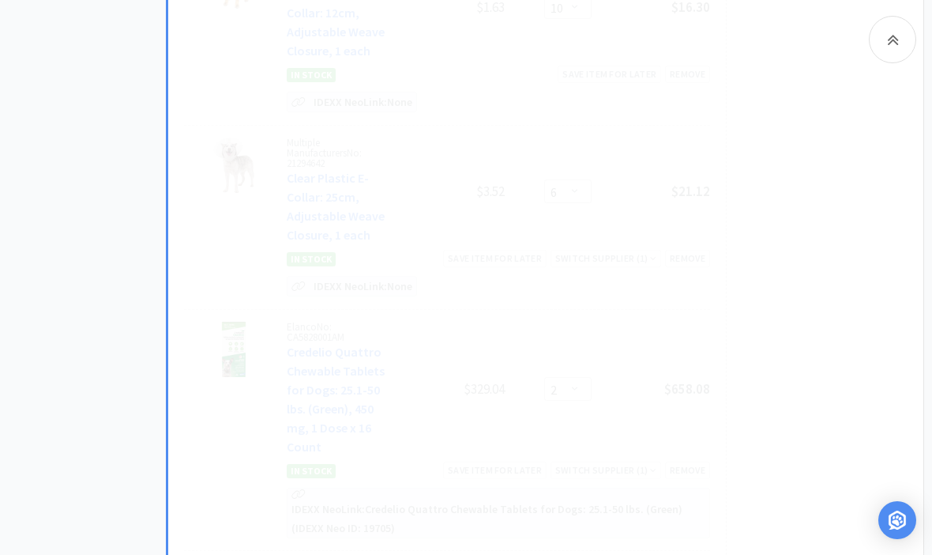
select select "5"
select select "1"
select select "2"
select select "4"
select select "1"
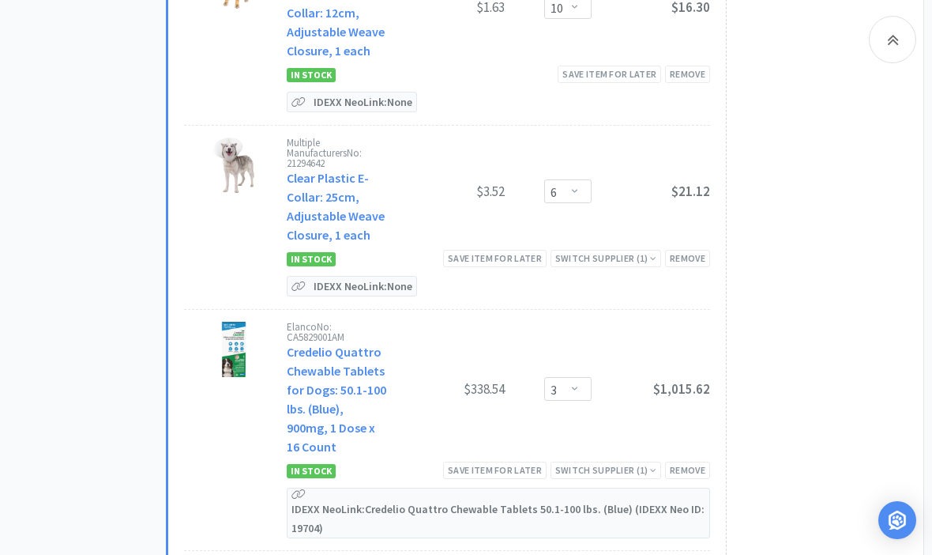
click at [695, 461] on div "Remove" at bounding box center [687, 469] width 45 height 17
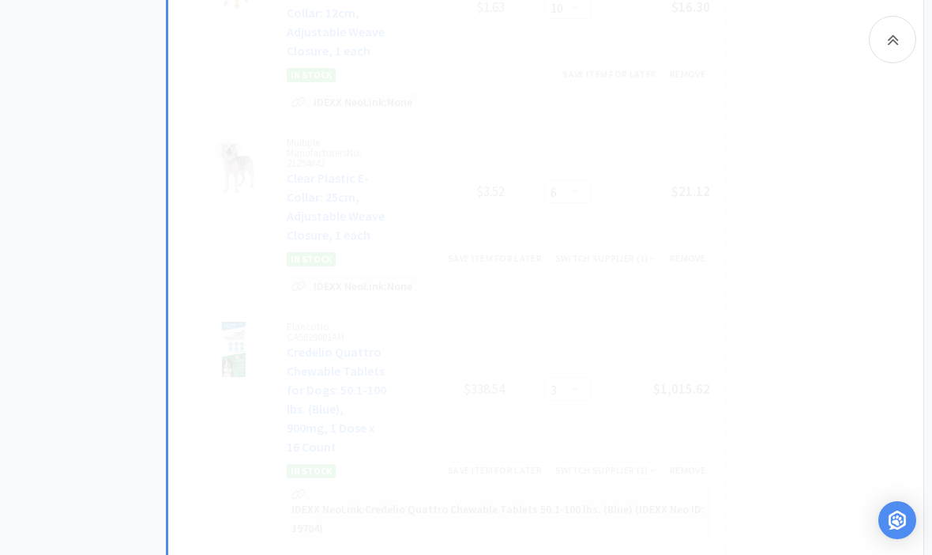
select select "1"
select select "8"
select select "3"
select select "2"
select select "1"
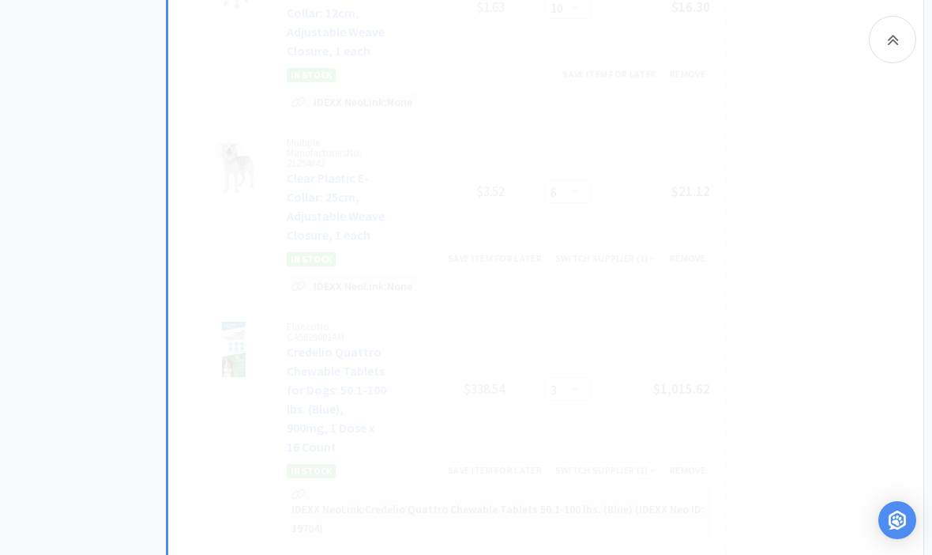
select select "4"
select select "10"
select select "1"
select select "3"
select select "5"
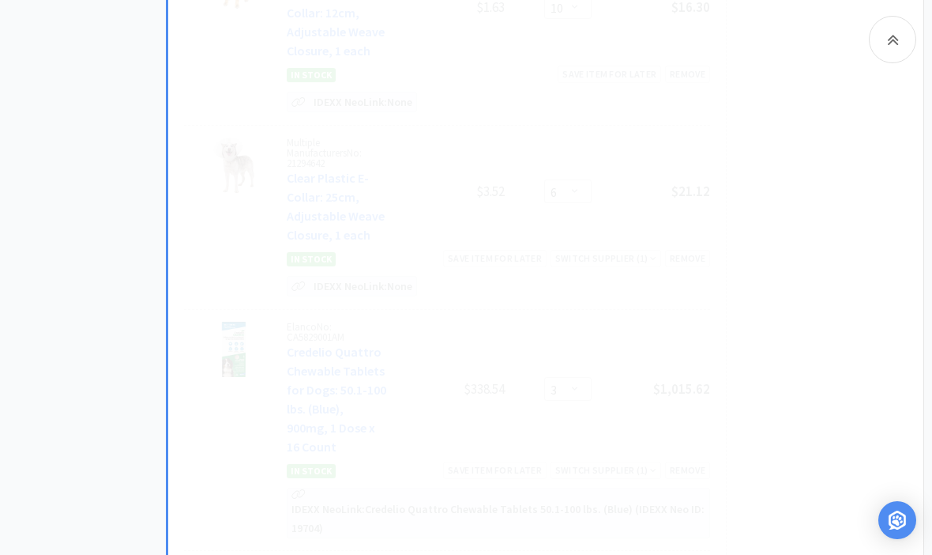
select select "1"
select select "2"
select select "4"
select select "1"
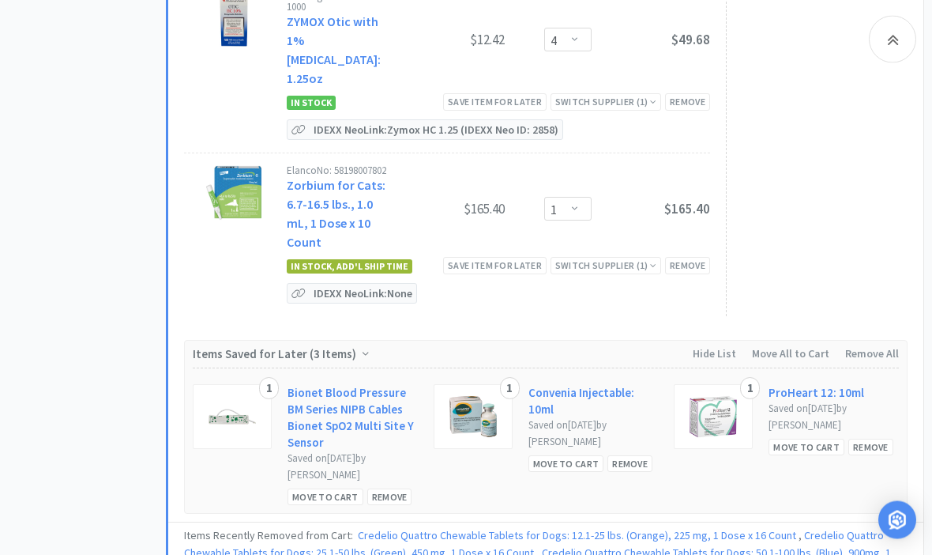
scroll to position [9940, 0]
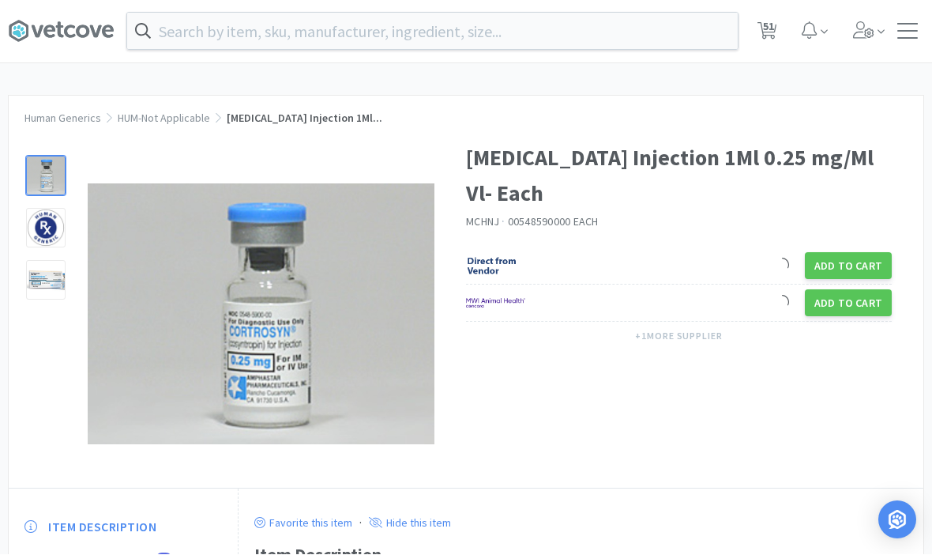
scroll to position [1, 0]
click at [704, 325] on button "+ 1 more supplier" at bounding box center [678, 336] width 103 height 22
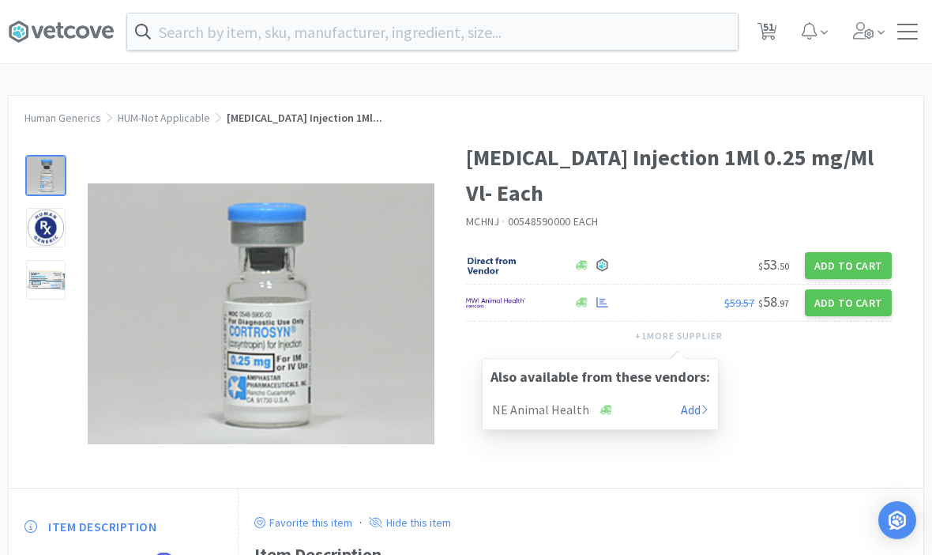
click at [777, 363] on div "[MEDICAL_DATA] Injection 1Ml 0.25 mg/Ml Vl- Each MCHNJ · 00548590000 EACH $ 53 …" at bounding box center [466, 305] width 915 height 363
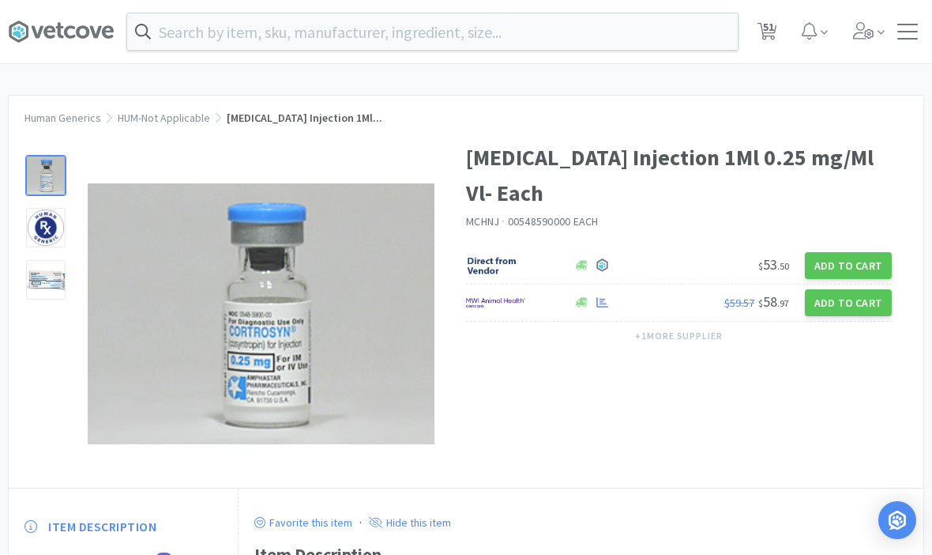
click at [191, 18] on input "text" at bounding box center [432, 31] width 611 height 36
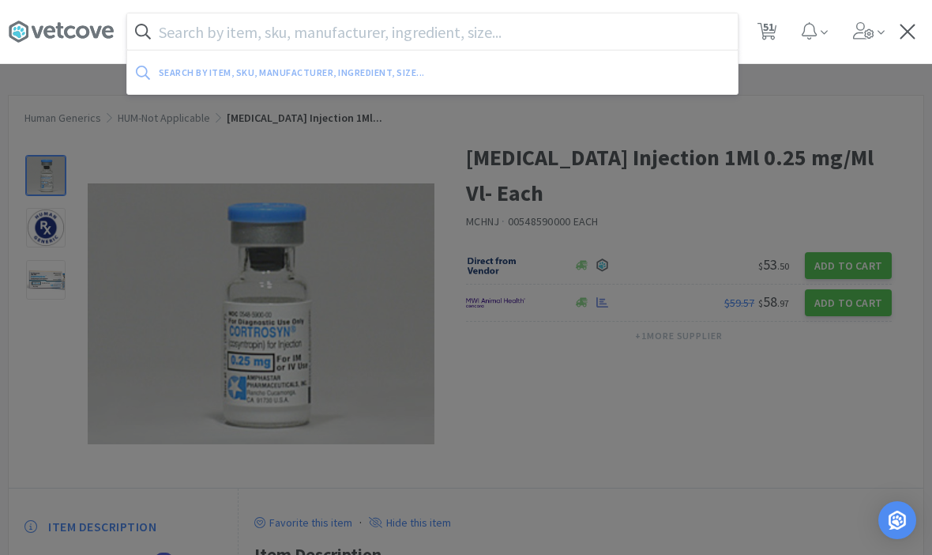
scroll to position [0, 0]
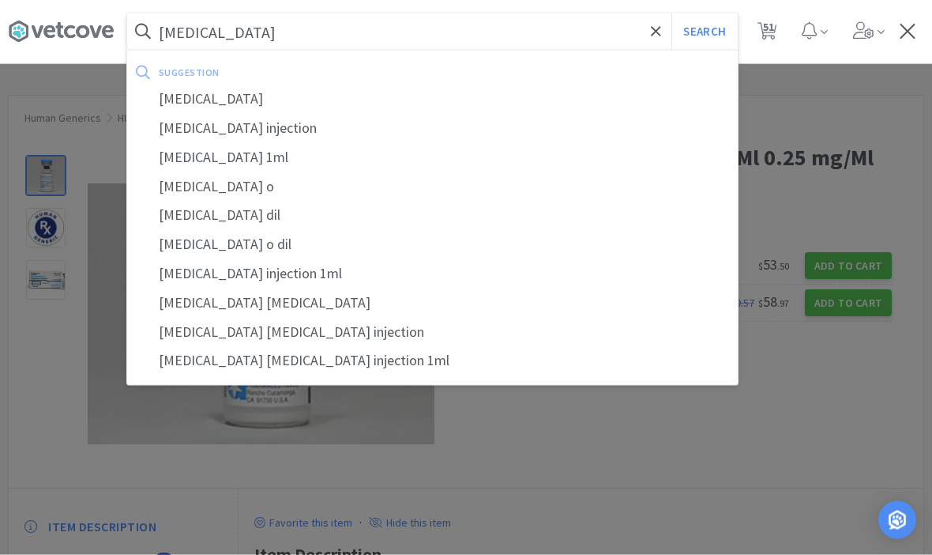
type input "[MEDICAL_DATA]"
click at [704, 31] on button "Search" at bounding box center [705, 31] width 66 height 36
select select "1"
select select "4"
select select "5"
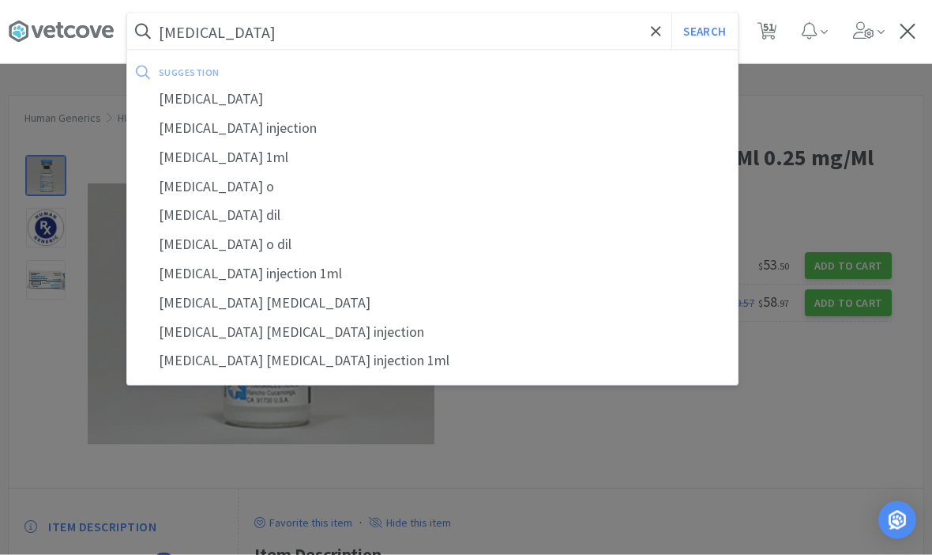
select select "3"
select select "1"
select select "5"
select select "1"
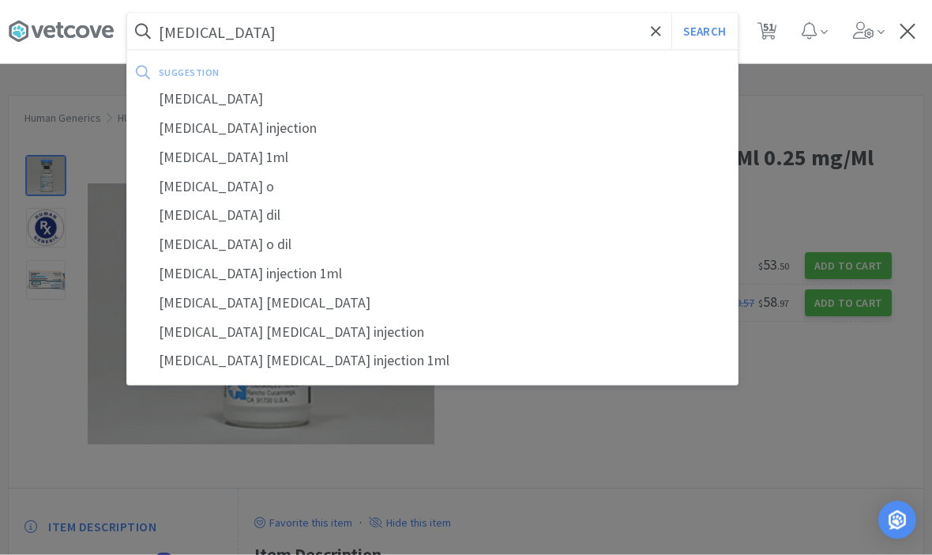
select select "3"
select select "1"
select select "3"
select select "1"
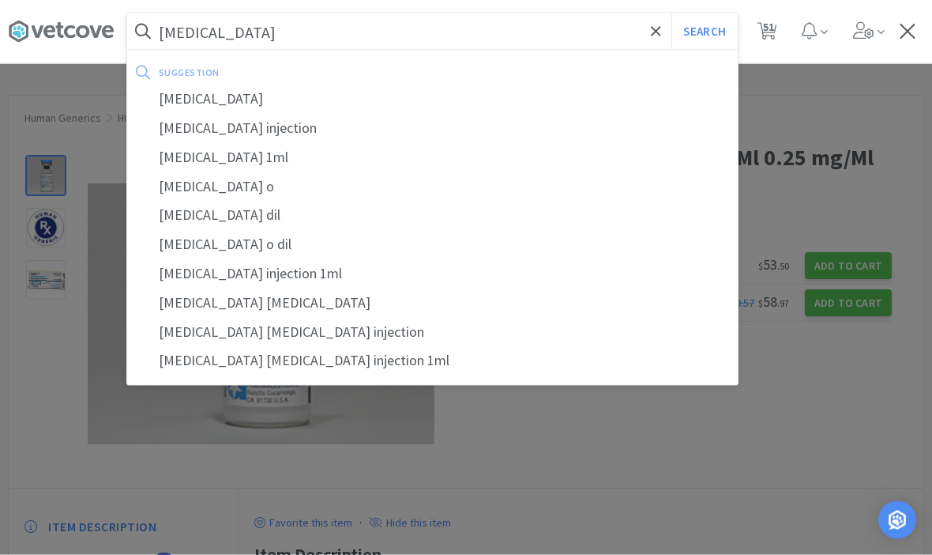
select select "1"
select select "10"
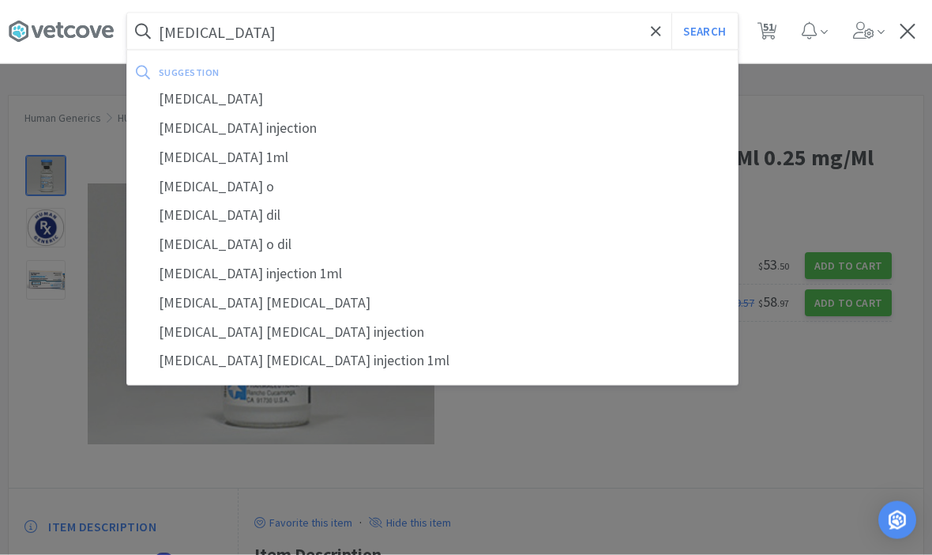
select select "6"
select select "1"
select select "8"
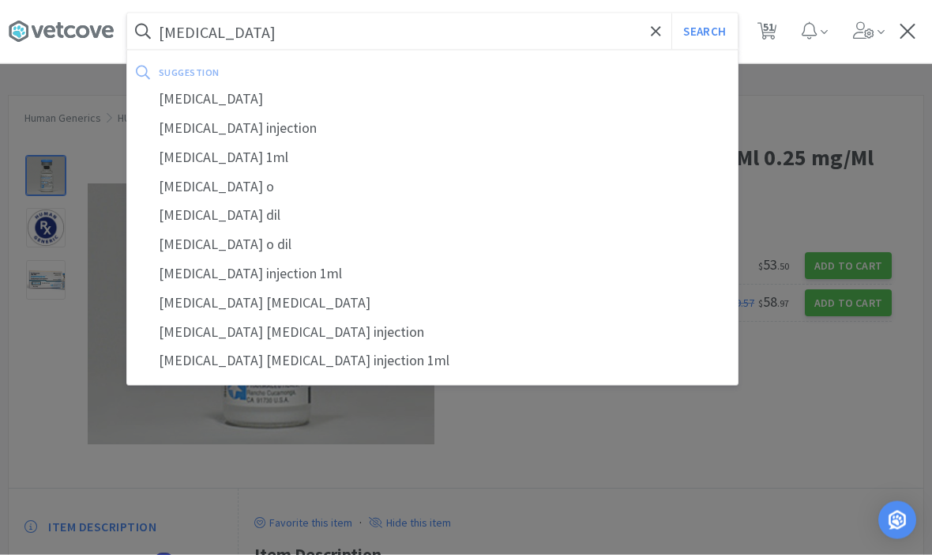
select select "3"
select select "2"
select select "1"
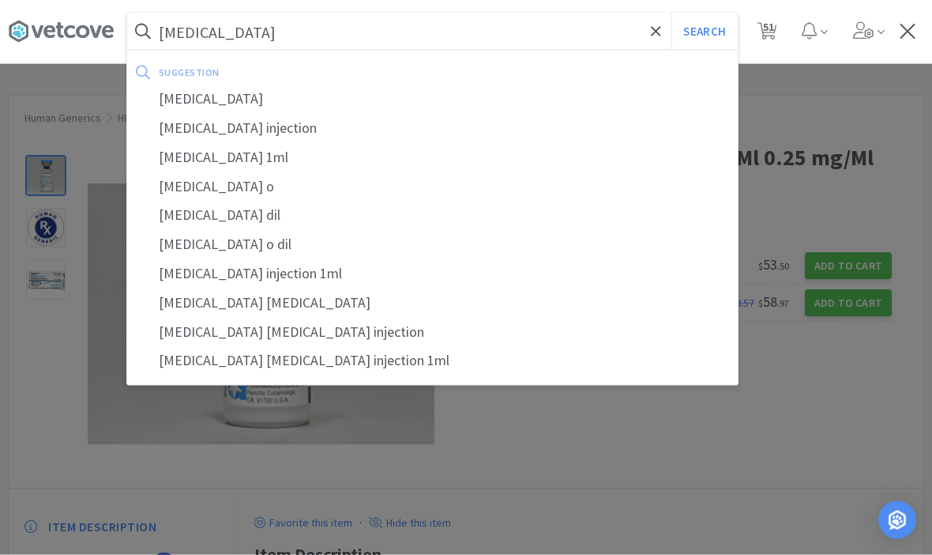
select select "1"
select select "4"
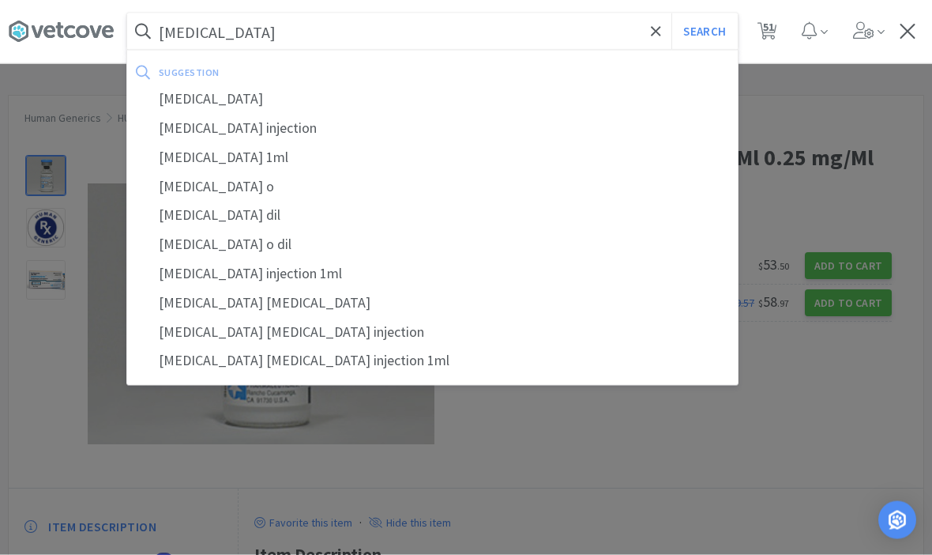
select select "10"
select select "1"
select select "3"
select select "5"
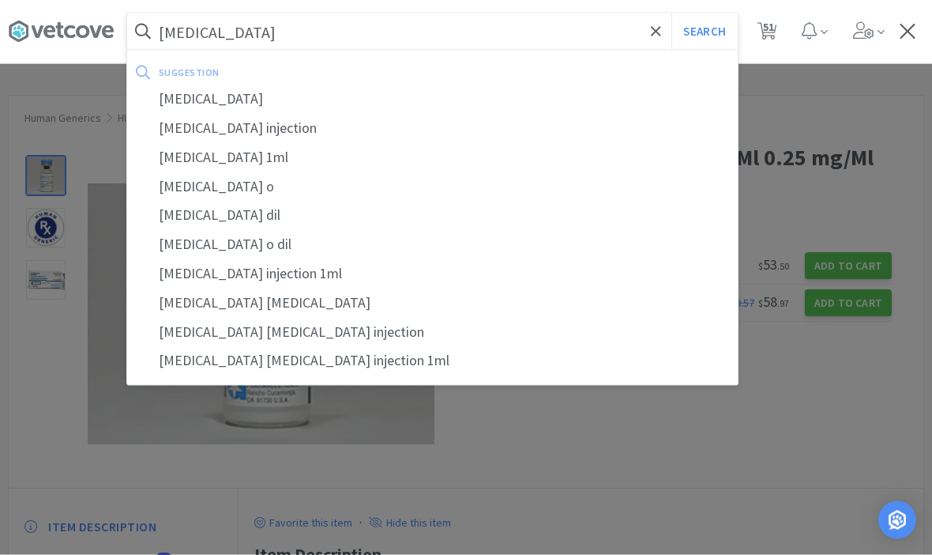
select select "1"
select select "2"
select select "4"
select select "1"
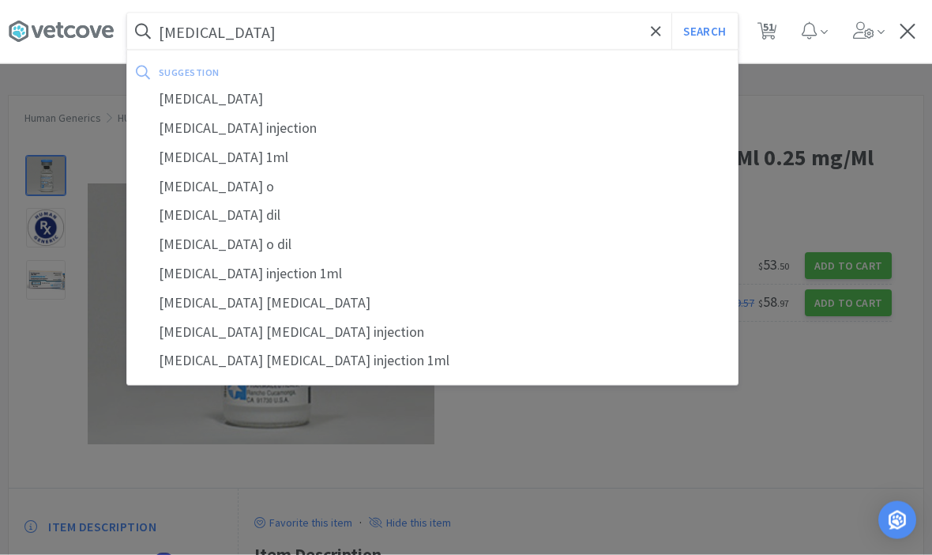
select select "1"
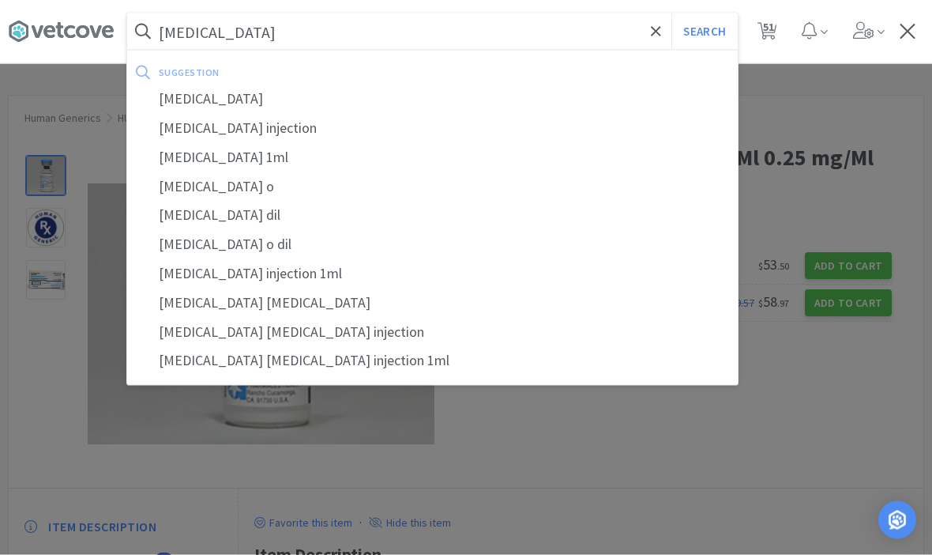
select select "1"
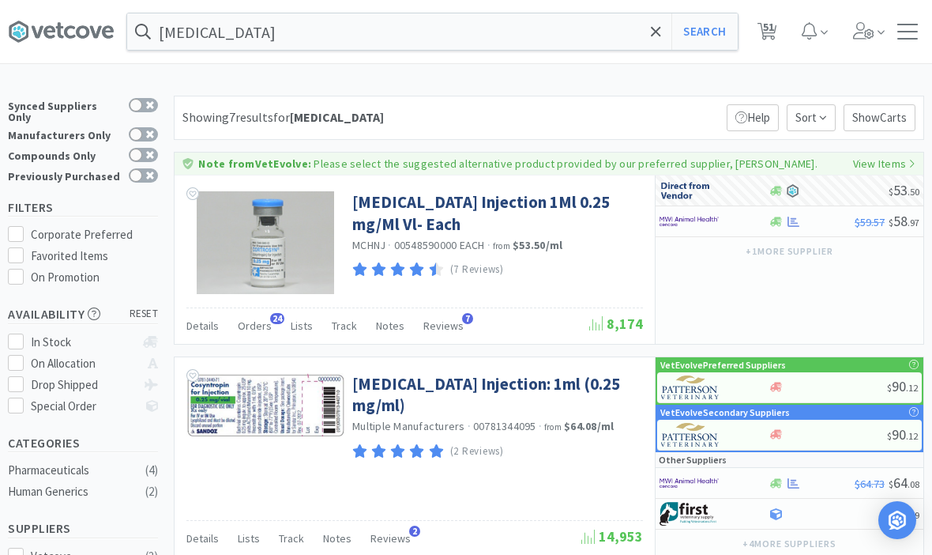
click at [766, 34] on span "51" at bounding box center [768, 26] width 11 height 63
select select "1"
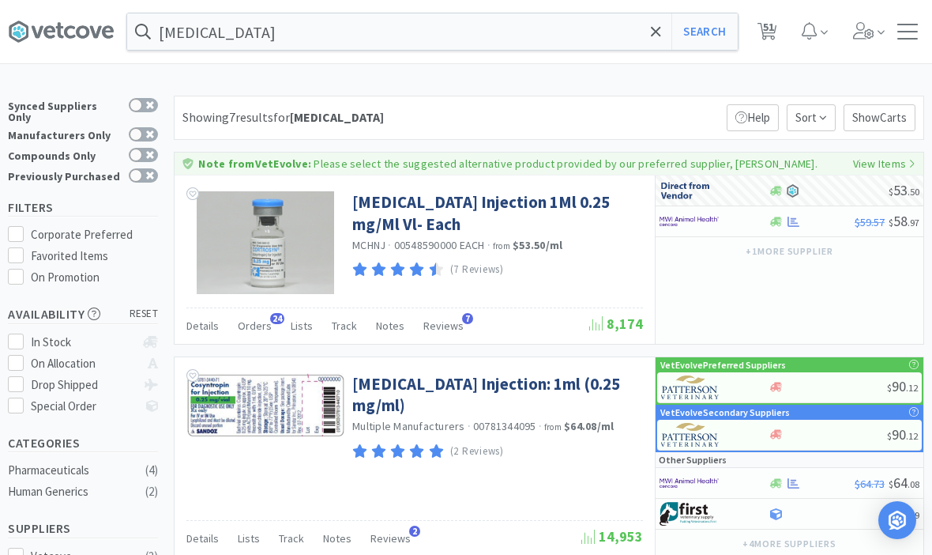
select select "1"
select select "4"
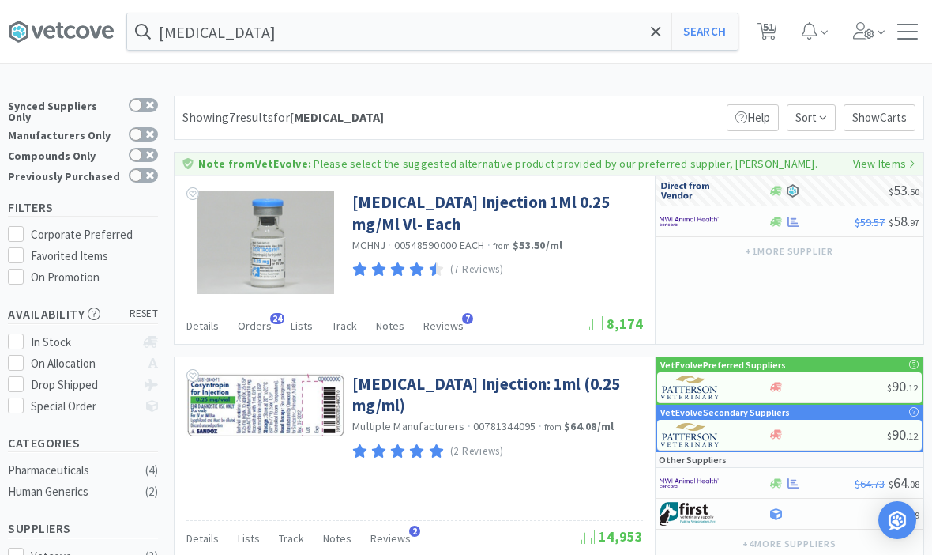
select select "5"
select select "3"
select select "1"
select select "5"
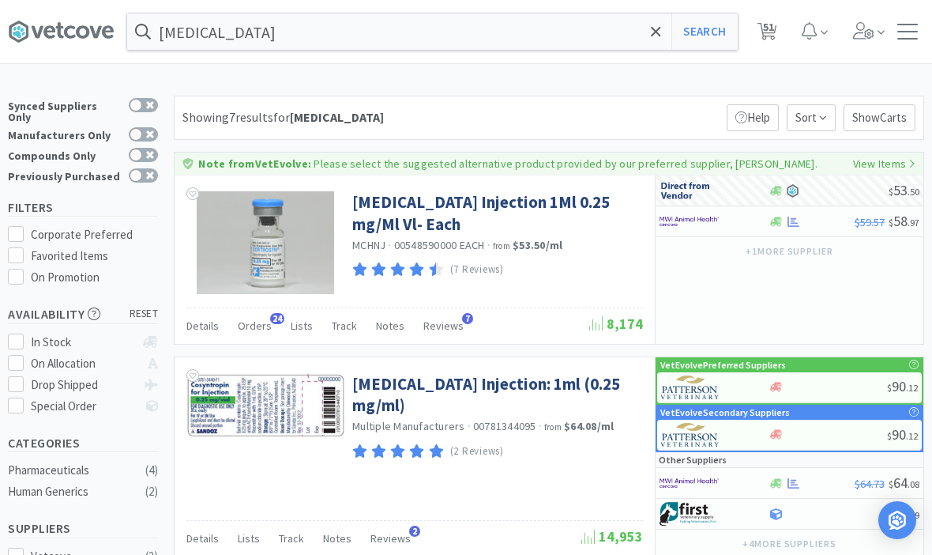
select select "1"
select select "3"
select select "1"
select select "3"
select select "1"
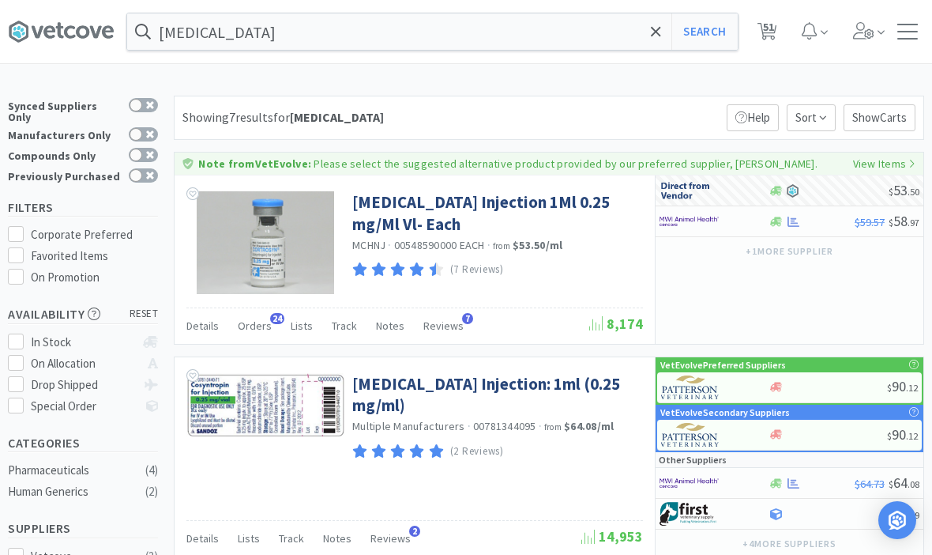
select select "1"
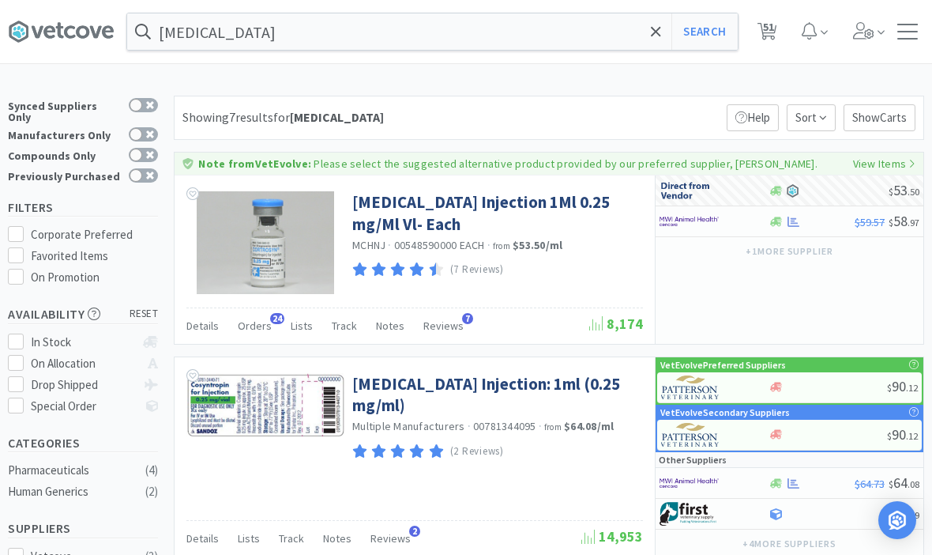
select select "10"
select select "6"
select select "1"
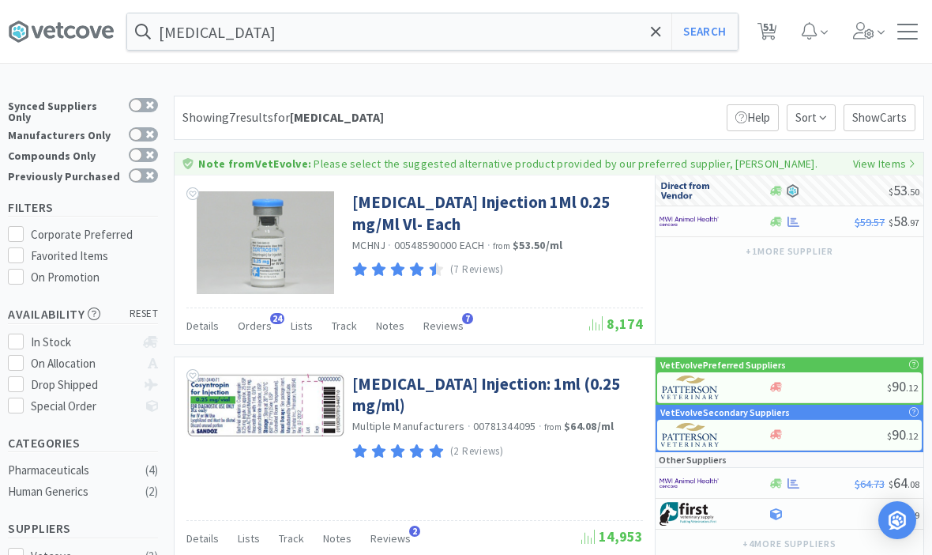
select select "8"
select select "3"
select select "2"
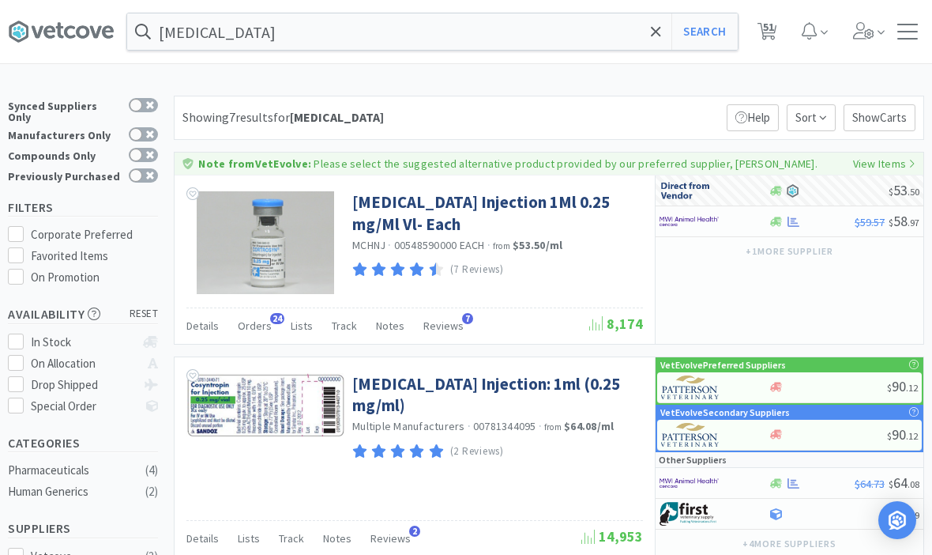
select select "1"
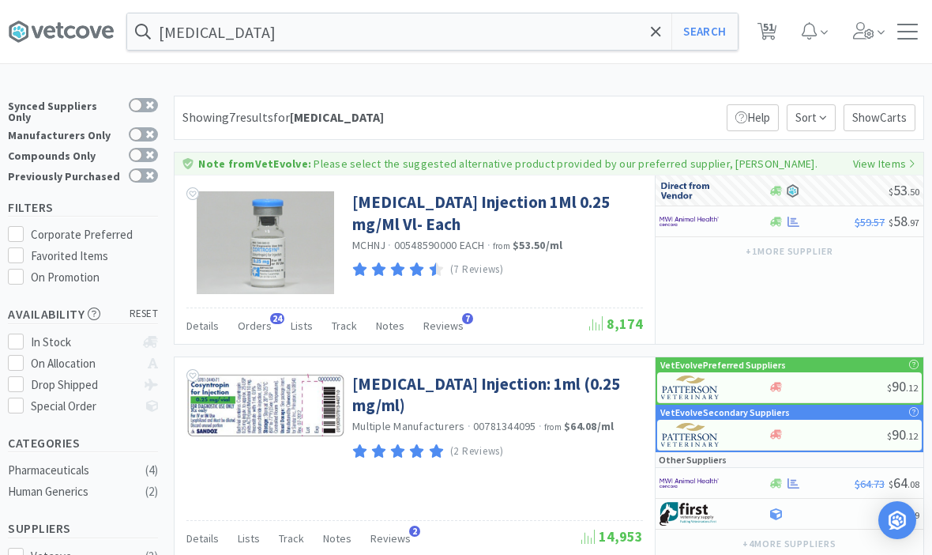
select select "4"
select select "10"
select select "1"
select select "3"
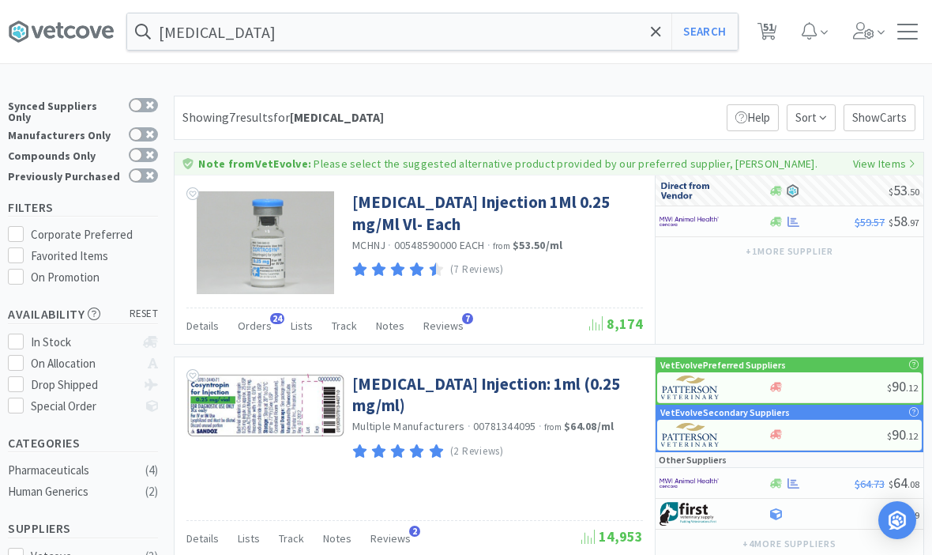
select select "5"
select select "1"
select select "2"
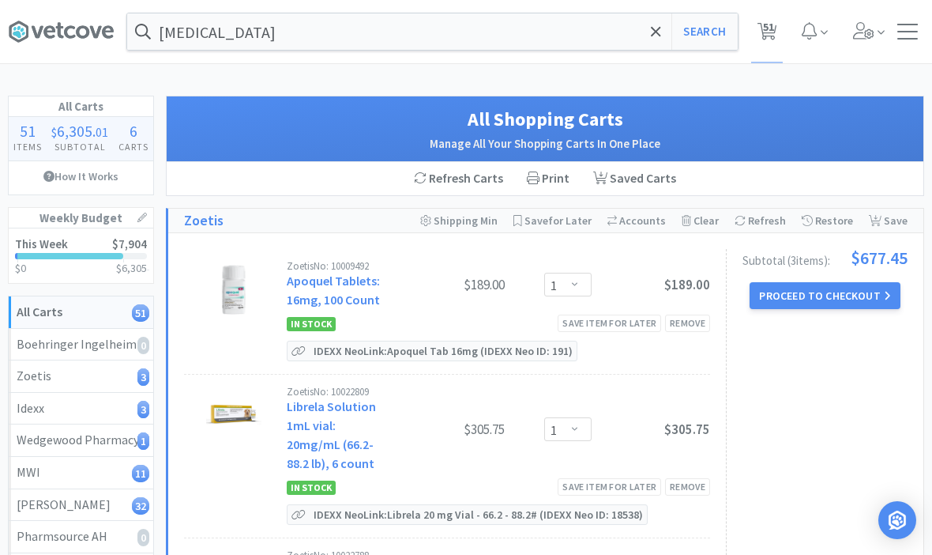
click at [656, 47] on span at bounding box center [656, 31] width 18 height 33
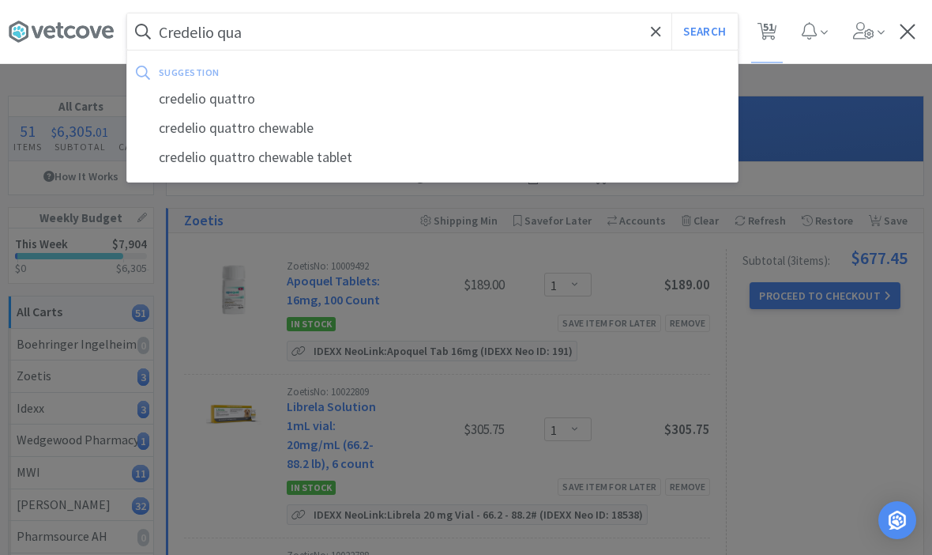
click at [217, 100] on div "credelio quattro" at bounding box center [432, 99] width 611 height 29
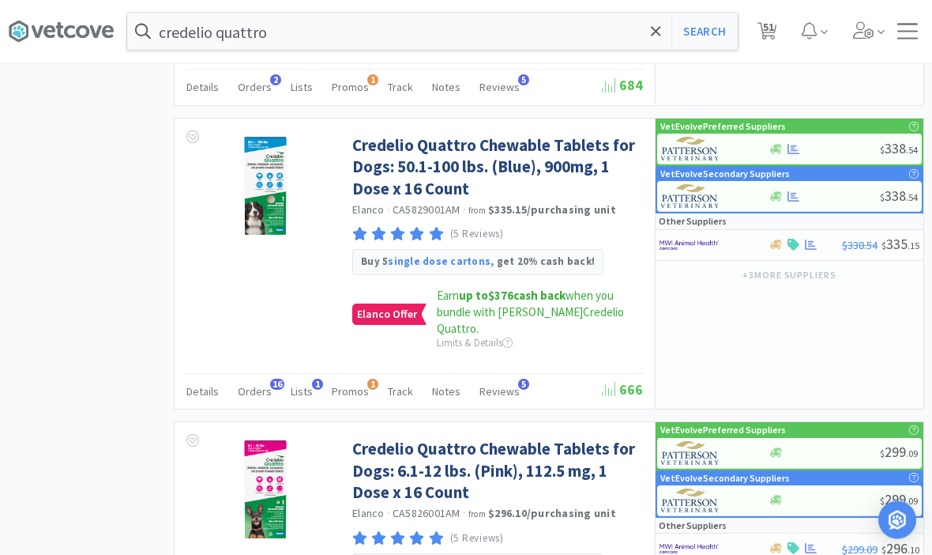
scroll to position [1626, 0]
click at [436, 148] on link "Credelio Quattro Chewable Tablets for Dogs: 50.1-100 lbs. (Blue), 900mg, 1 Dose…" at bounding box center [495, 166] width 287 height 65
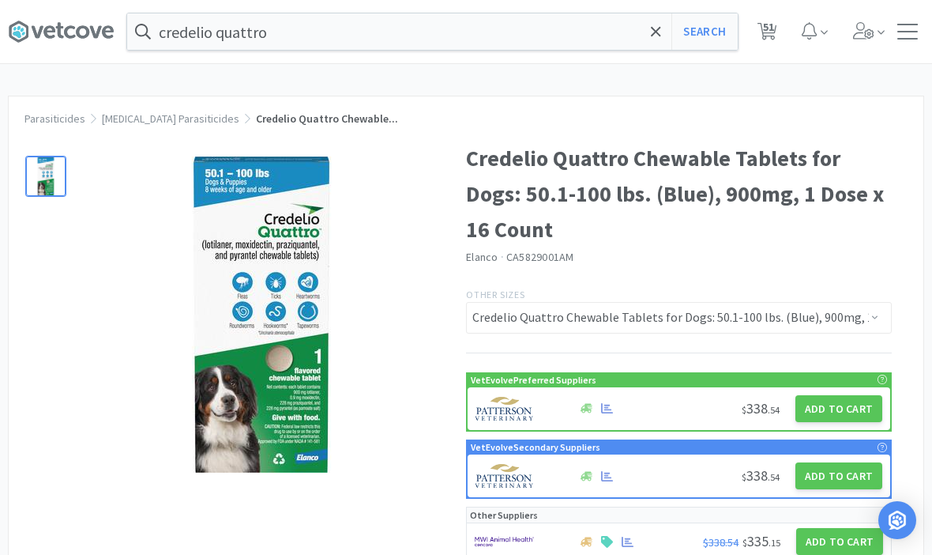
click at [836, 412] on button "Add to Cart" at bounding box center [839, 408] width 87 height 27
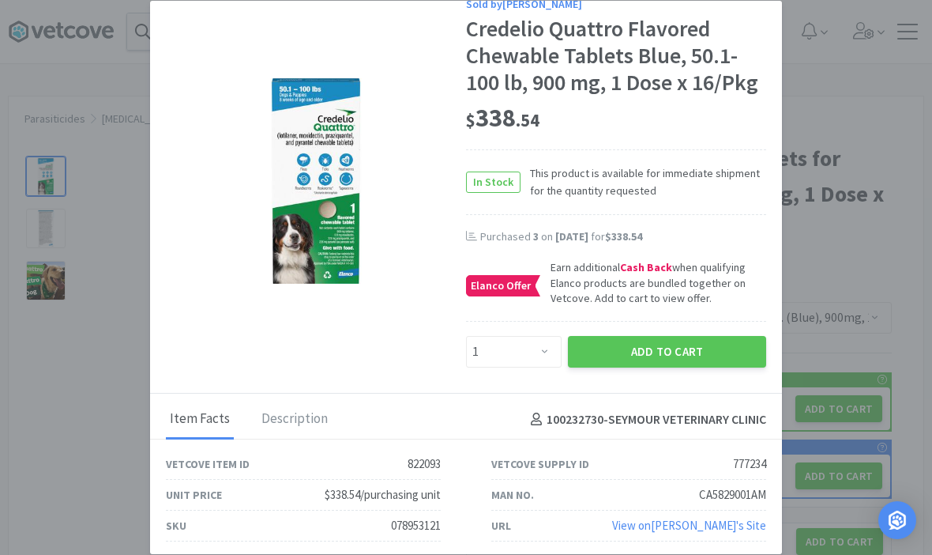
scroll to position [20, 0]
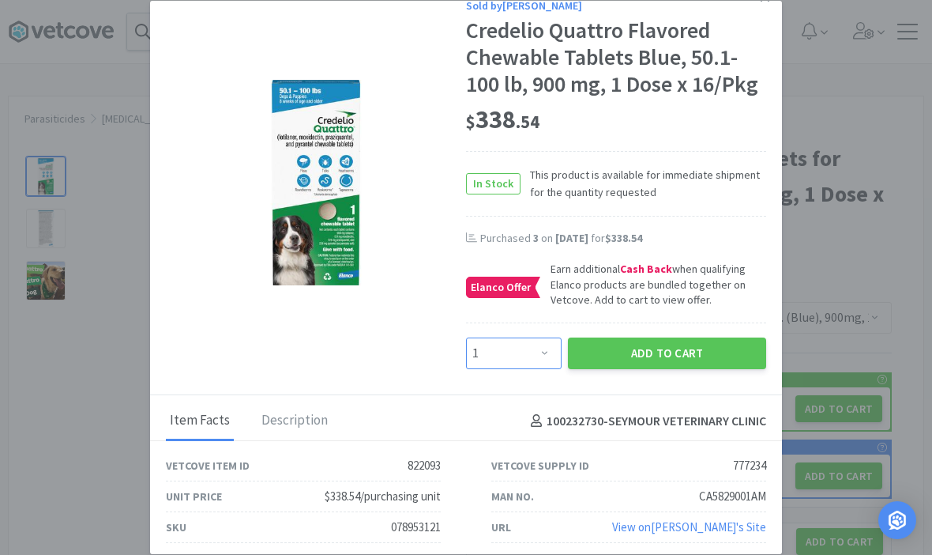
click at [531, 369] on select "Enter Quantity 1 2 3 4 5 6 7 8 9 10 11 12 13 14 15 16 17 18 19 20 Enter Quantity" at bounding box center [514, 353] width 96 height 32
click at [649, 369] on button "Add to Cart" at bounding box center [667, 353] width 198 height 32
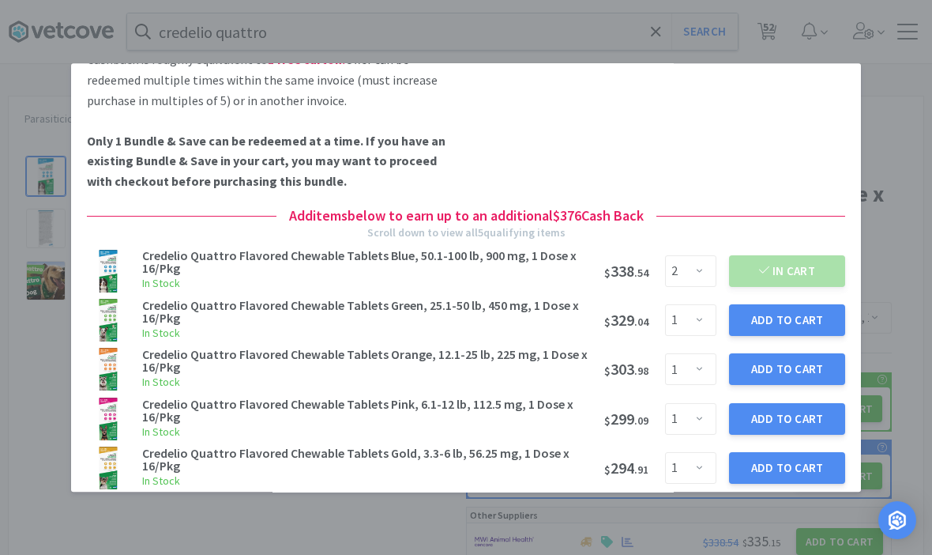
scroll to position [198, 0]
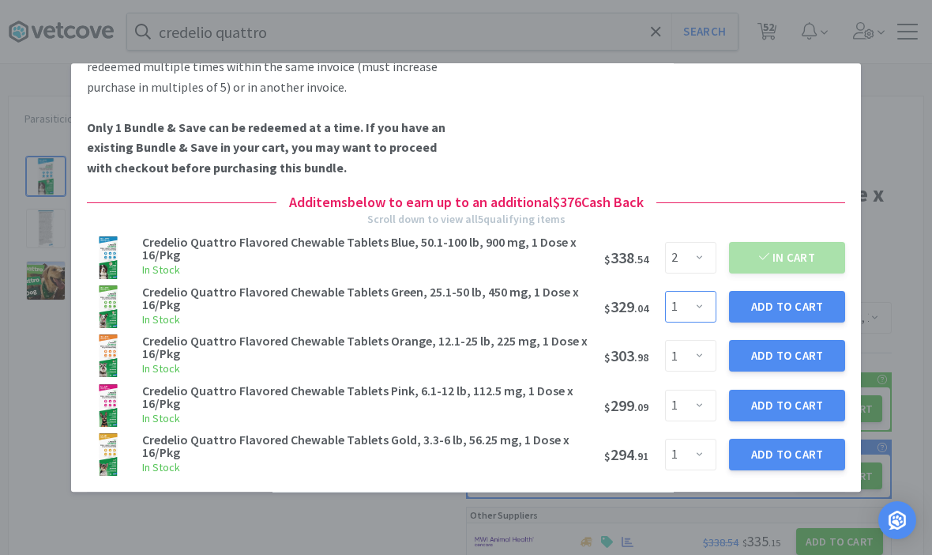
click at [695, 322] on select "Enter Quantity 1 2 3 4 5 6 7 8 9 10 11 12 13 14 15 16 17 18 19 20 Enter Quantity" at bounding box center [690, 307] width 51 height 32
click at [797, 322] on button "Add to Cart" at bounding box center [787, 307] width 116 height 32
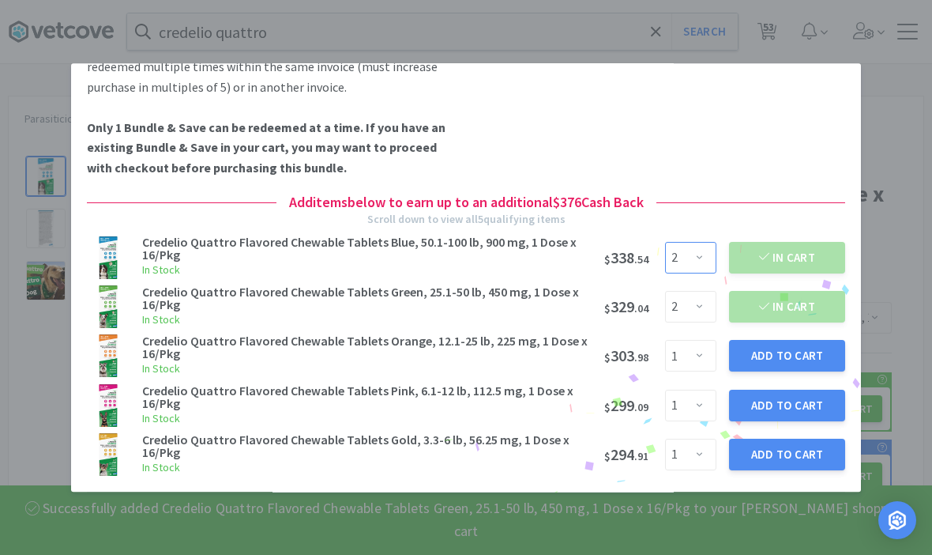
click at [702, 273] on select "Enter Quantity 1 2 3 4 5 6 7 8 9 10 11 12 13 14 15 16 17 18 19 20 Enter Quantity" at bounding box center [690, 258] width 51 height 32
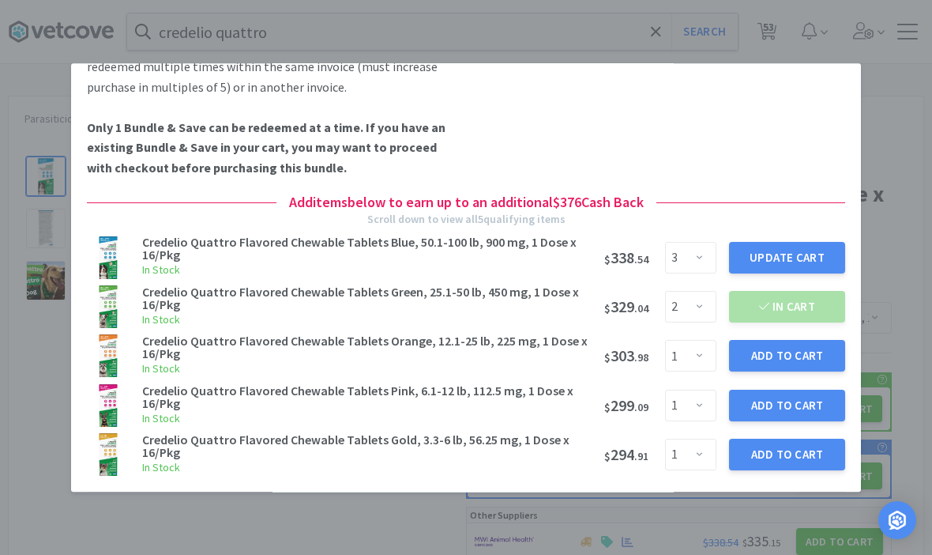
click at [799, 273] on button "Update Cart" at bounding box center [787, 258] width 116 height 32
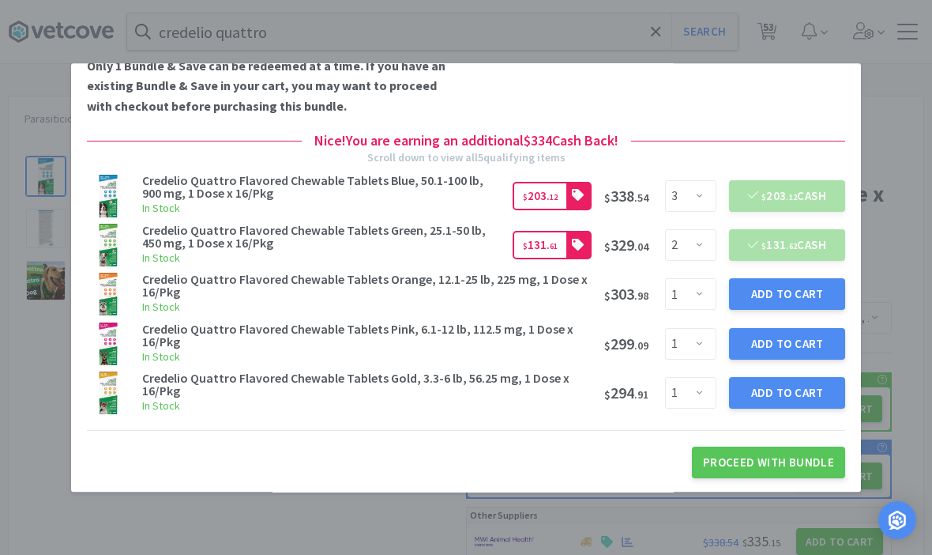
scroll to position [259, 0]
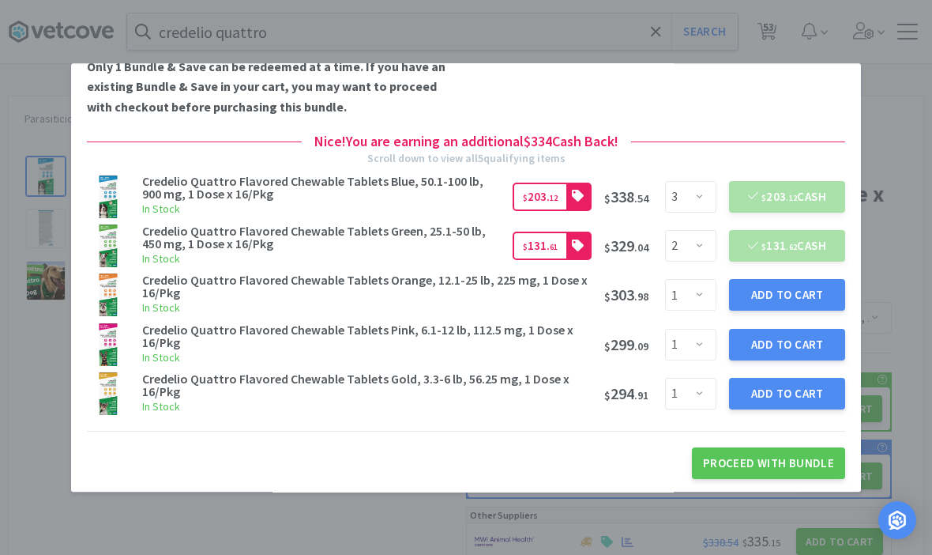
click at [781, 479] on button "Proceed With Bundle" at bounding box center [768, 463] width 153 height 32
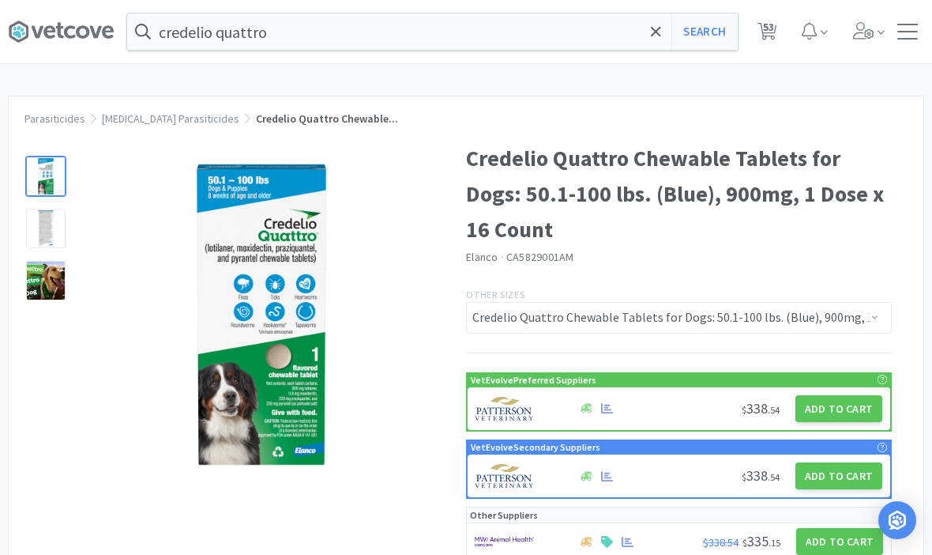
click at [758, 34] on icon at bounding box center [768, 31] width 20 height 17
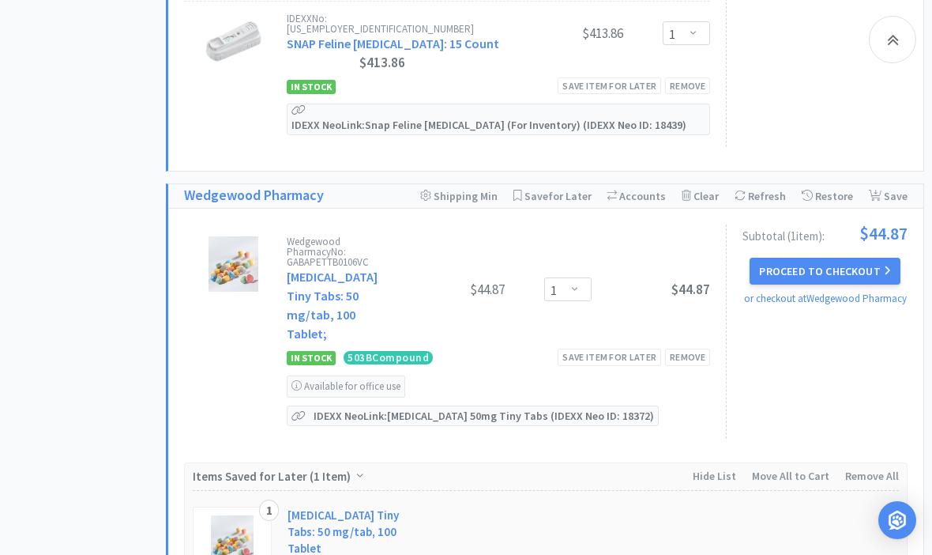
scroll to position [1322, 0]
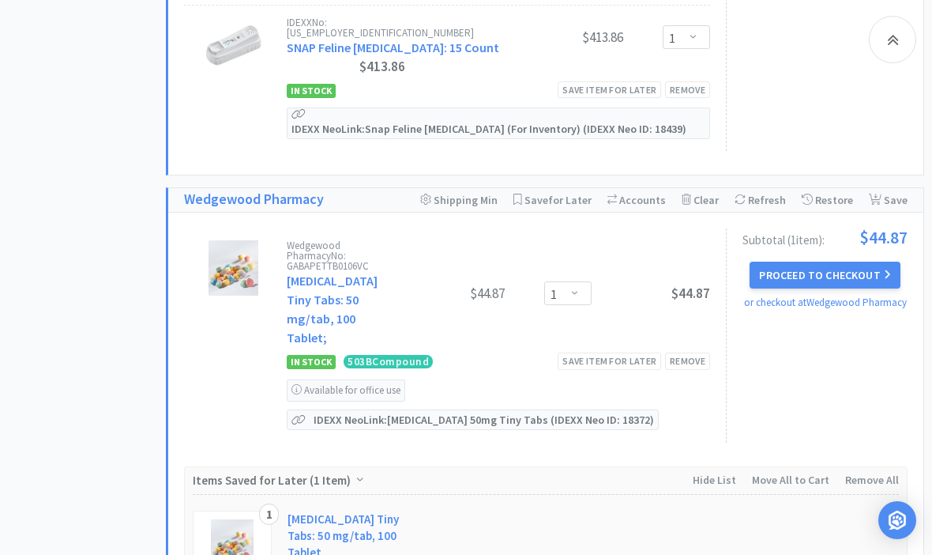
click at [617, 352] on div "Save item for later" at bounding box center [609, 360] width 103 height 17
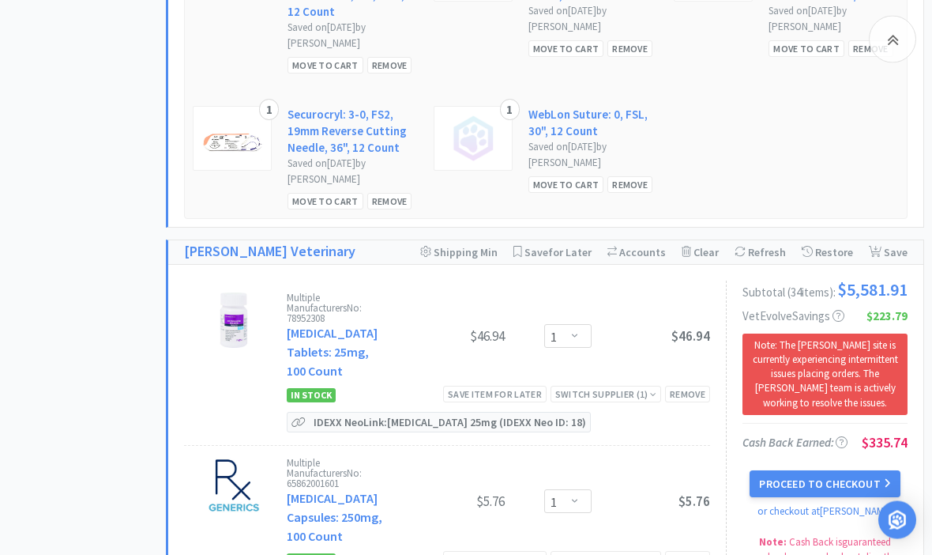
scroll to position [4385, 0]
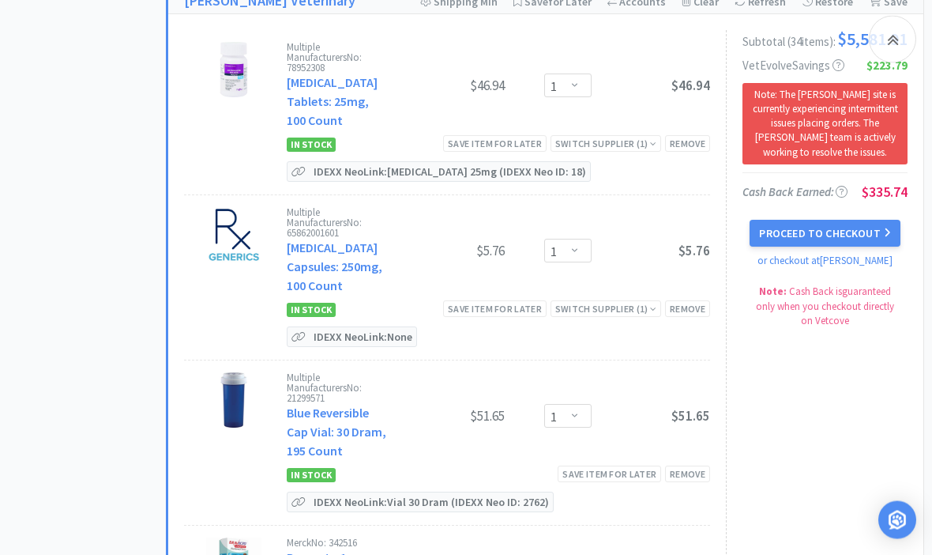
scroll to position [4638, 0]
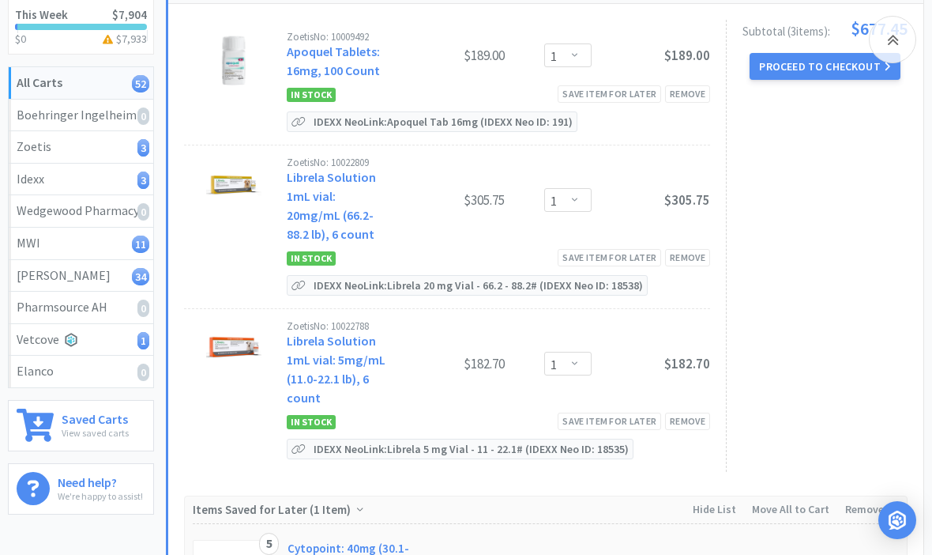
scroll to position [256, 0]
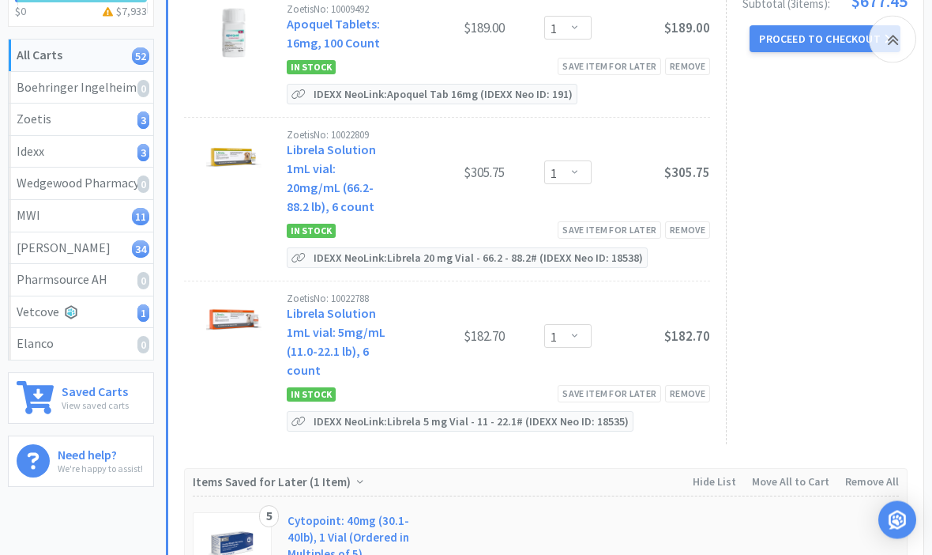
click at [602, 224] on div "Save item for later" at bounding box center [609, 230] width 103 height 17
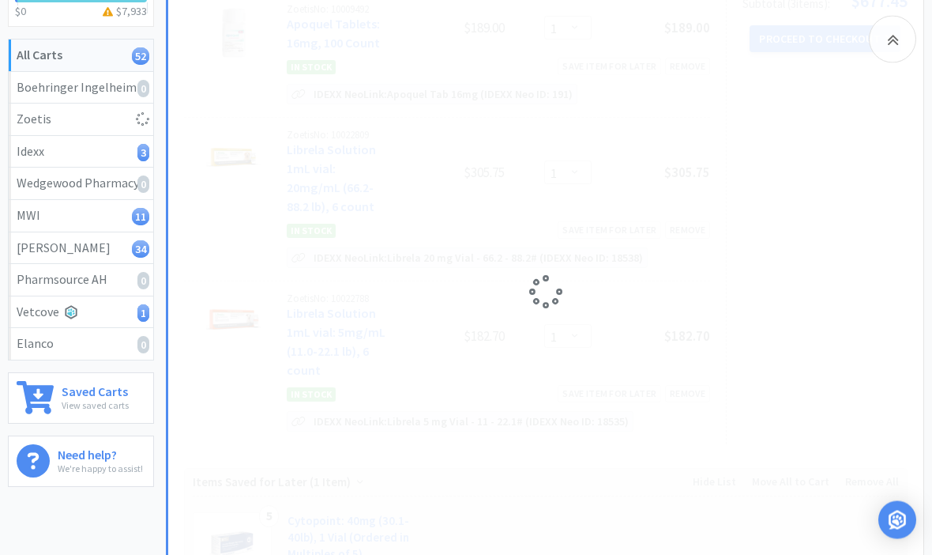
scroll to position [257, 0]
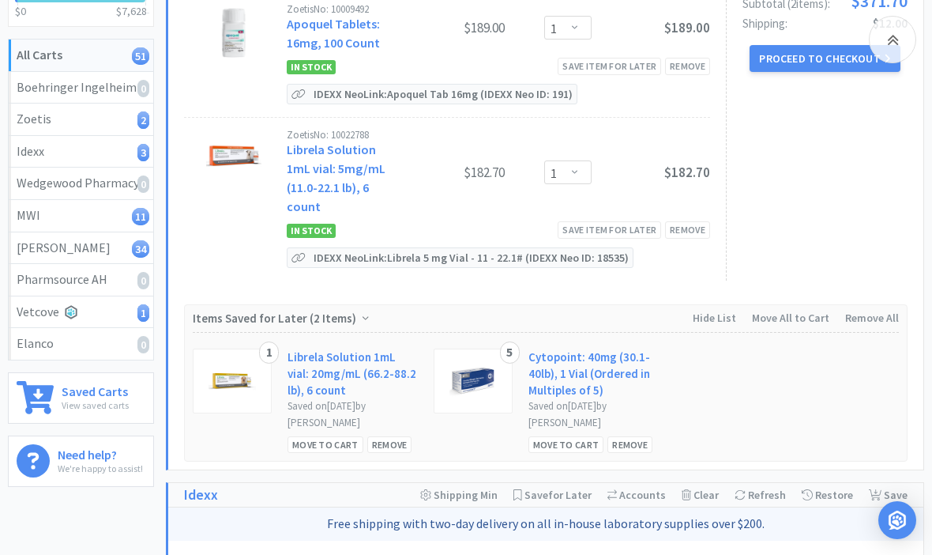
click at [622, 224] on div "Save item for later" at bounding box center [609, 229] width 103 height 17
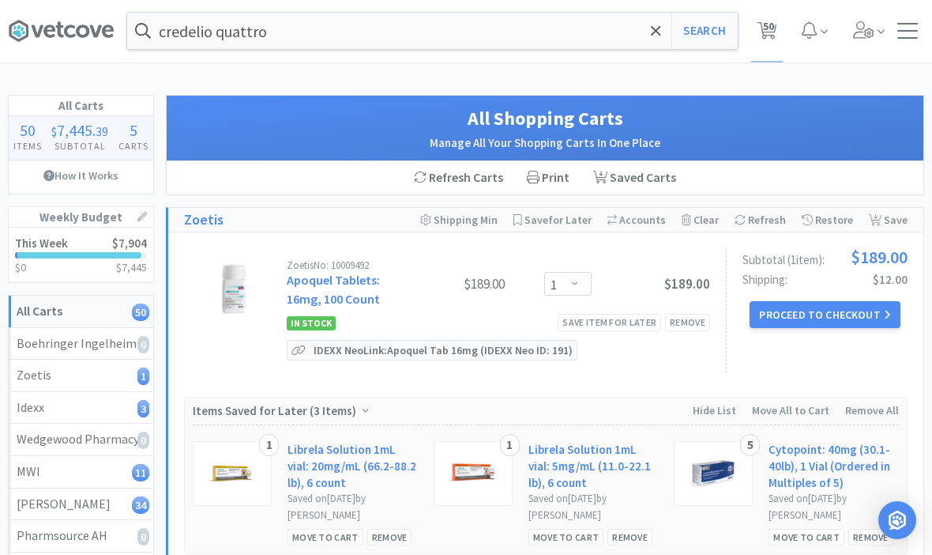
scroll to position [0, 0]
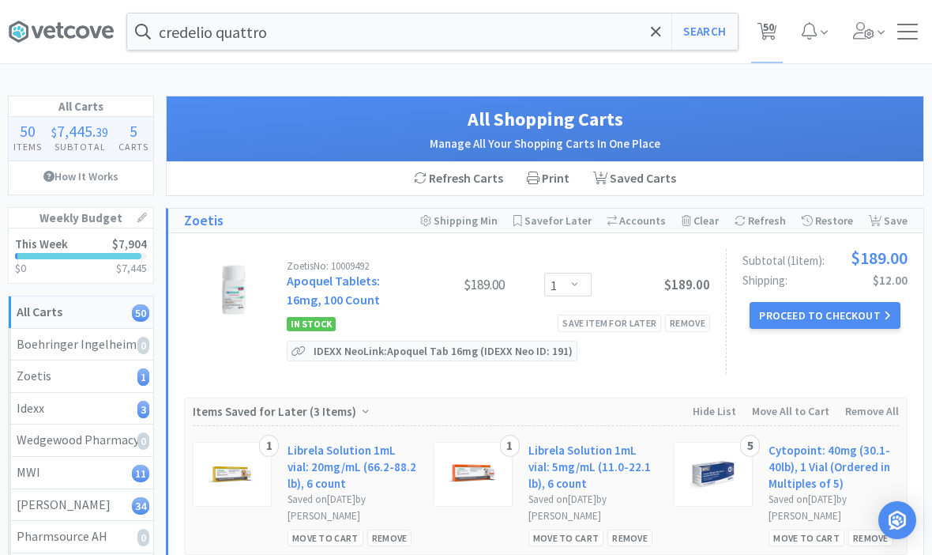
click at [648, 36] on span at bounding box center [656, 31] width 18 height 33
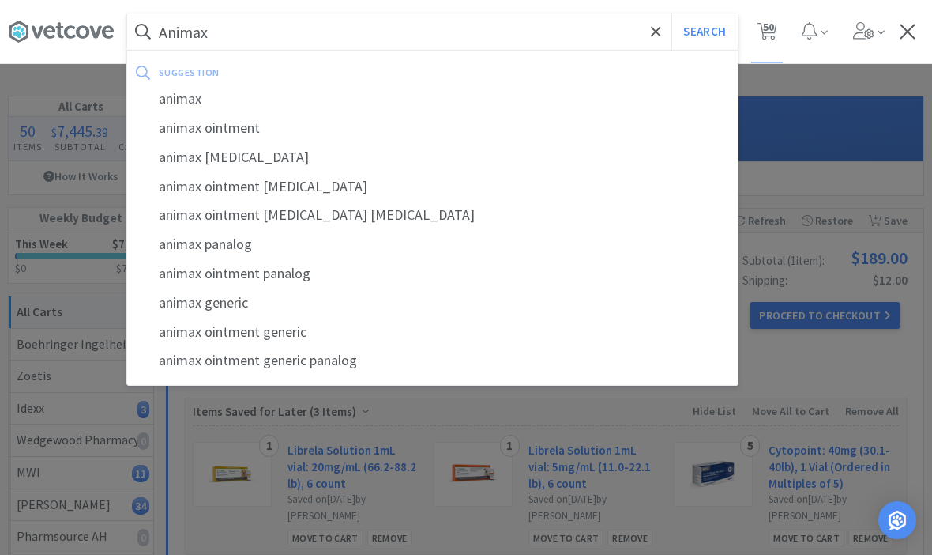
click at [203, 102] on div "animax" at bounding box center [432, 99] width 611 height 29
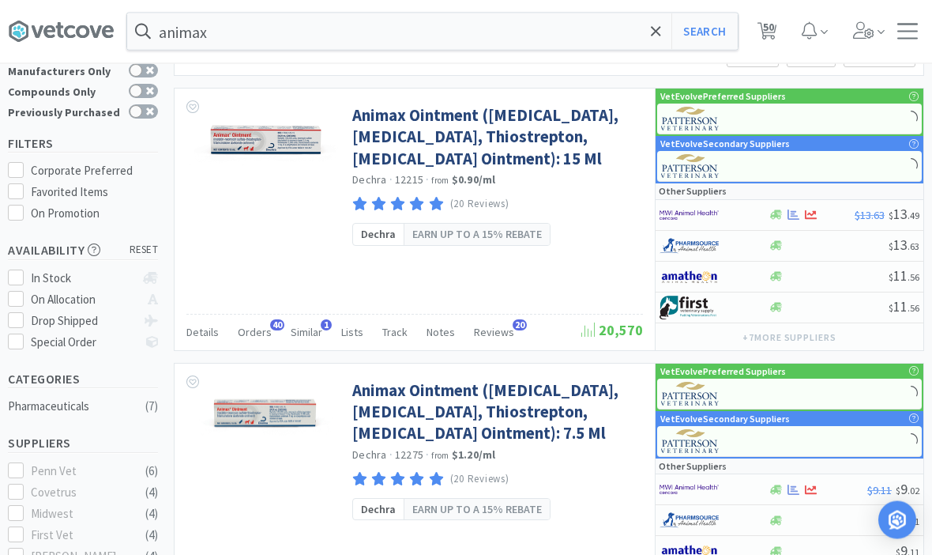
scroll to position [68, 0]
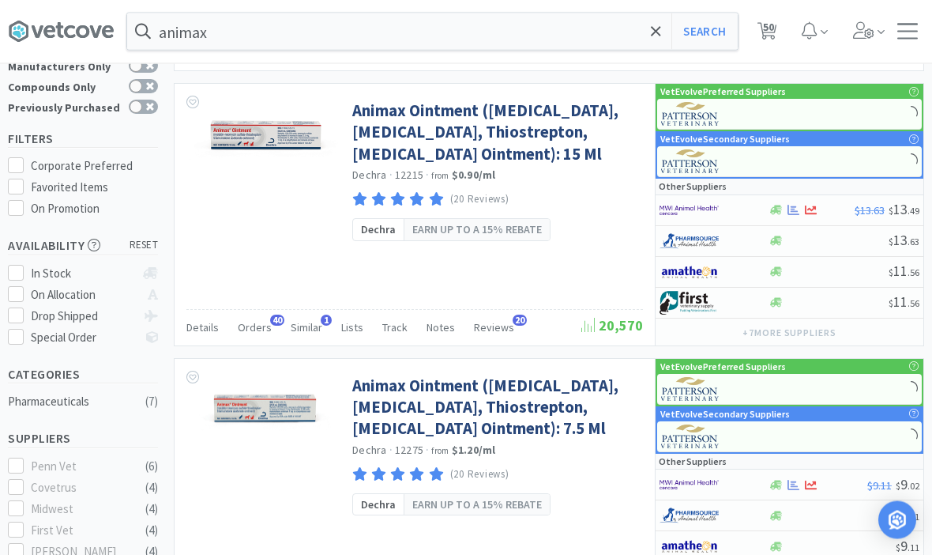
click at [421, 416] on link "Animax Ointment ([MEDICAL_DATA], [MEDICAL_DATA], Thiostrepton, [MEDICAL_DATA] O…" at bounding box center [495, 407] width 287 height 65
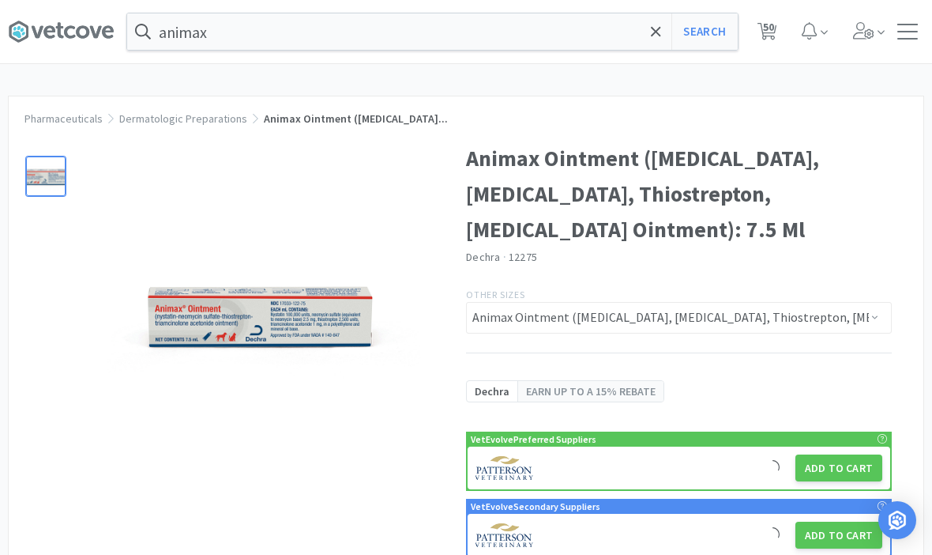
scroll to position [9, 0]
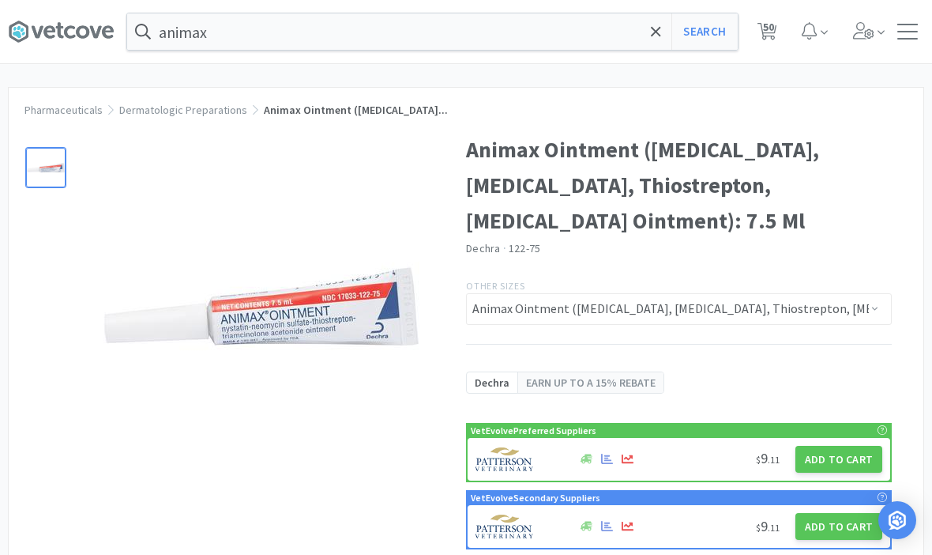
click at [841, 451] on button "Add to Cart" at bounding box center [839, 459] width 87 height 27
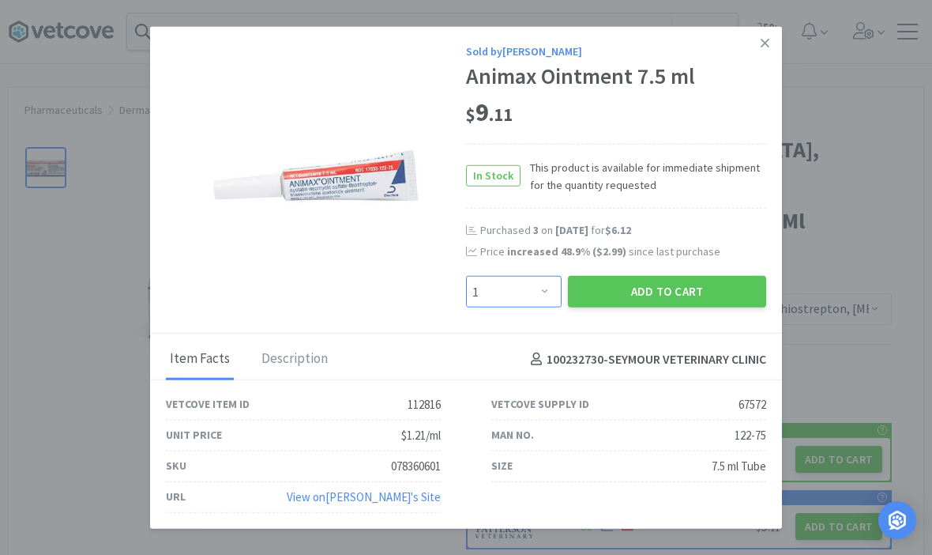
click at [535, 307] on select "Enter Quantity 1 2 3 4 5 6 7 8 9 10 11 12 13 14 15 16 17 18 19 20 Enter Quantity" at bounding box center [514, 292] width 96 height 32
click at [525, 307] on select "Enter Quantity 1 2 3 4 5 6 7 8 9 10 11 12 13 14 15 16 17 18 19 20 Enter Quantity" at bounding box center [514, 292] width 96 height 32
click at [636, 307] on button "Add to Cart" at bounding box center [667, 292] width 198 height 32
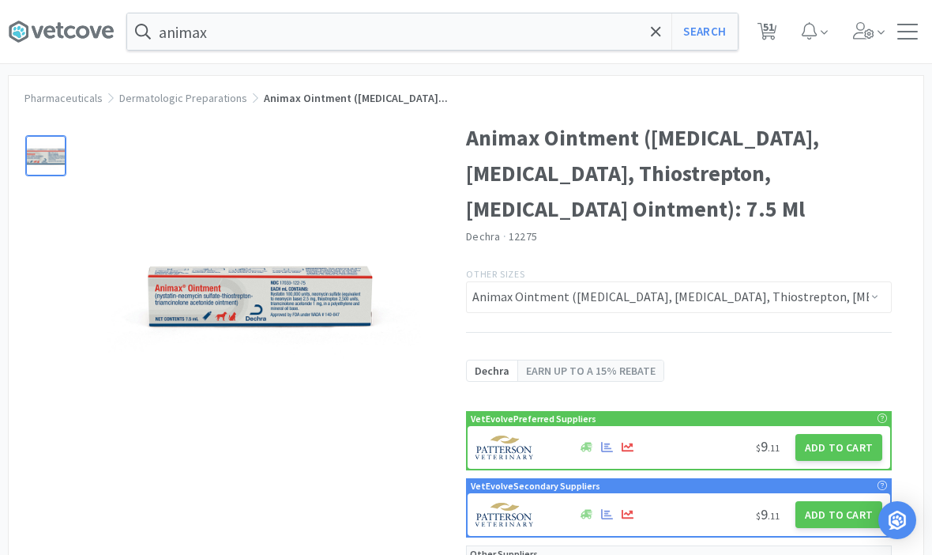
scroll to position [0, 0]
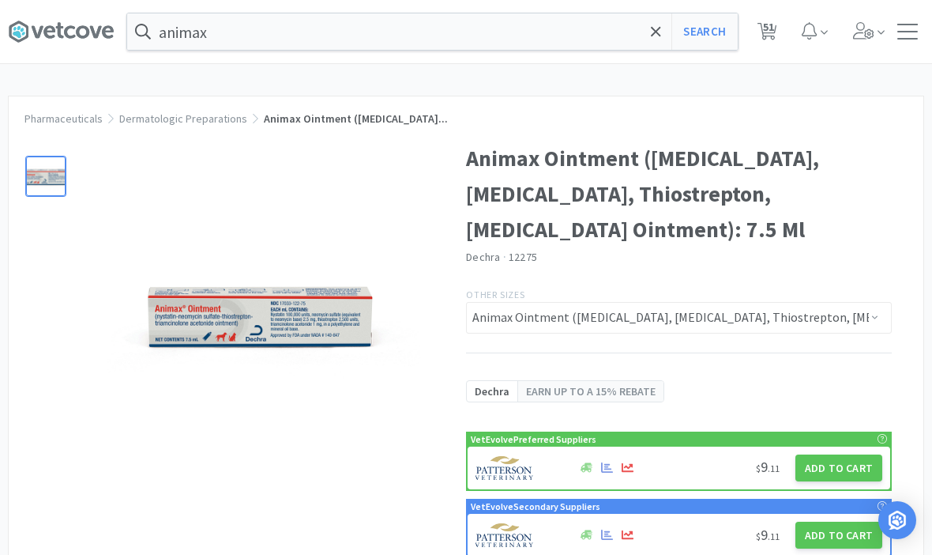
click at [781, 26] on span "51" at bounding box center [767, 31] width 32 height 63
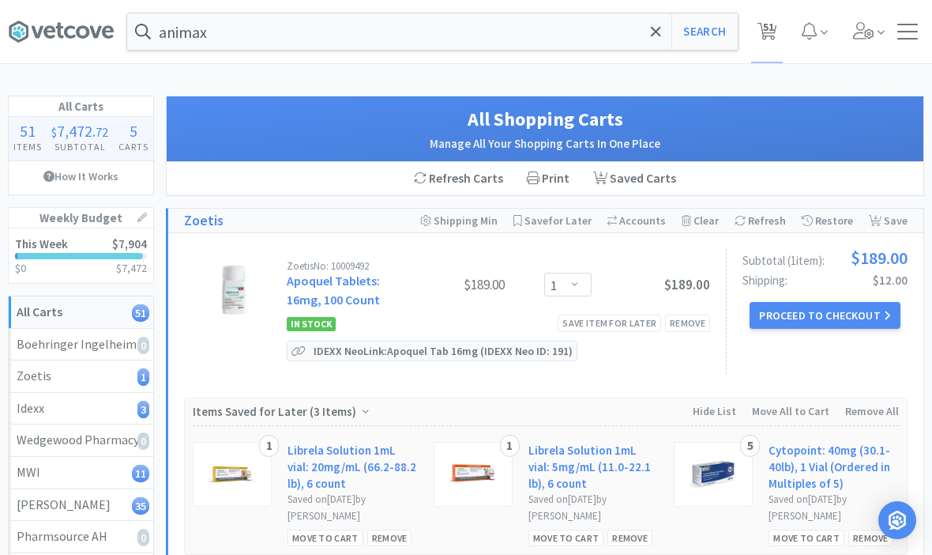
click at [593, 36] on input "animax" at bounding box center [432, 31] width 611 height 36
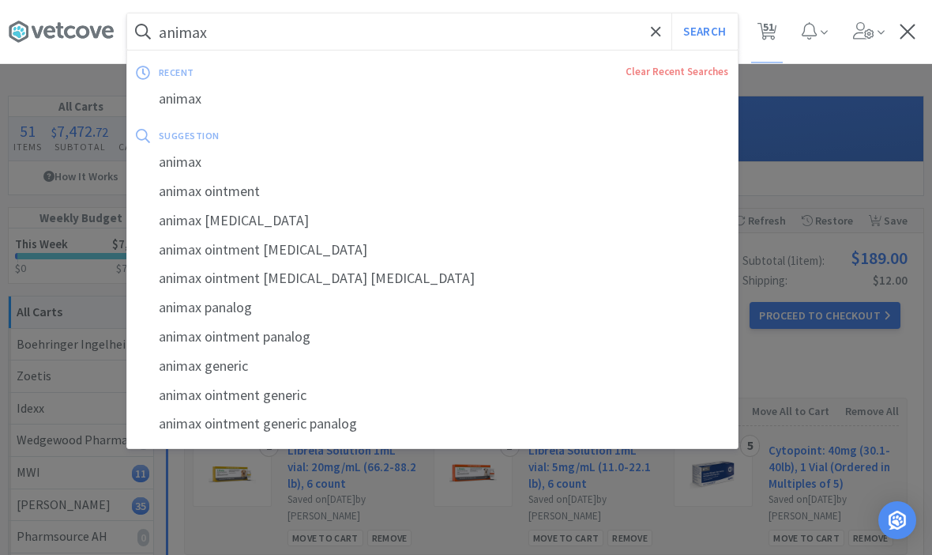
click at [662, 34] on span at bounding box center [656, 31] width 18 height 33
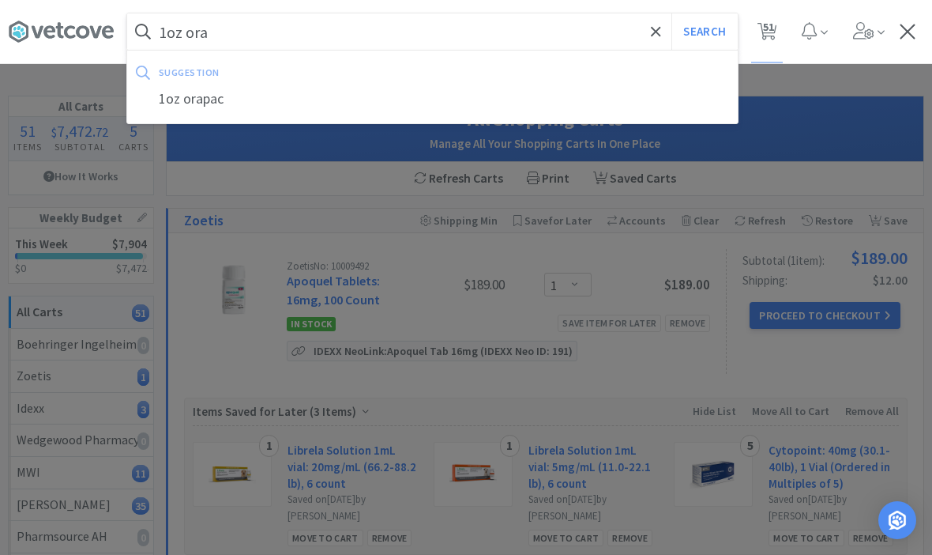
click at [198, 107] on div "1oz orapac" at bounding box center [432, 99] width 611 height 29
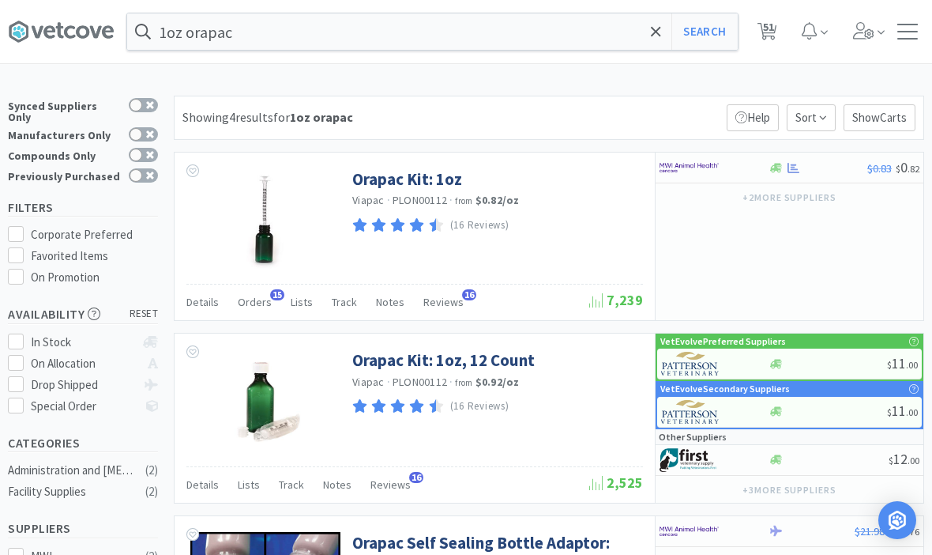
click at [388, 357] on link "Orapac Kit: 1oz, 12 Count" at bounding box center [443, 359] width 182 height 21
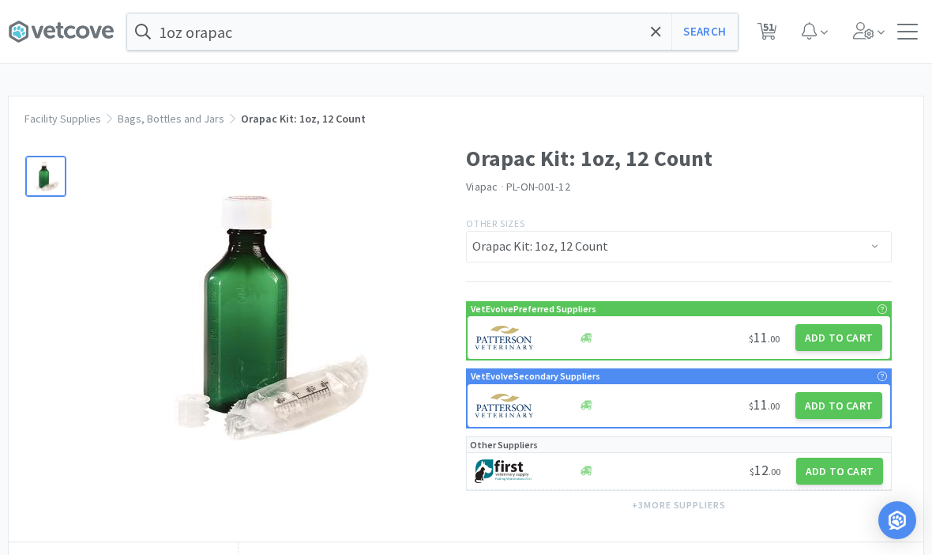
click at [837, 329] on button "Add to Cart" at bounding box center [839, 337] width 87 height 27
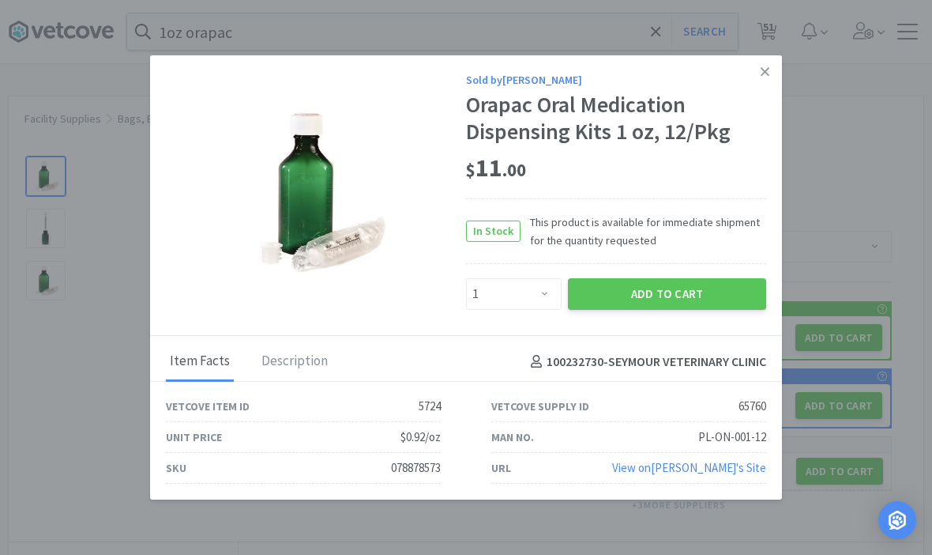
click at [698, 284] on button "Add to Cart" at bounding box center [667, 294] width 198 height 32
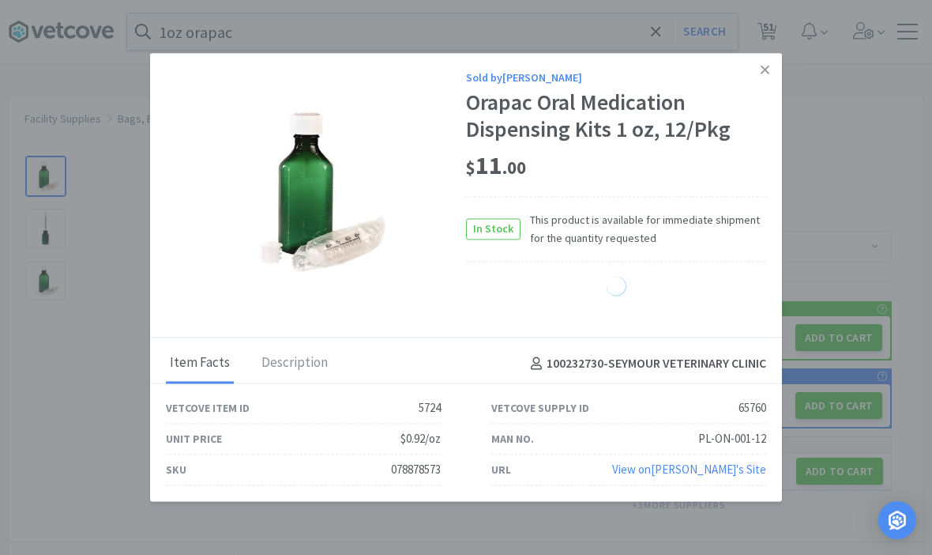
click at [763, 81] on link at bounding box center [765, 70] width 28 height 34
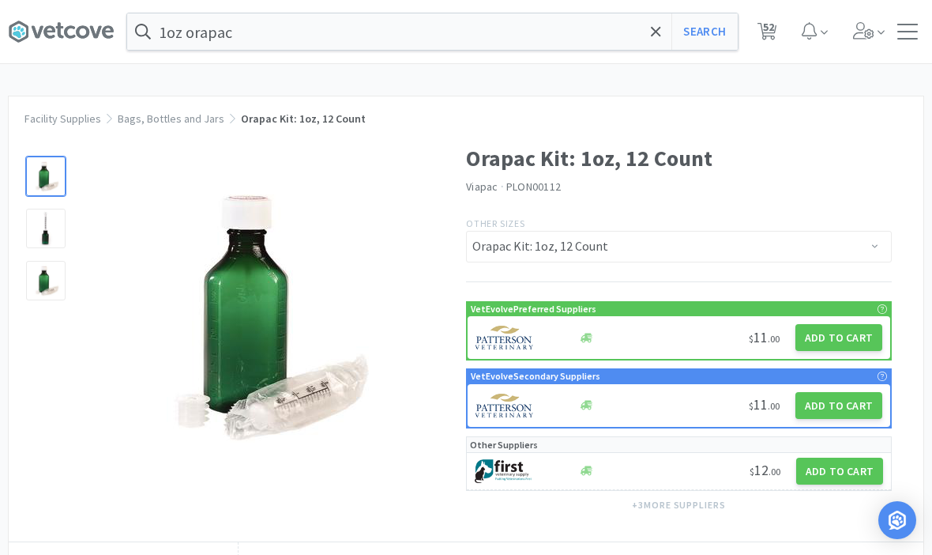
click at [762, 43] on span "52" at bounding box center [767, 31] width 32 height 63
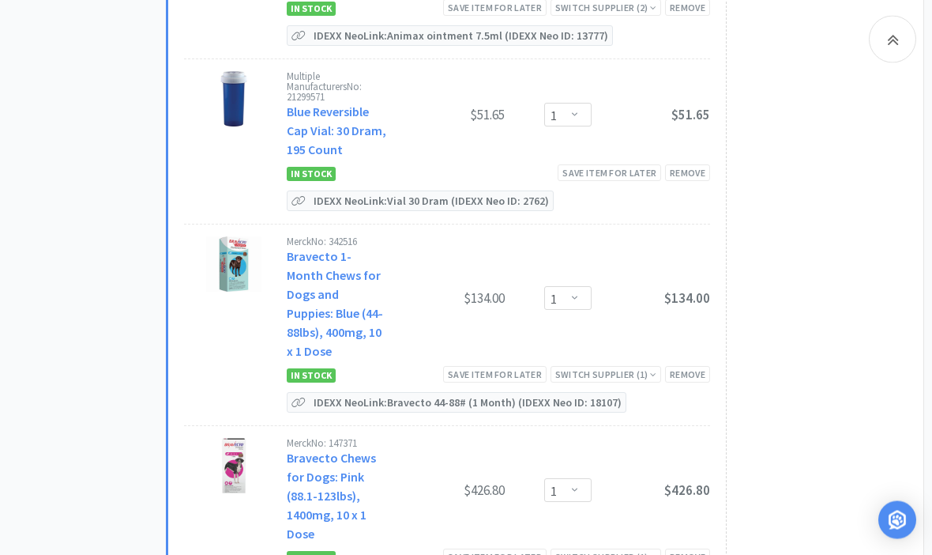
scroll to position [4810, 0]
click at [520, 366] on div "Save item for later" at bounding box center [494, 374] width 103 height 17
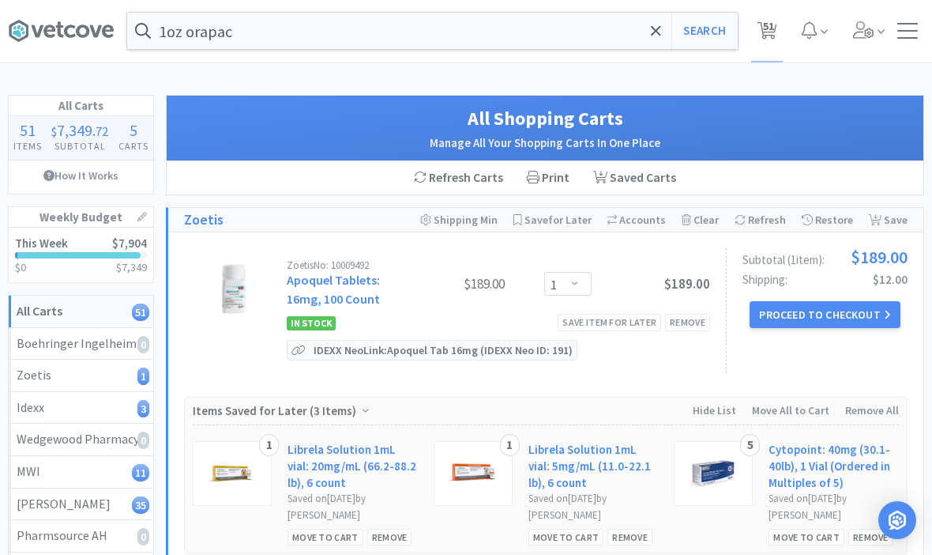
scroll to position [0, 0]
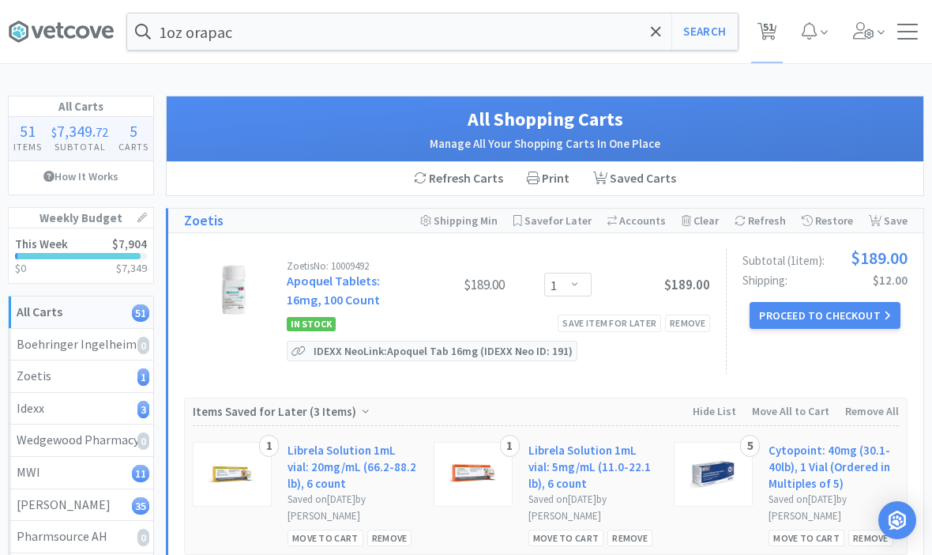
click at [655, 34] on icon at bounding box center [656, 32] width 10 height 16
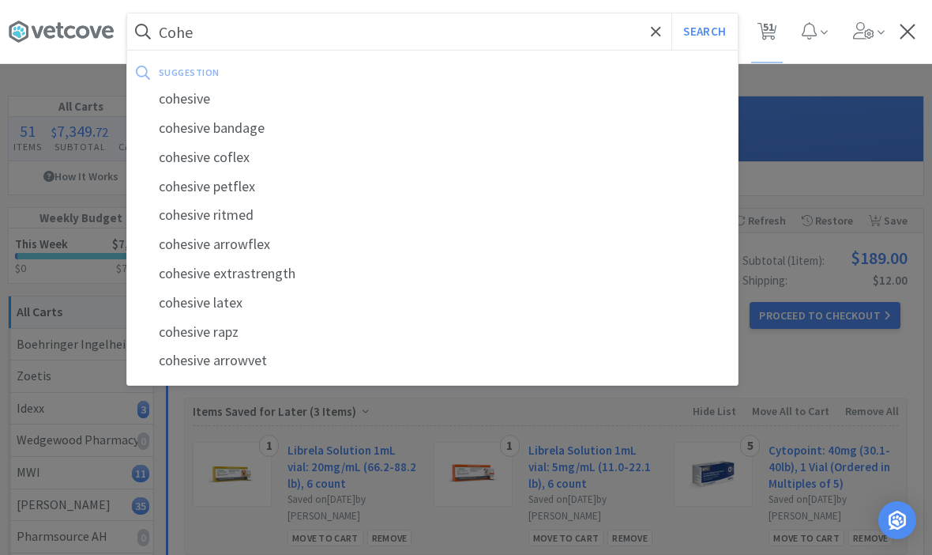
click at [198, 101] on div "cohesive" at bounding box center [432, 99] width 611 height 29
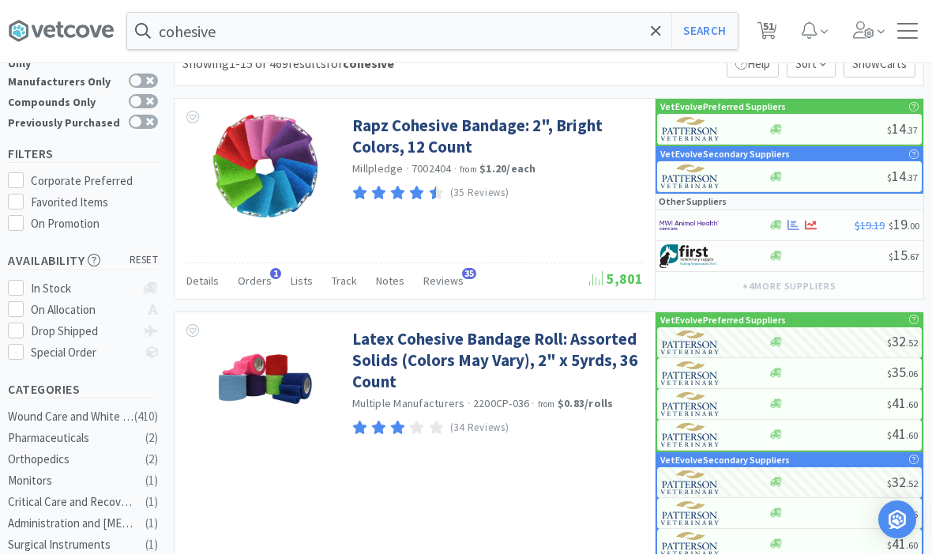
scroll to position [54, 0]
click at [496, 134] on link "Rapz Cohesive Bandage: 2", Bright Colors, 12 Count" at bounding box center [495, 136] width 287 height 43
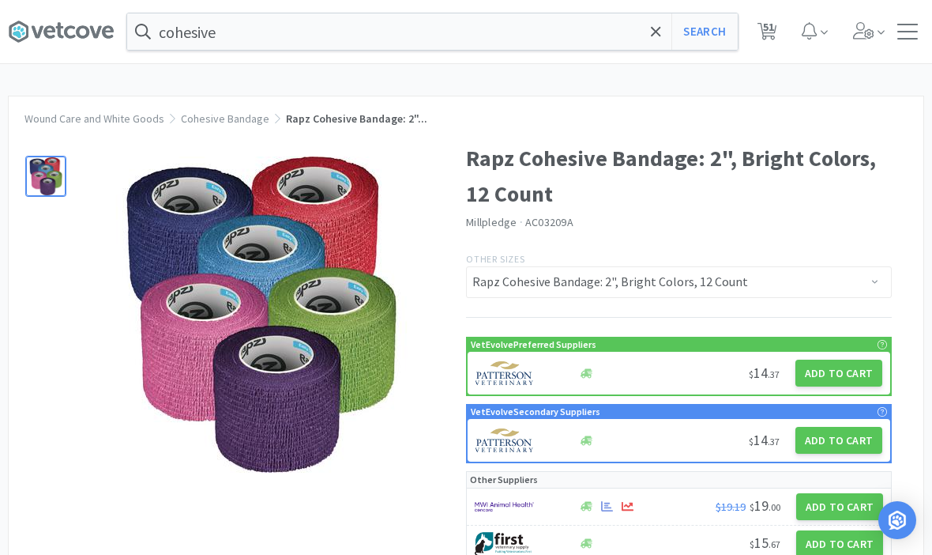
click at [841, 371] on button "Add to Cart" at bounding box center [839, 372] width 87 height 27
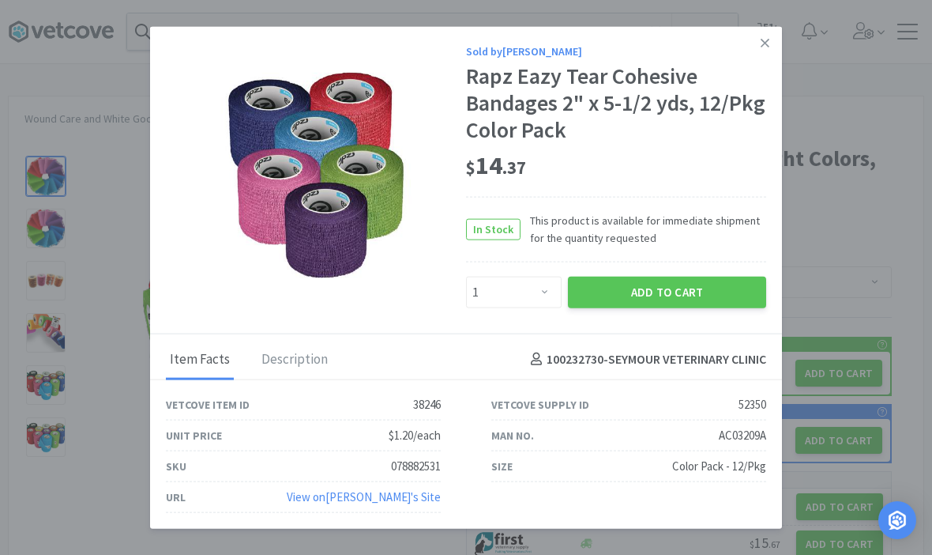
click at [713, 350] on h4 "100232730 - SEYMOUR VETERINARY CLINIC" at bounding box center [646, 359] width 242 height 21
click at [699, 342] on div "100232730 - SEYMOUR VETERINARY CLINIC" at bounding box center [646, 359] width 242 height 39
click at [665, 340] on div "100232730 - SEYMOUR VETERINARY CLINIC" at bounding box center [646, 359] width 242 height 39
click at [675, 326] on div "Sold by [PERSON_NAME] Rapz Eazy Tear Cohesive Bandages 2" x 5-1/2 yds, 12/Pkg C…" at bounding box center [466, 180] width 632 height 307
click at [678, 306] on button "Add to Cart" at bounding box center [667, 292] width 198 height 32
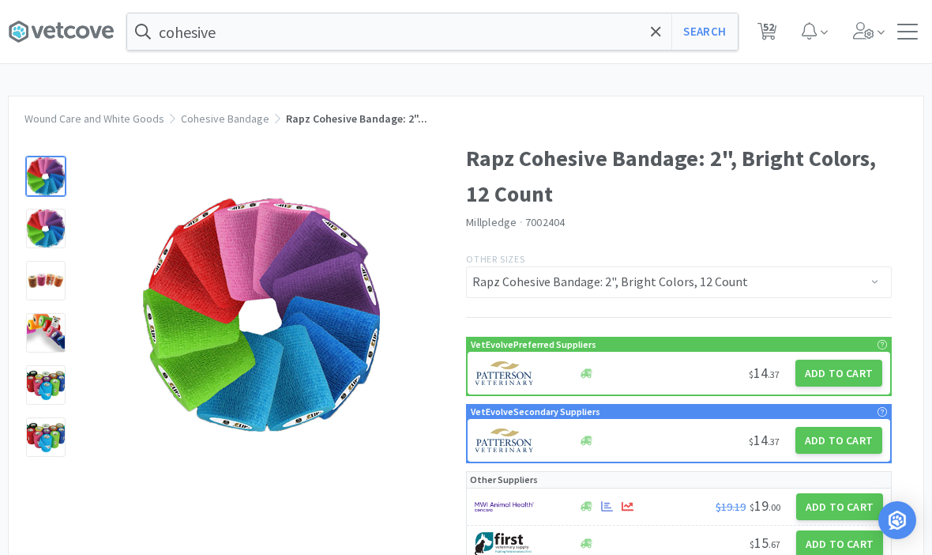
click at [757, 85] on div "cohesive Search Orders Shopping Discuss Discuss 52 52 Wound Care and White Good…" at bounding box center [466, 521] width 932 height 1042
click at [773, 85] on div "cohesive Search Orders Shopping Discuss Discuss 52 52 Wound Care and White Good…" at bounding box center [466, 521] width 932 height 1042
click at [766, 86] on div "cohesive Search Orders Shopping Discuss Discuss 52 52 Wound Care and White Good…" at bounding box center [466, 521] width 932 height 1042
click at [758, 77] on div "cohesive Search Orders Shopping Discuss Discuss 52 52 Wound Care and White Good…" at bounding box center [466, 521] width 932 height 1042
click at [766, 62] on span "52" at bounding box center [767, 31] width 32 height 63
